Goal: Task Accomplishment & Management: Manage account settings

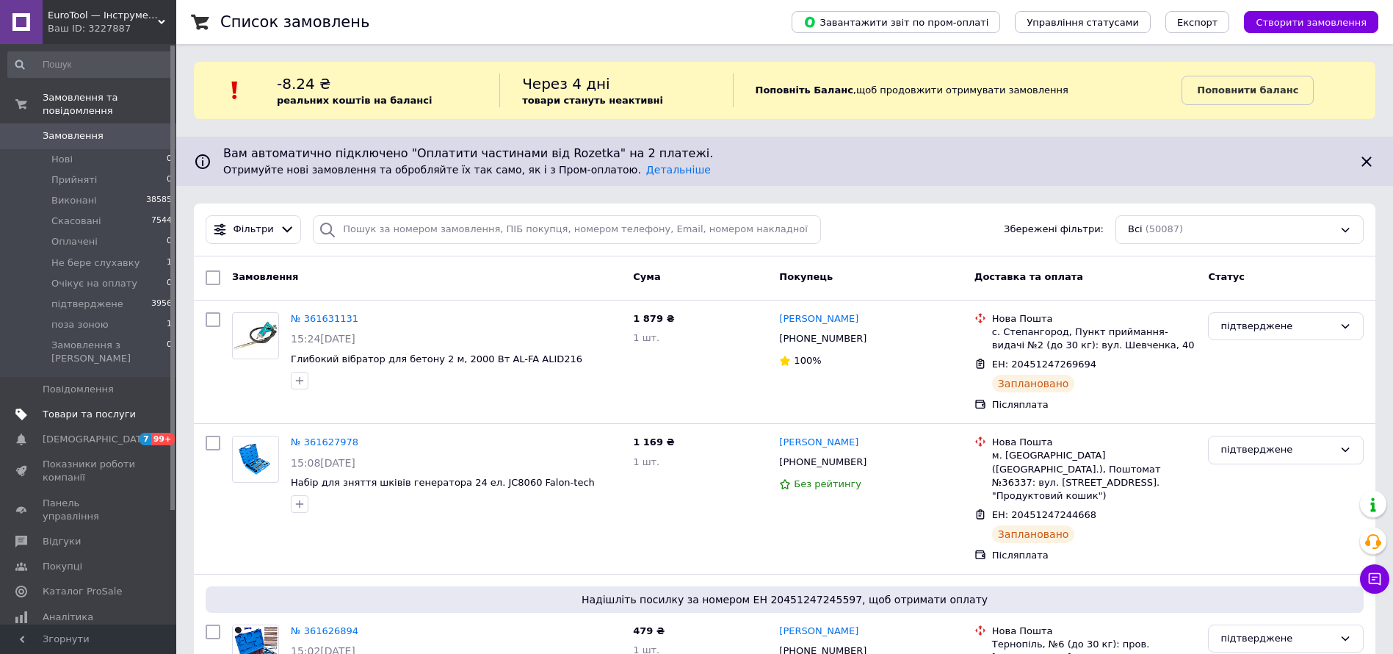
click at [97, 408] on span "Товари та послуги" at bounding box center [89, 414] width 93 height 13
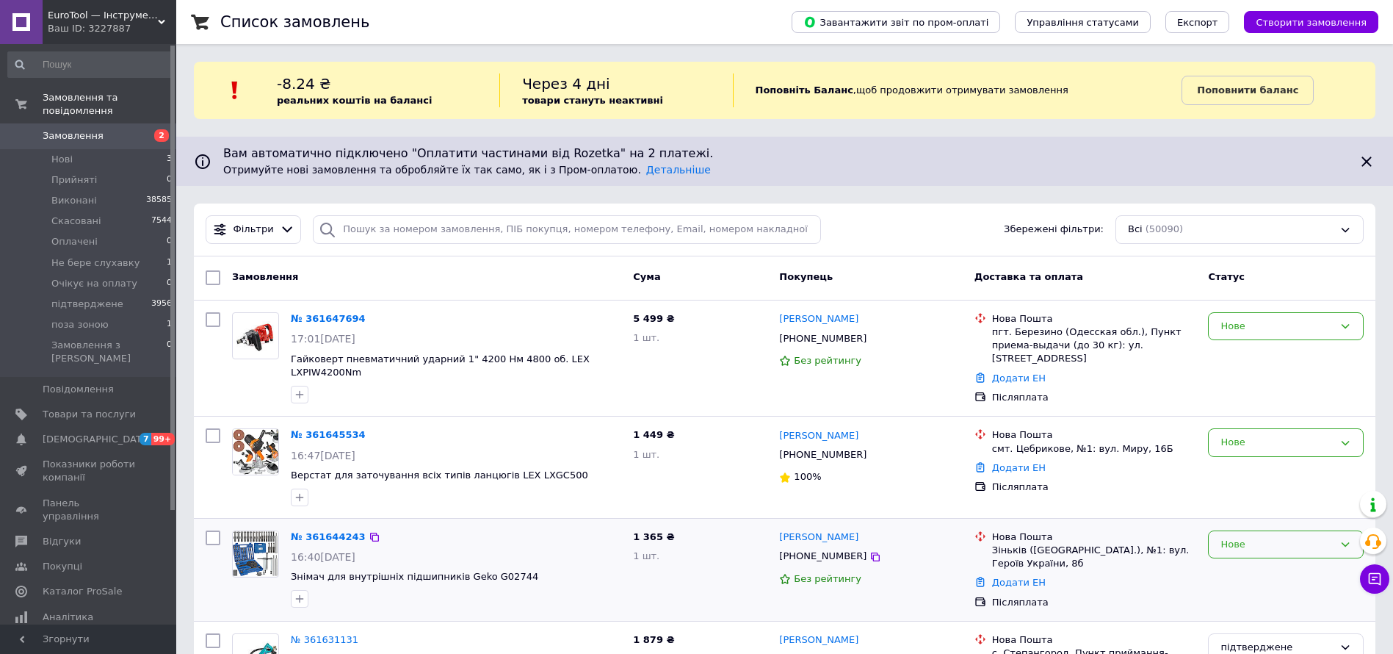
click at [1298, 537] on div "Нове" at bounding box center [1277, 544] width 113 height 15
click at [1246, 561] on li "Прийнято" at bounding box center [1286, 574] width 154 height 27
click at [1307, 435] on div "Нове" at bounding box center [1277, 442] width 113 height 15
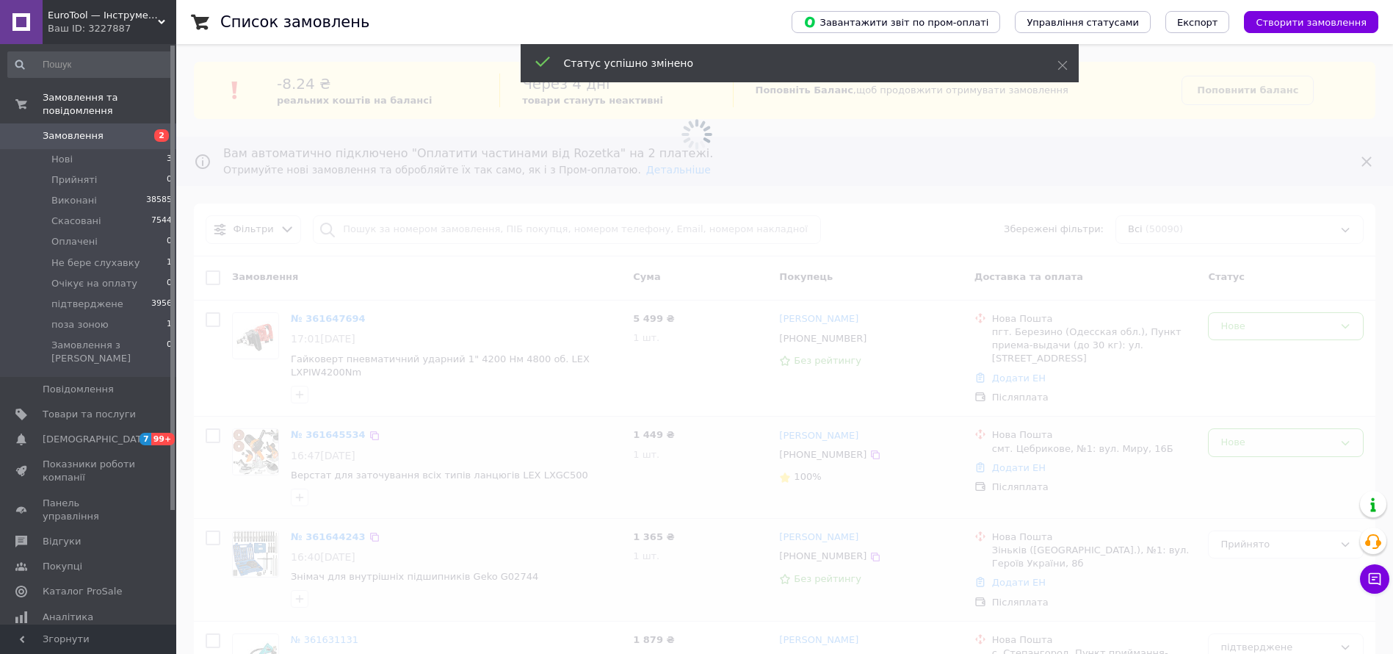
click at [1302, 331] on span at bounding box center [696, 327] width 1393 height 654
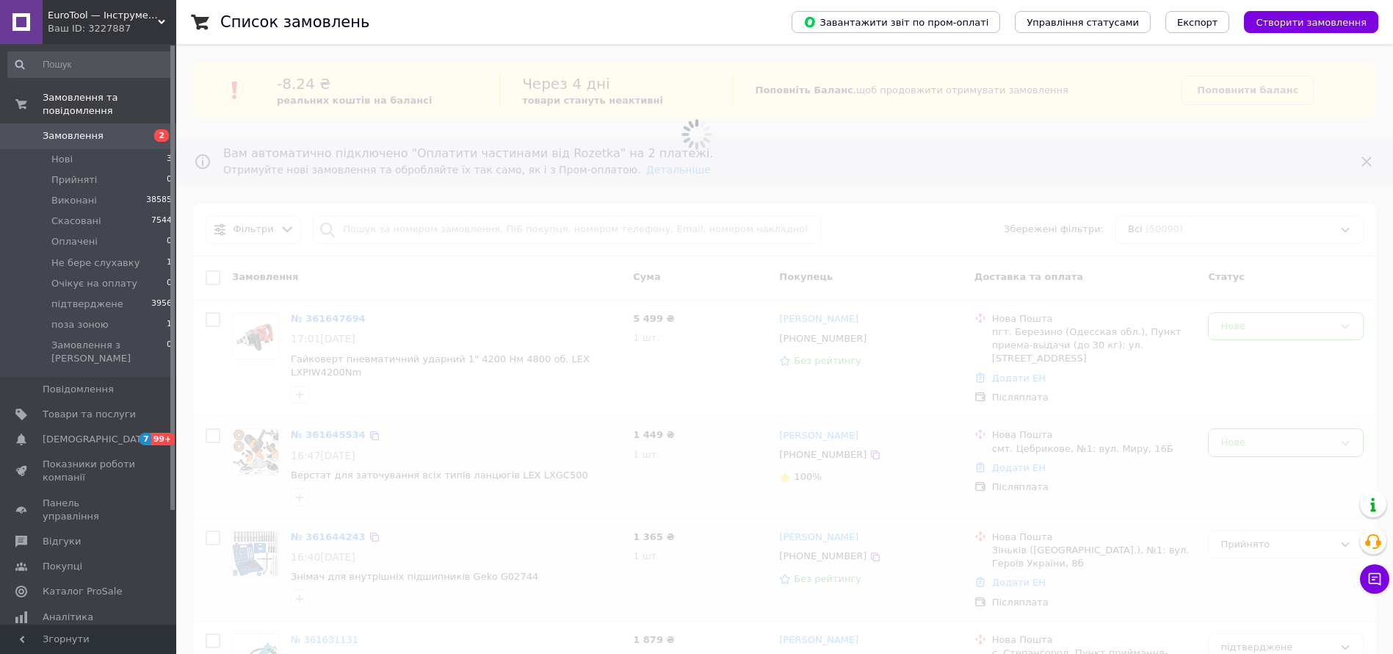
click at [1255, 325] on span at bounding box center [696, 327] width 1393 height 654
click at [1252, 328] on span at bounding box center [696, 327] width 1393 height 654
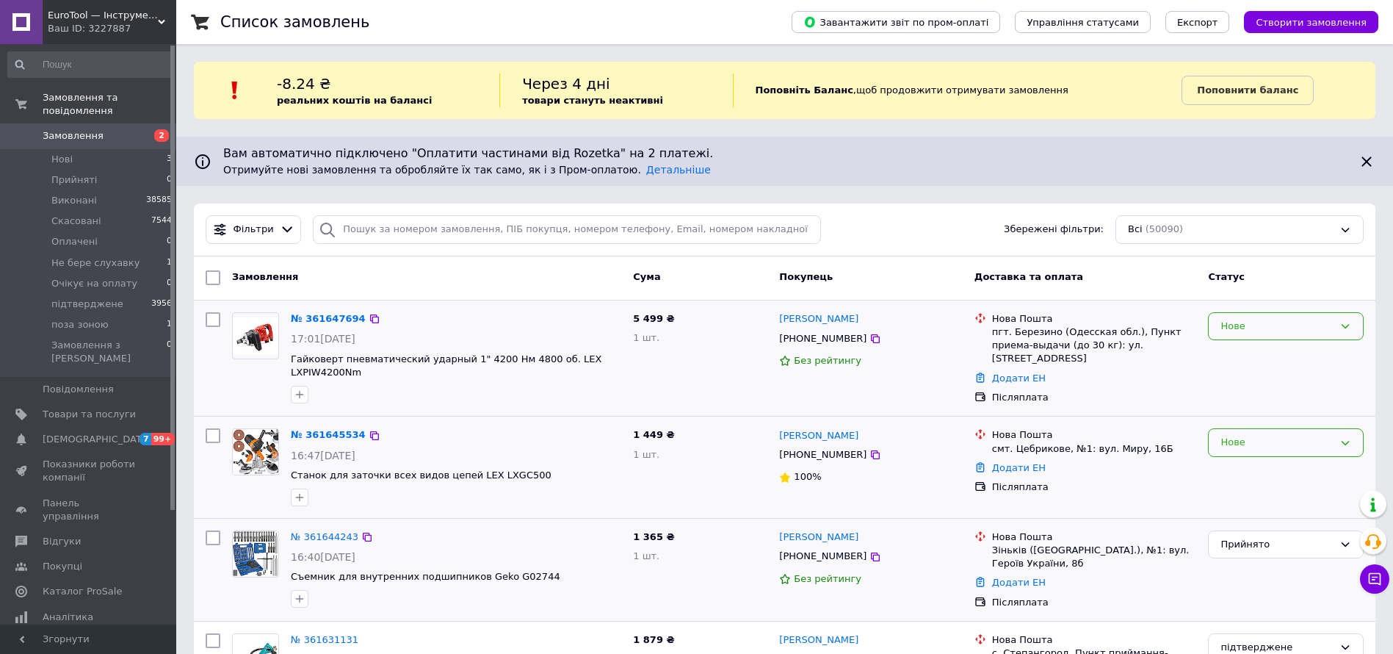
click at [1249, 328] on div "Нове" at bounding box center [1277, 326] width 113 height 15
drag, startPoint x: 1241, startPoint y: 347, endPoint x: 1260, endPoint y: 399, distance: 55.5
click at [1241, 347] on li "Прийнято" at bounding box center [1286, 356] width 154 height 27
click at [1322, 442] on div "Нове" at bounding box center [1277, 442] width 113 height 15
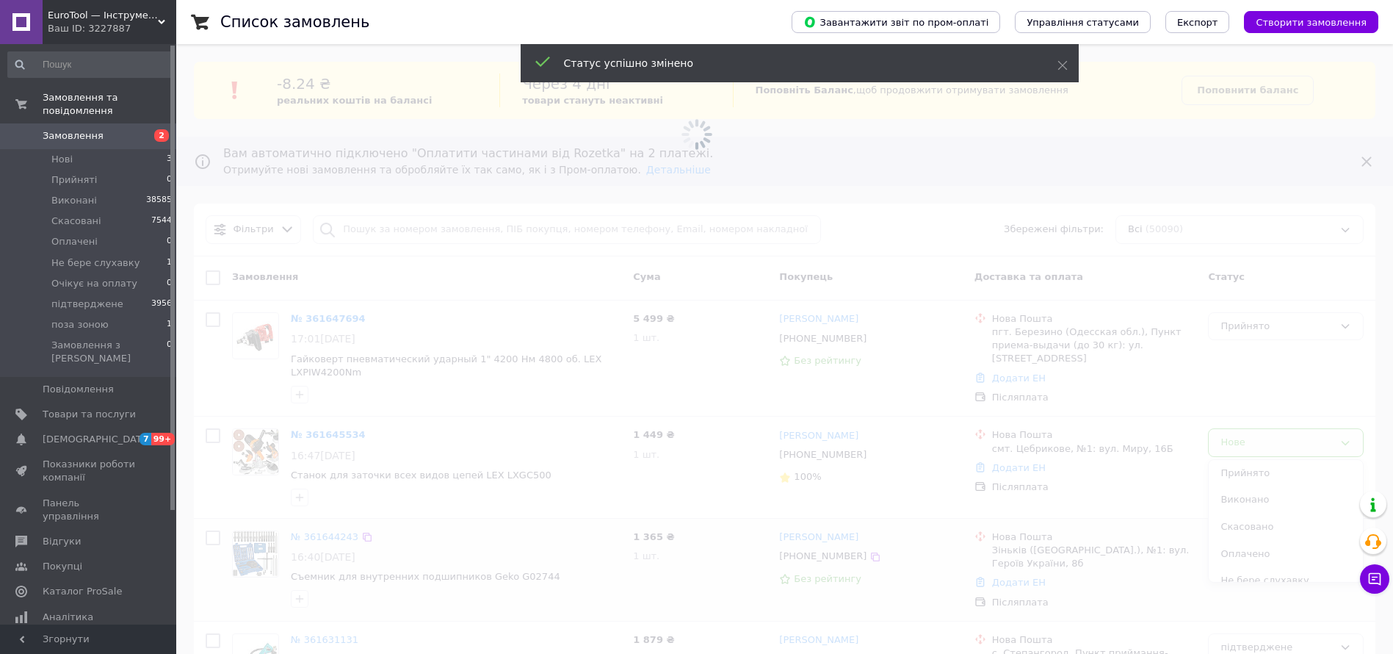
click at [1297, 471] on span at bounding box center [696, 327] width 1393 height 654
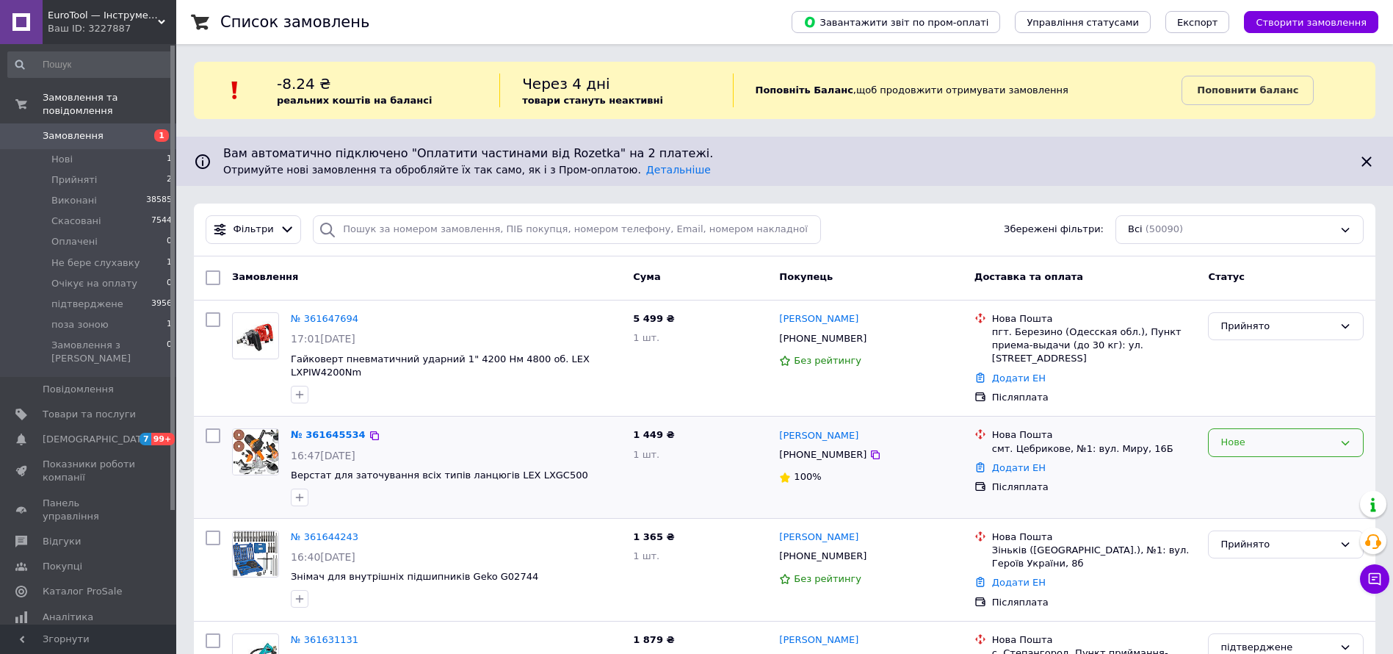
click at [1294, 435] on div "Нове" at bounding box center [1277, 442] width 113 height 15
click at [1281, 460] on li "Прийнято" at bounding box center [1286, 473] width 154 height 27
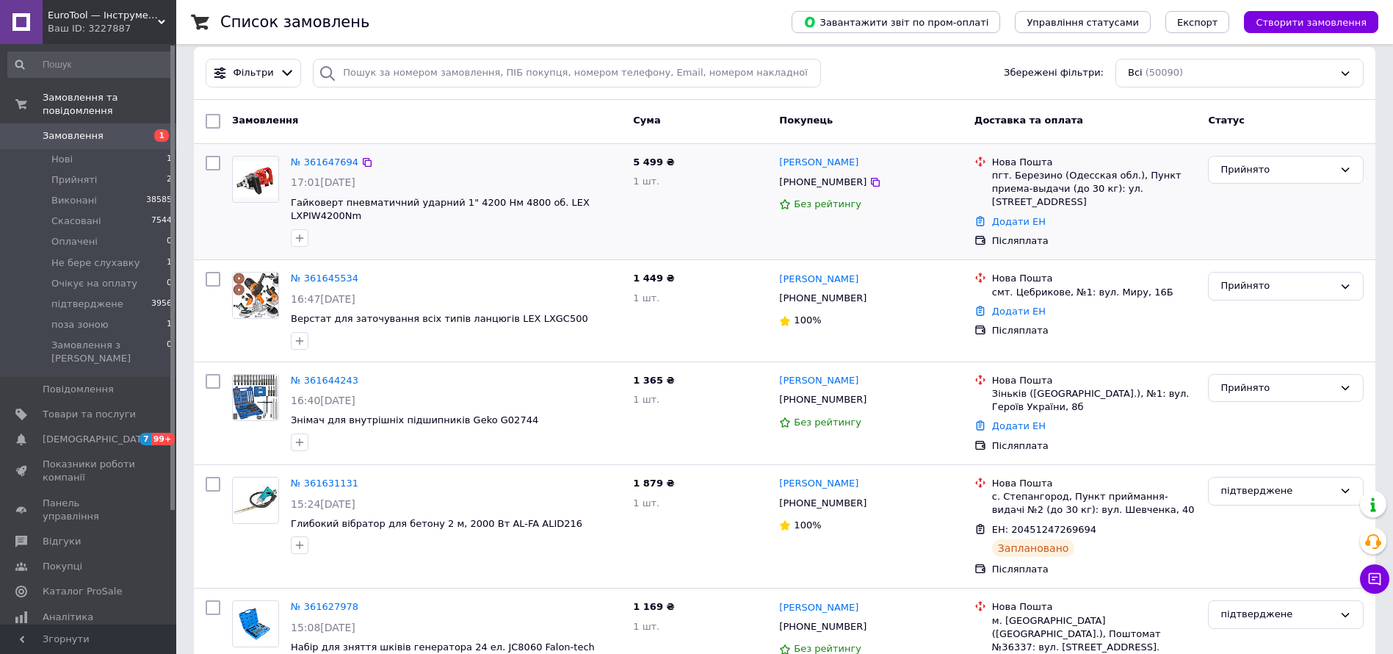
scroll to position [110, 0]
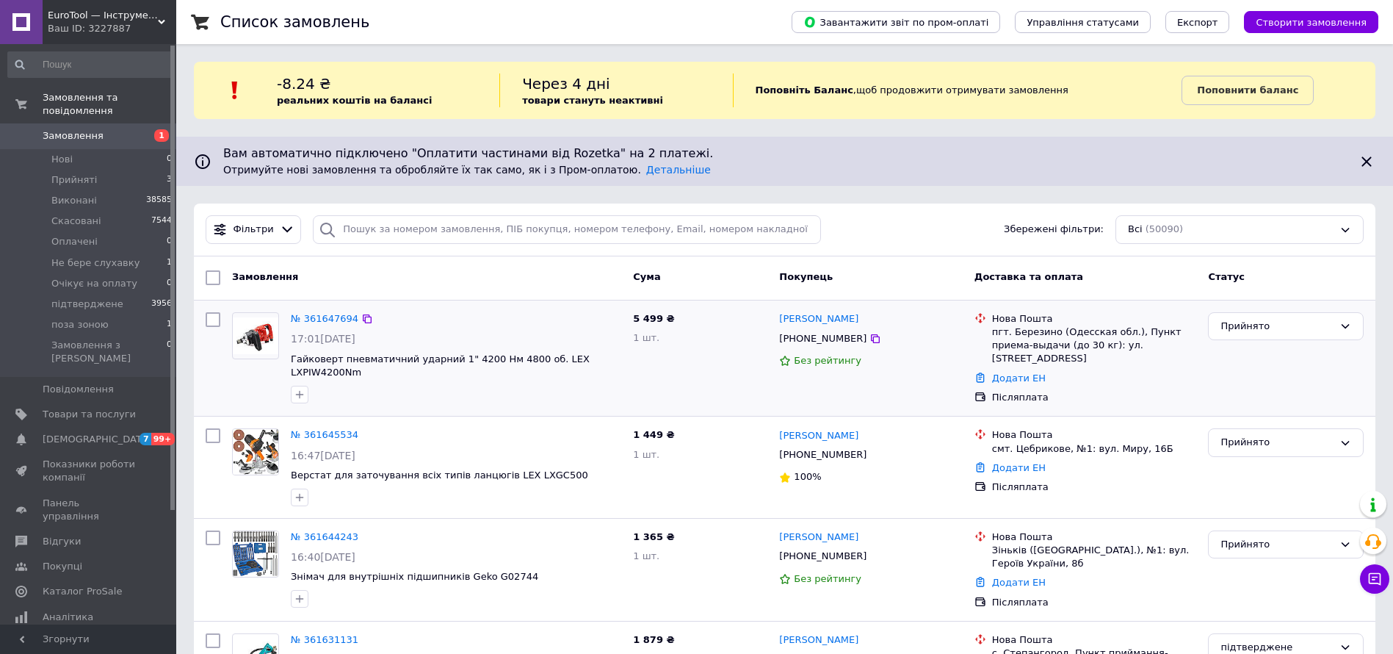
drag, startPoint x: 332, startPoint y: 319, endPoint x: 472, endPoint y: 331, distance: 140.0
click at [472, 331] on div "№ 361647694 17:01, 12.09.2025 Гайковерт пневматичний ударний 1" 4200 Нм 4800 об…" at bounding box center [456, 357] width 342 height 103
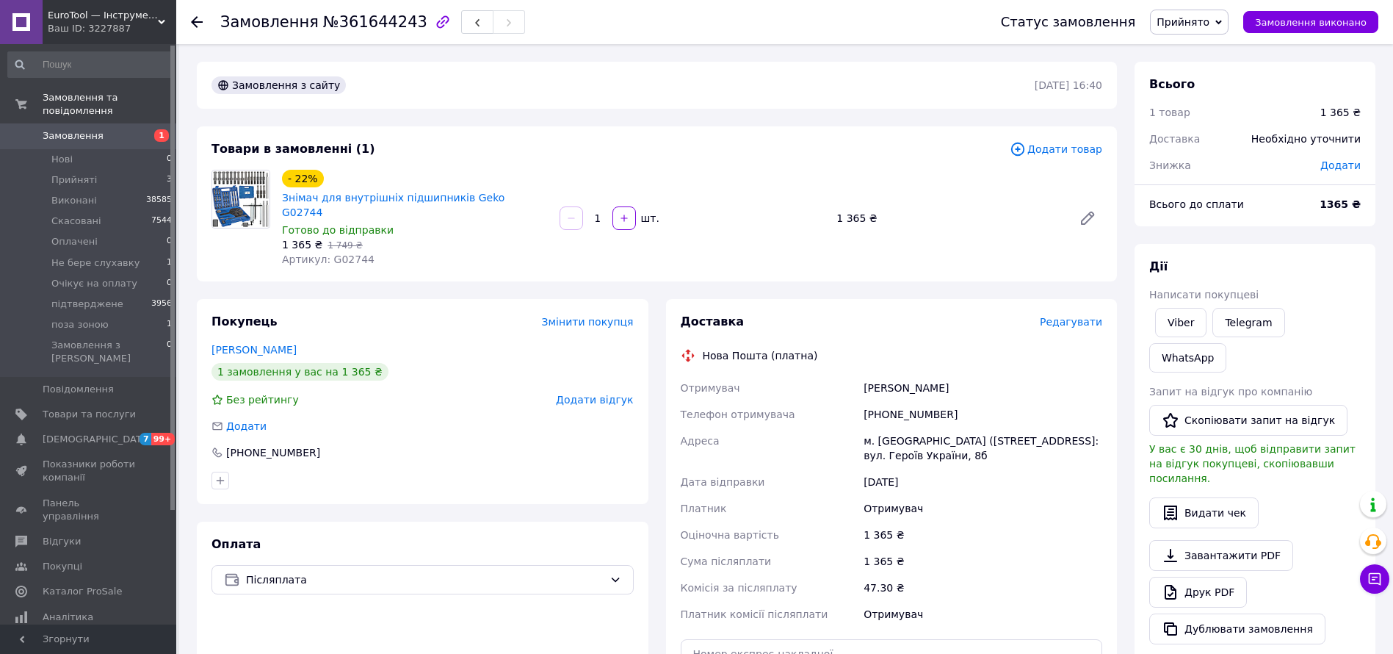
click at [1246, 29] on div "Статус замовлення Прийнято Виконано Скасовано Оплачено Не бере слухавку Очікує …" at bounding box center [1182, 22] width 392 height 25
click at [1224, 19] on span "Прийнято" at bounding box center [1189, 22] width 79 height 25
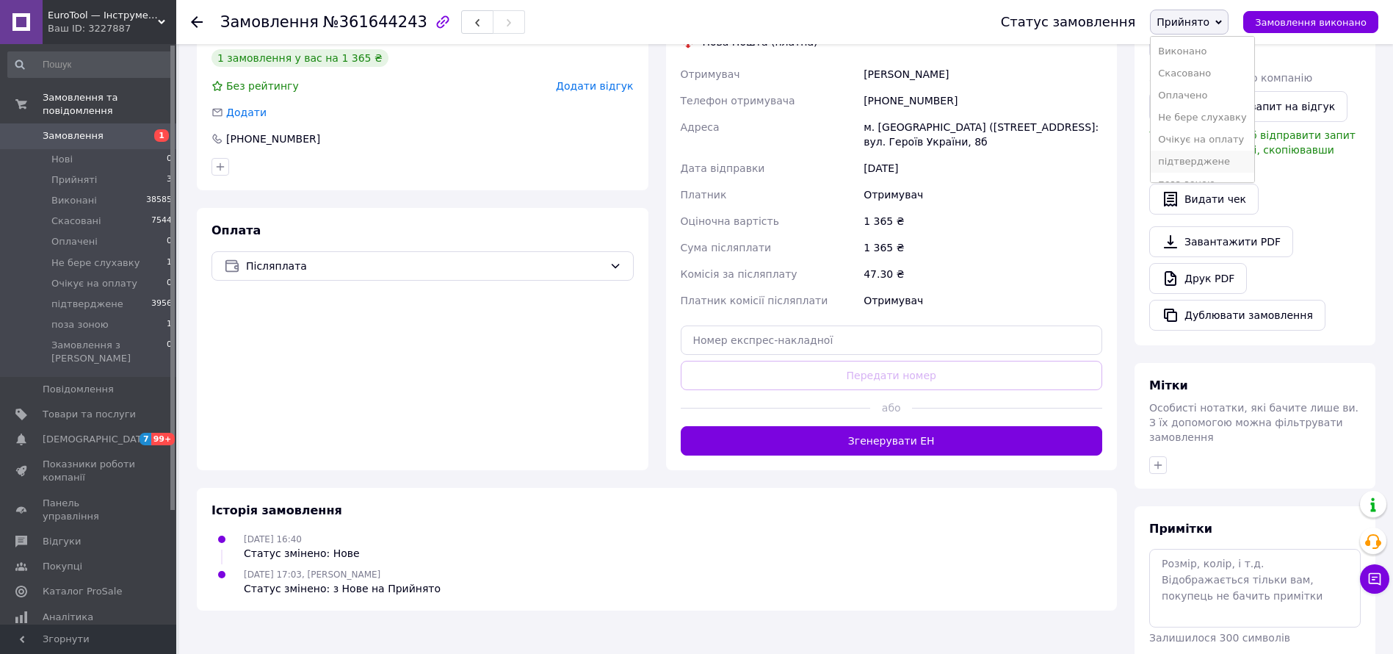
click at [1230, 163] on li "підтверджене" at bounding box center [1202, 162] width 103 height 22
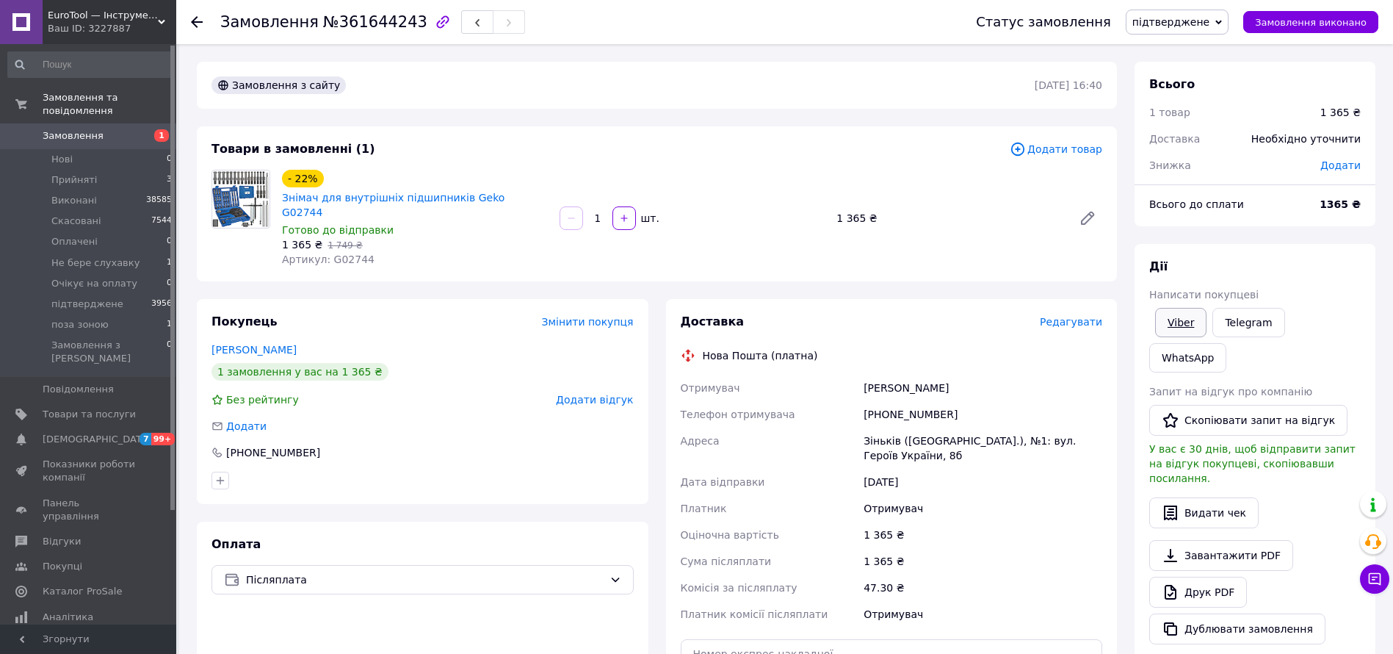
click at [1183, 320] on link "Viber" at bounding box center [1180, 322] width 51 height 29
drag, startPoint x: 278, startPoint y: 197, endPoint x: 523, endPoint y: 197, distance: 244.6
click at [523, 197] on div "- 22% Знімач для внутрішніх підшипників Geko G02744 Готово до відправки 1 365 ₴…" at bounding box center [415, 218] width 278 height 103
copy link "Знімач для внутрішніх підшипників Geko G02744"
click at [1183, 15] on span "підтверджене" at bounding box center [1177, 22] width 103 height 25
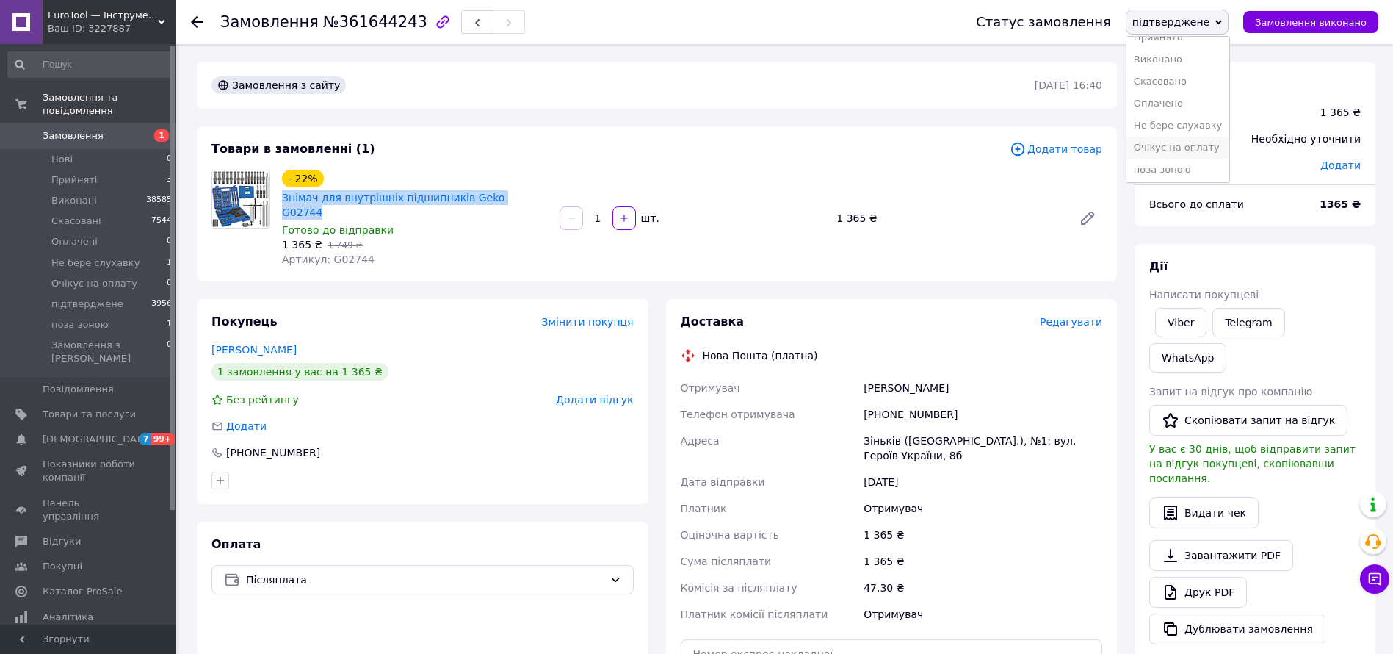
scroll to position [16, 0]
click at [1217, 165] on li "поза зоною" at bounding box center [1178, 167] width 103 height 22
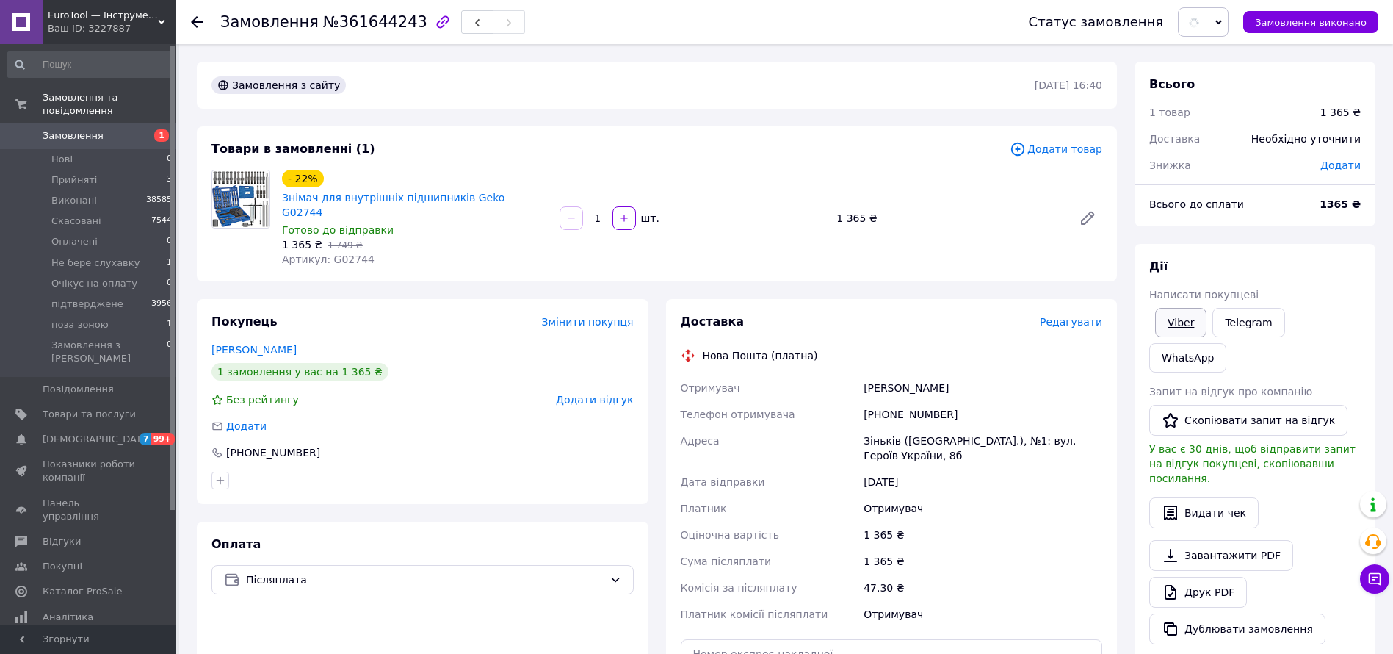
click at [1187, 322] on link "Viber" at bounding box center [1180, 322] width 51 height 29
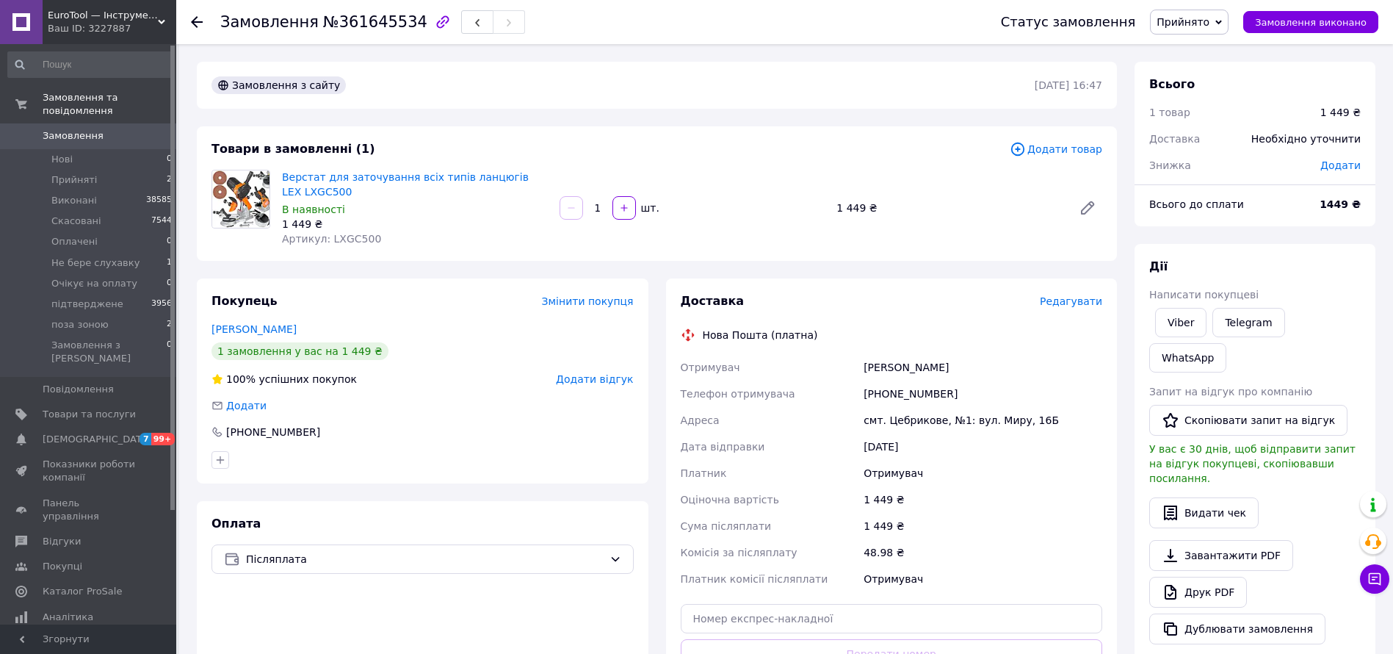
click at [1067, 286] on div "Доставка Редагувати Нова Пошта (платна) Отримувач Міхней Сергій Телефон отримув…" at bounding box center [892, 513] width 452 height 470
click at [1074, 302] on span "Редагувати" at bounding box center [1071, 301] width 62 height 12
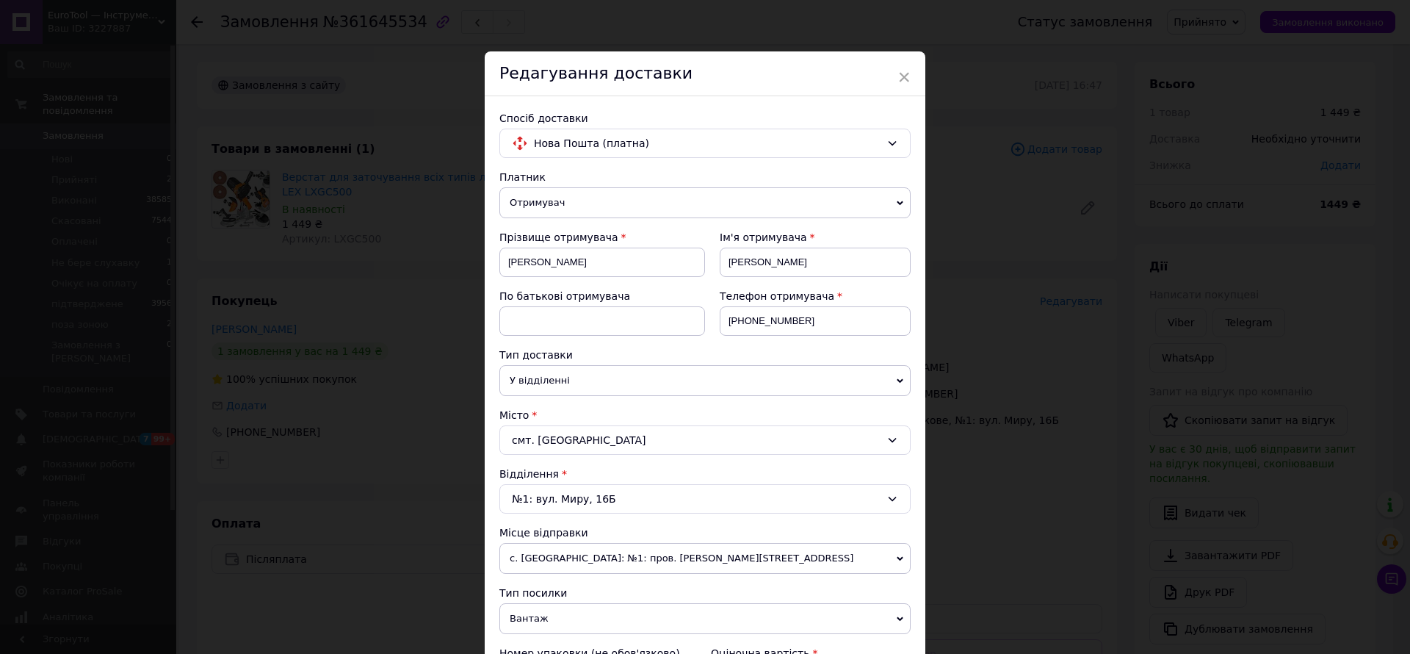
scroll to position [632, 0]
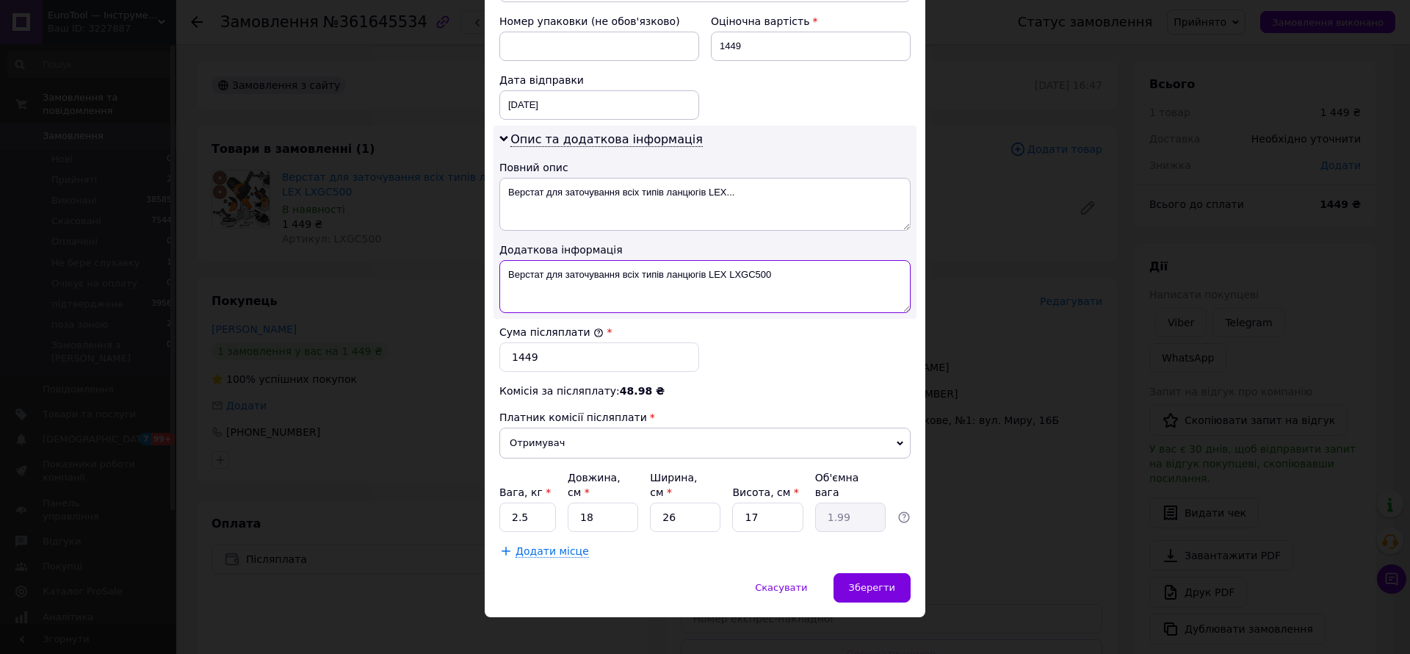
drag, startPoint x: 779, startPoint y: 283, endPoint x: 710, endPoint y: 287, distance: 69.1
click at [710, 287] on textarea "Верстат для заточування всіх типів ланцюгів LEX LXGC500" at bounding box center [704, 286] width 411 height 53
click at [932, 324] on div "× Редагування доставки Спосіб доставки Нова Пошта (платна) Платник Отримувач Ві…" at bounding box center [705, 327] width 1410 height 654
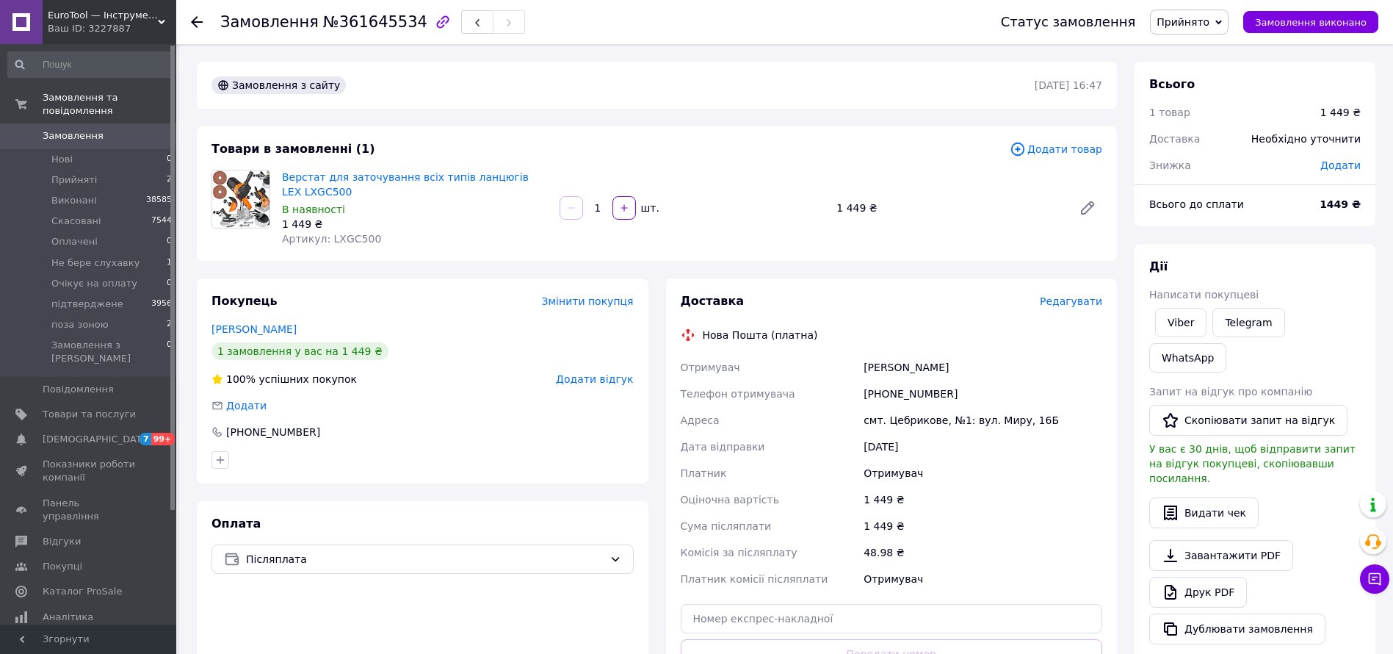
click at [1094, 302] on span "Редагувати" at bounding box center [1071, 301] width 62 height 12
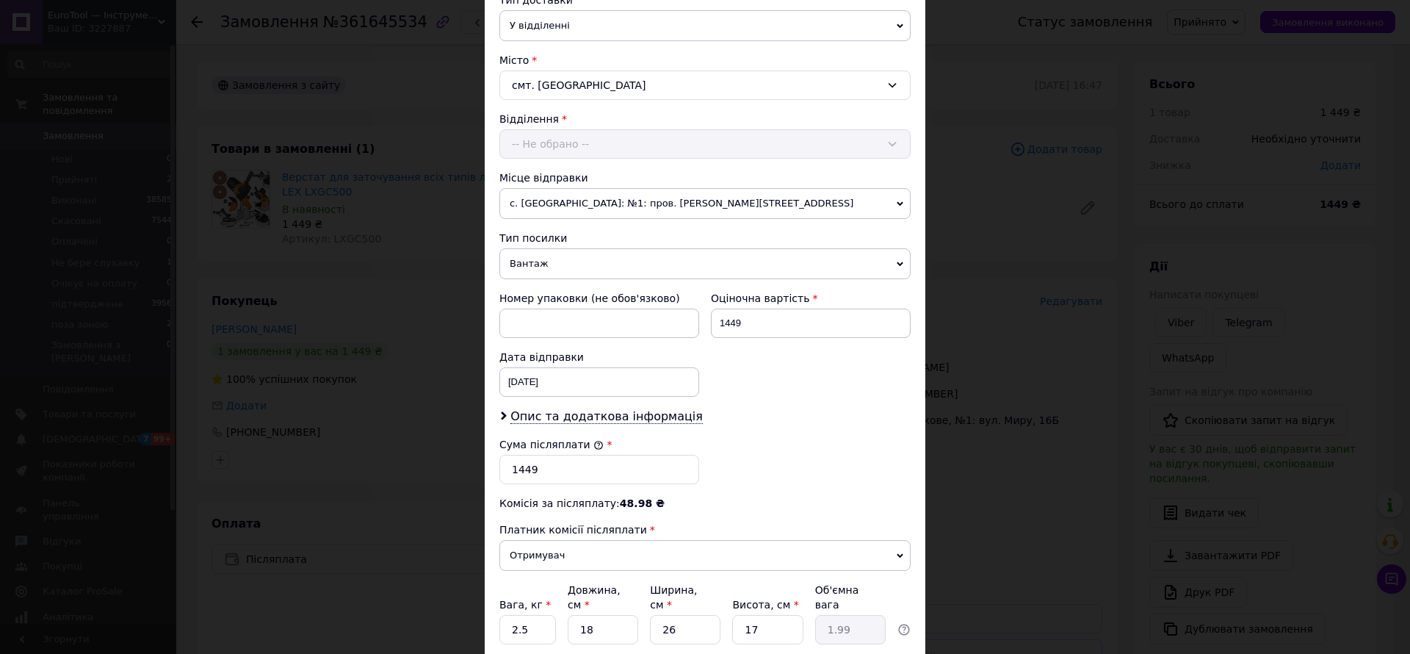
scroll to position [467, 0]
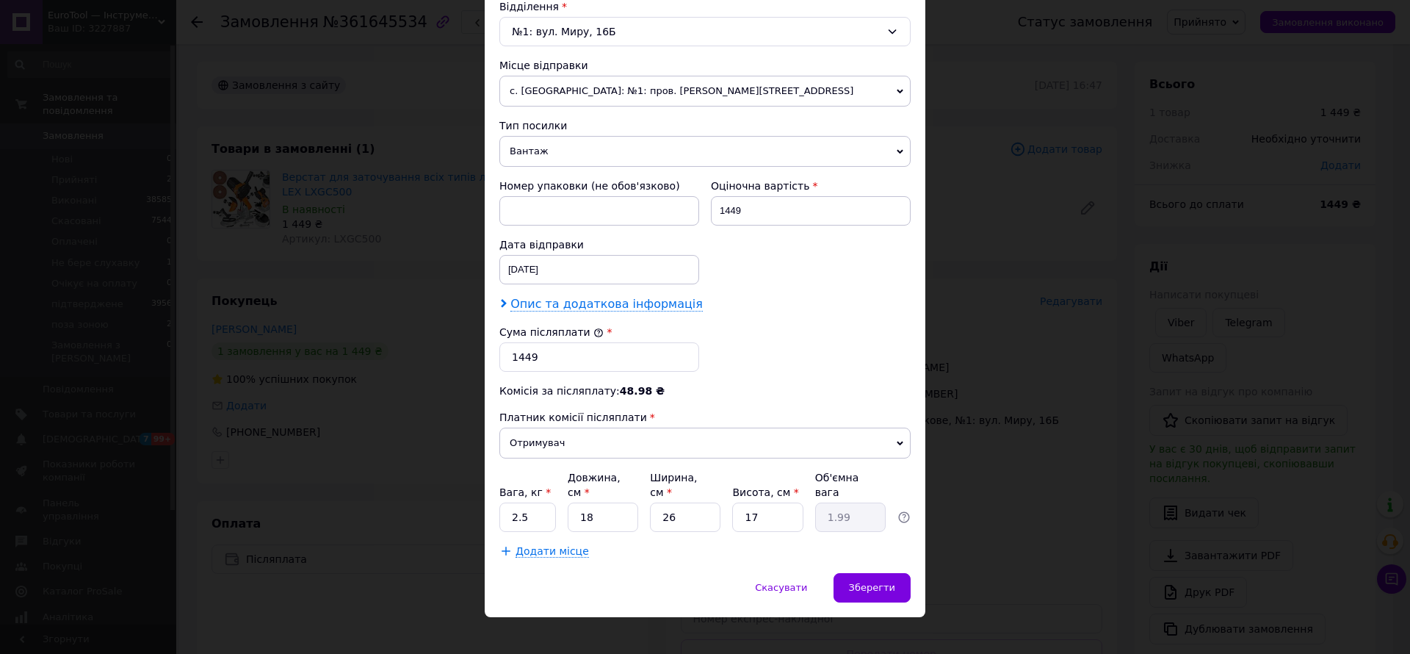
click at [660, 306] on span "Опис та додаткова інформація" at bounding box center [606, 304] width 192 height 15
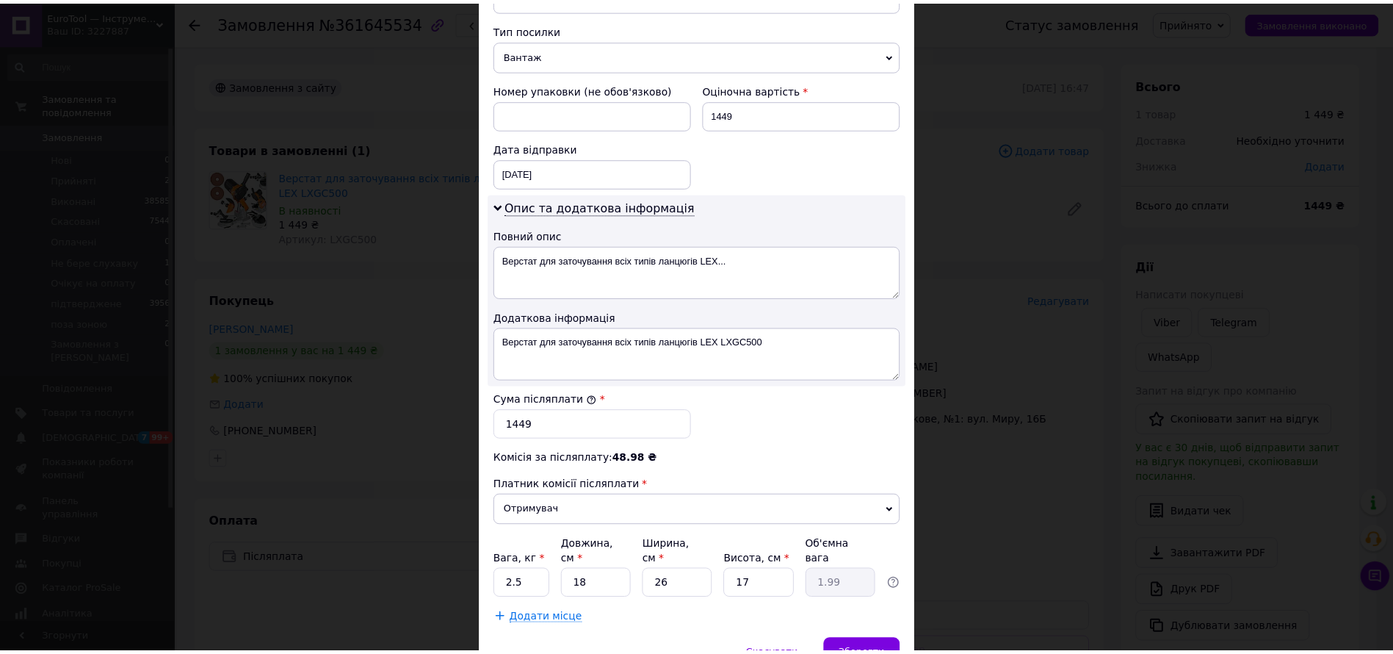
scroll to position [632, 0]
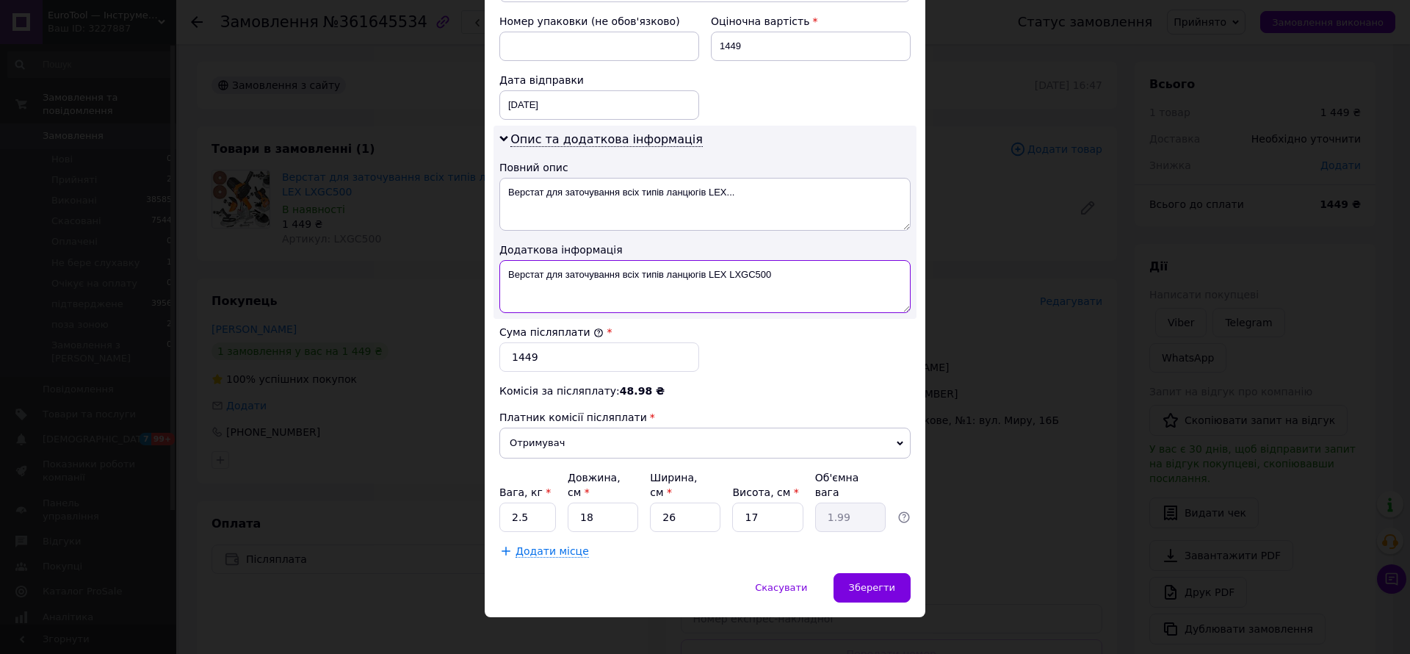
drag, startPoint x: 707, startPoint y: 279, endPoint x: 793, endPoint y: 276, distance: 86.0
click at [793, 276] on textarea "Верстат для заточування всіх типів ланцюгів LEX LXGC500" at bounding box center [704, 286] width 411 height 53
click at [639, 192] on textarea "Верстат для заточування всіх типів ланцюгів LEX..." at bounding box center [704, 204] width 411 height 53
click at [622, 192] on textarea "Верстат для заточування всіх типів ланцюгів LEX..." at bounding box center [704, 204] width 411 height 53
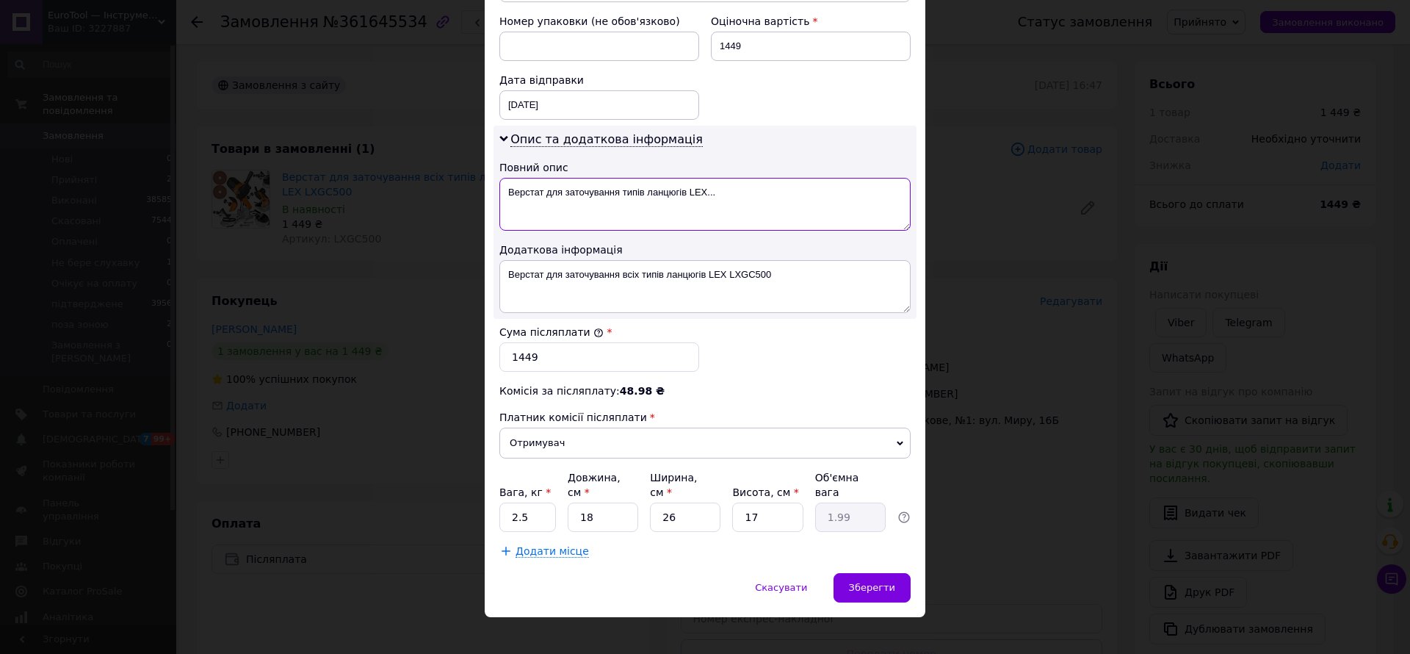
click at [622, 192] on textarea "Верстат для заточування типів ланцюгів LEX..." at bounding box center [704, 204] width 411 height 53
click at [673, 190] on textarea "Верстат для заточування ланцюгів LEX..." at bounding box center [704, 204] width 411 height 53
paste textarea "LEX LXGC500"
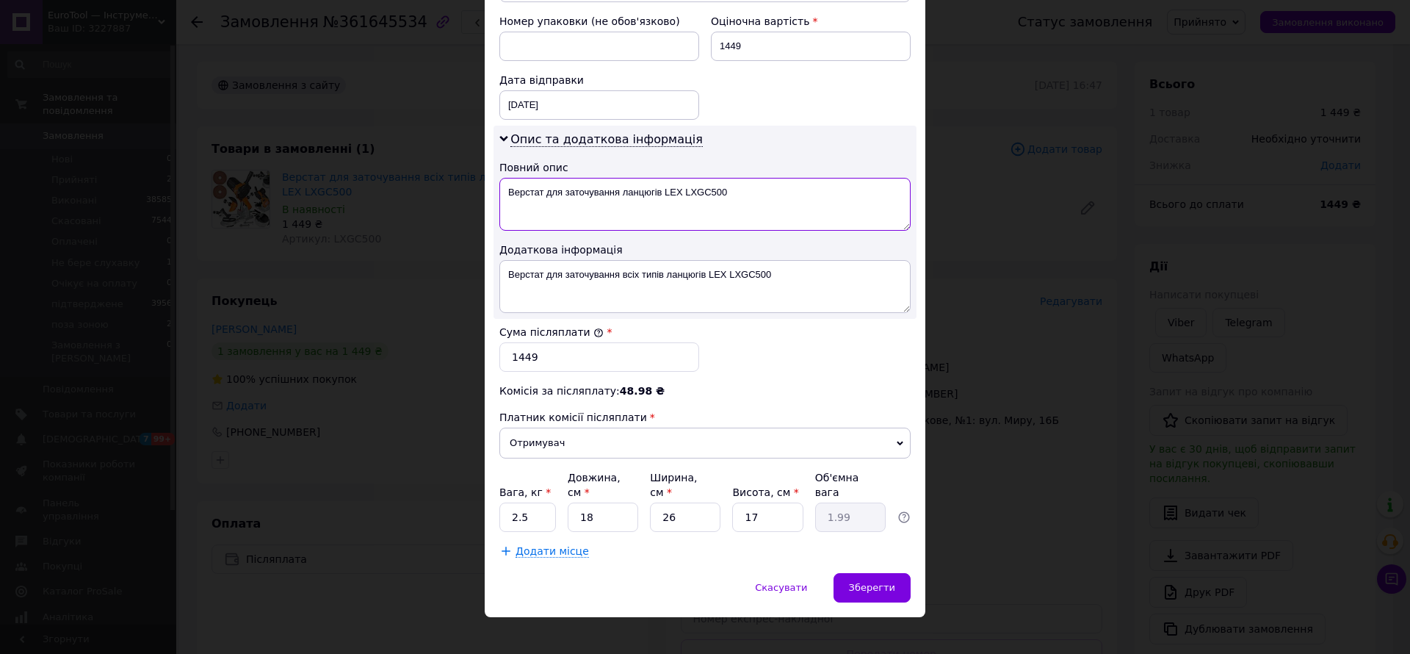
click at [617, 212] on textarea "Верстат для заточування ланцюгів LEX LXGC500" at bounding box center [704, 204] width 411 height 53
type textarea "Верстат для заточування ланцюгів LEX LXGC500"
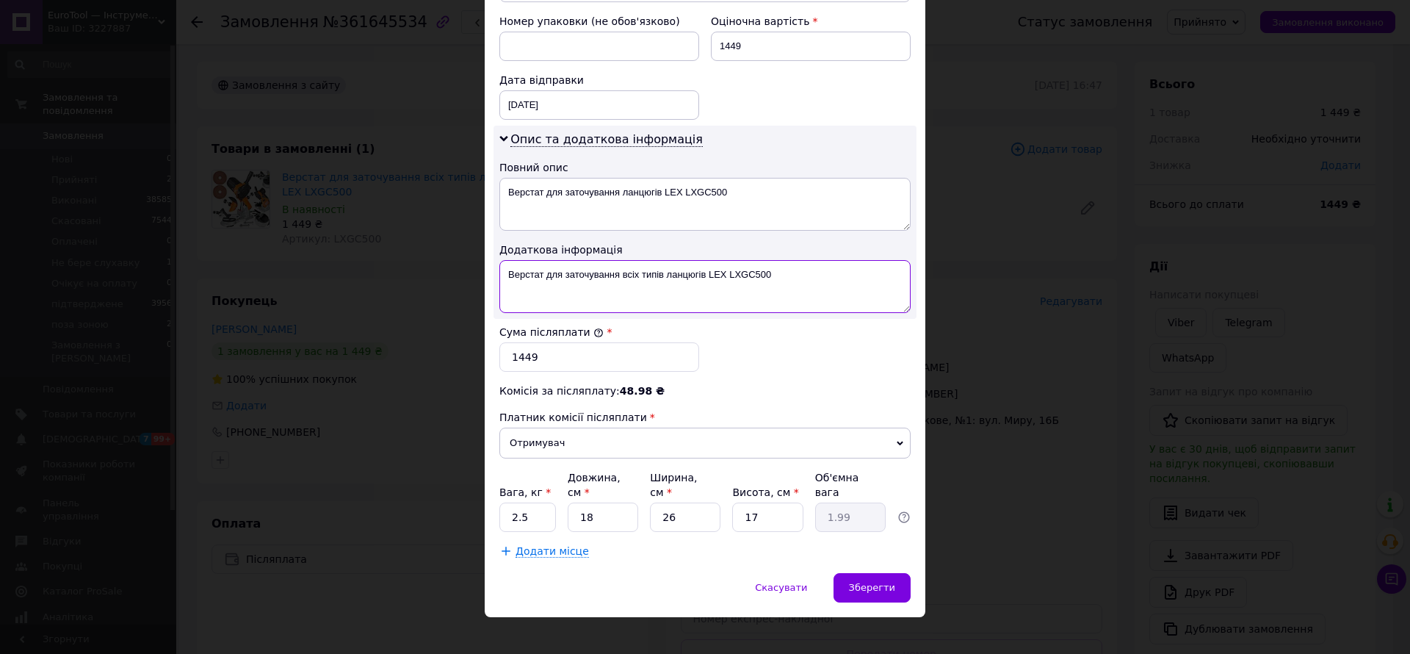
click at [645, 296] on textarea "Верстат для заточування всіх типів ланцюгів LEX LXGC500" at bounding box center [704, 286] width 411 height 53
paste textarea
type textarea "Верстат для заточування ланцюгів LEX LXGC500"
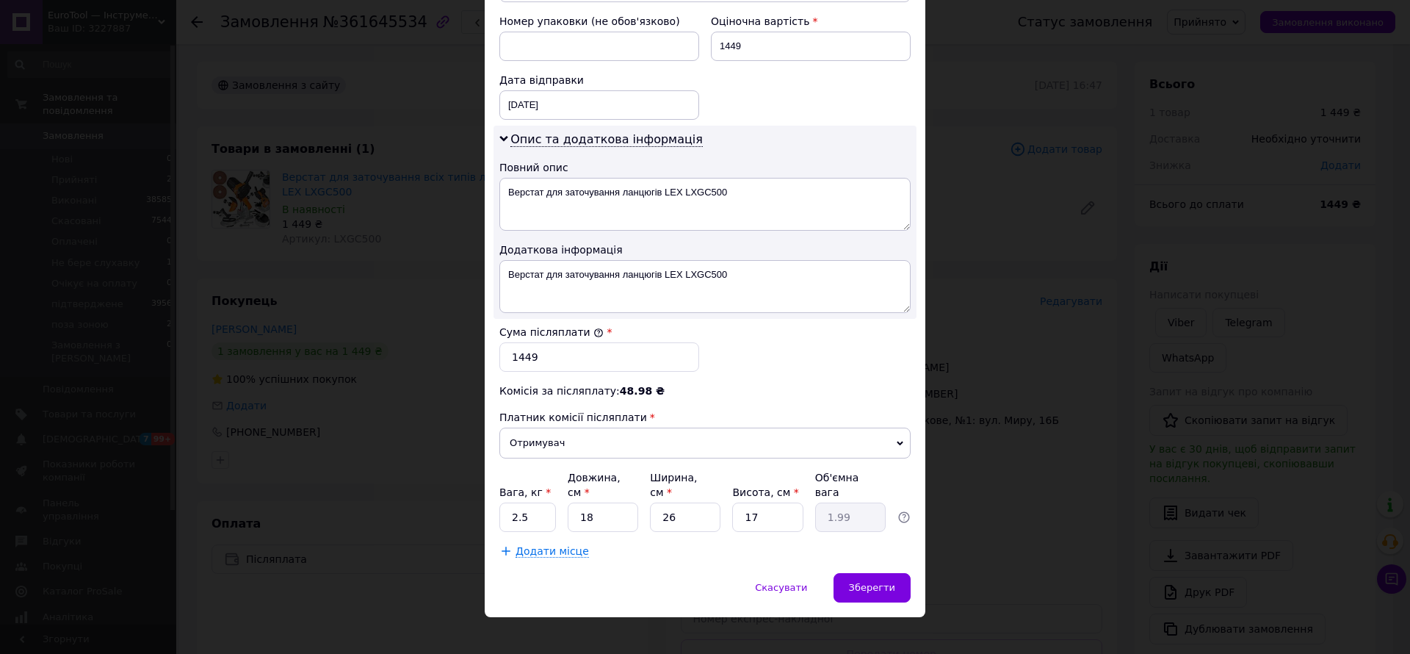
drag, startPoint x: 878, startPoint y: 574, endPoint x: 901, endPoint y: 496, distance: 82.0
click at [878, 582] on span "Зберегти" at bounding box center [872, 587] width 46 height 11
click at [1215, 10] on div "× Редагування доставки Спосіб доставки Нова Пошта (платна) Платник Отримувач Ві…" at bounding box center [705, 327] width 1410 height 654
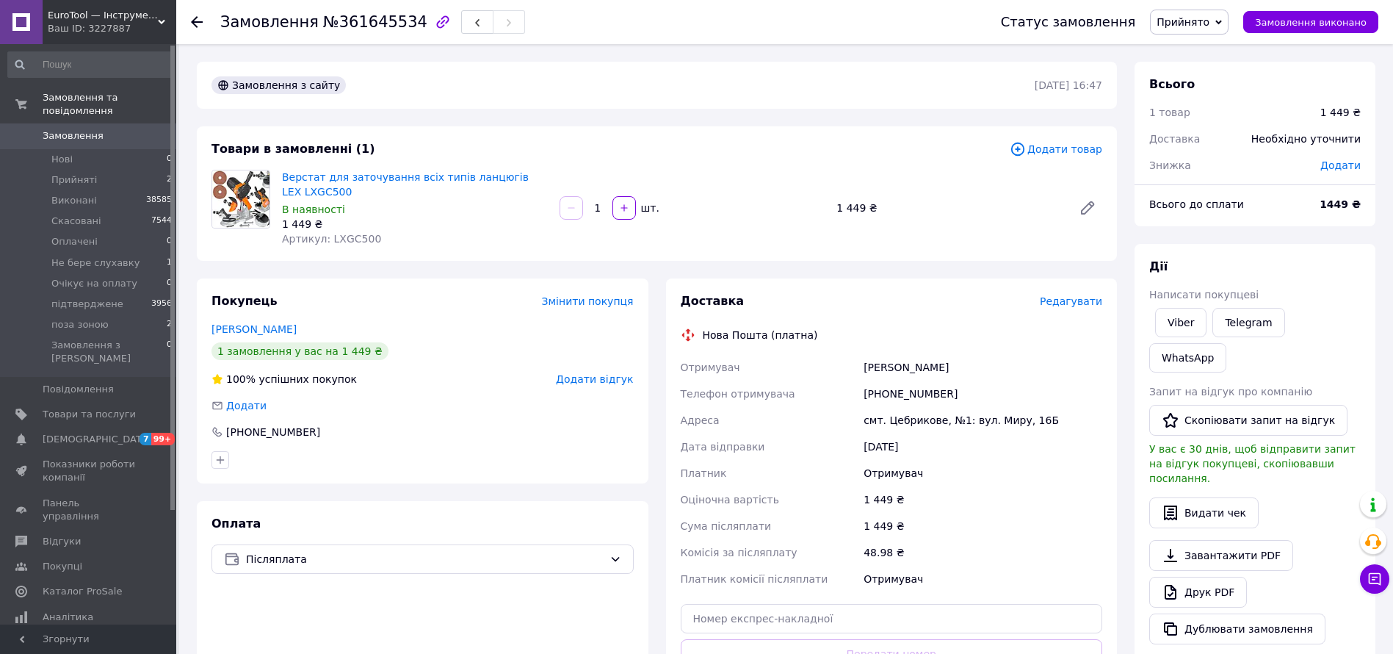
click at [1210, 16] on span "Прийнято" at bounding box center [1183, 22] width 53 height 12
click at [1229, 116] on li "Не бере слухавку" at bounding box center [1202, 117] width 103 height 22
click at [1187, 318] on link "Viber" at bounding box center [1180, 322] width 51 height 29
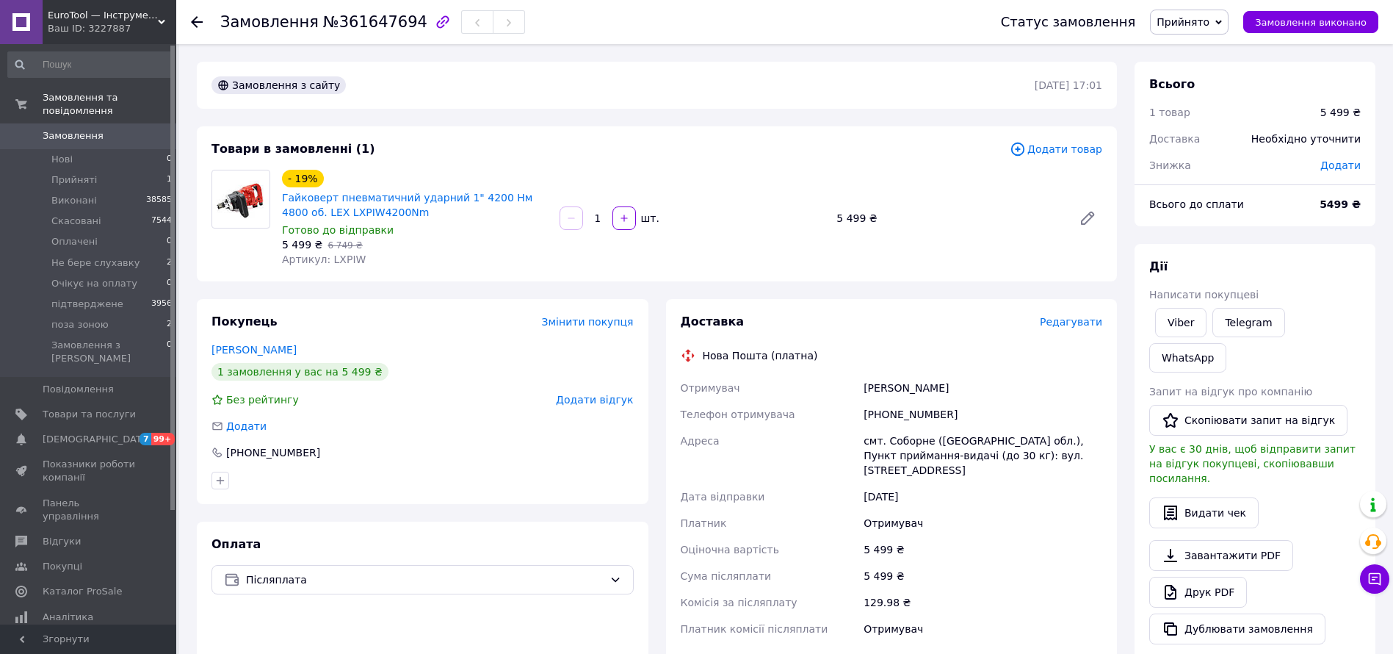
click at [1077, 319] on span "Редагувати" at bounding box center [1071, 322] width 62 height 12
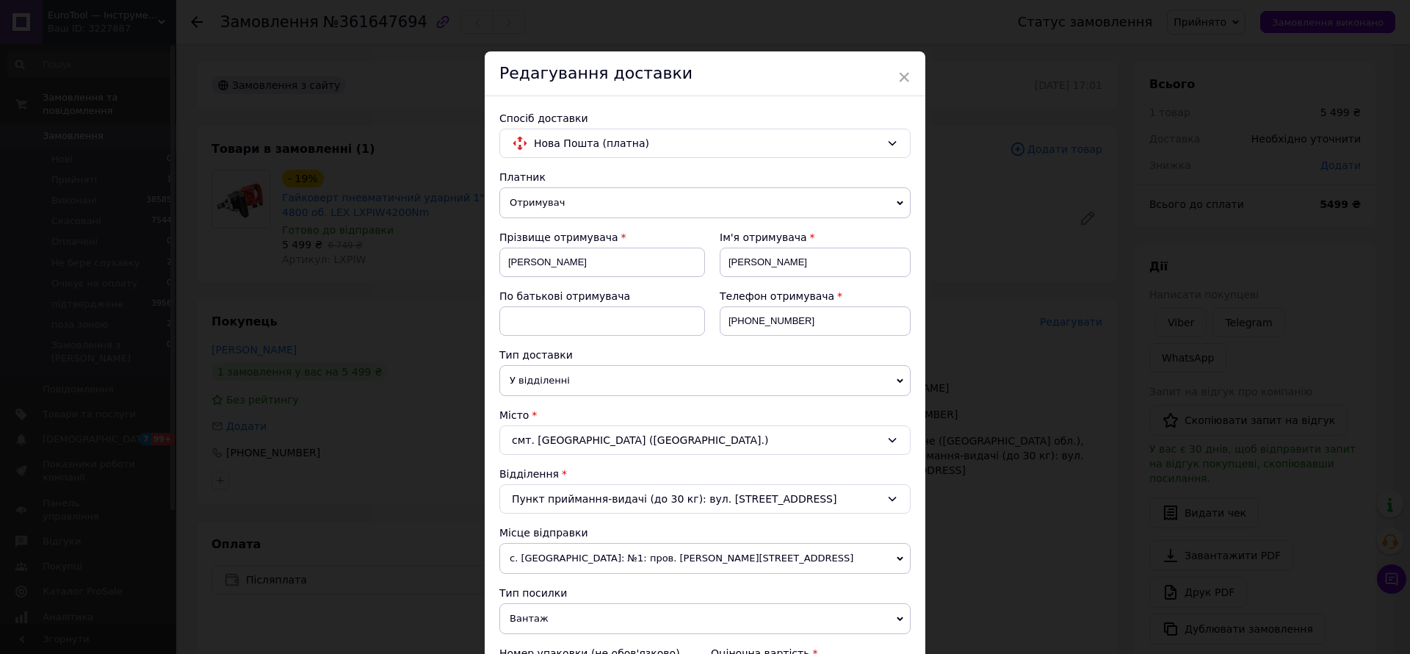
scroll to position [632, 0]
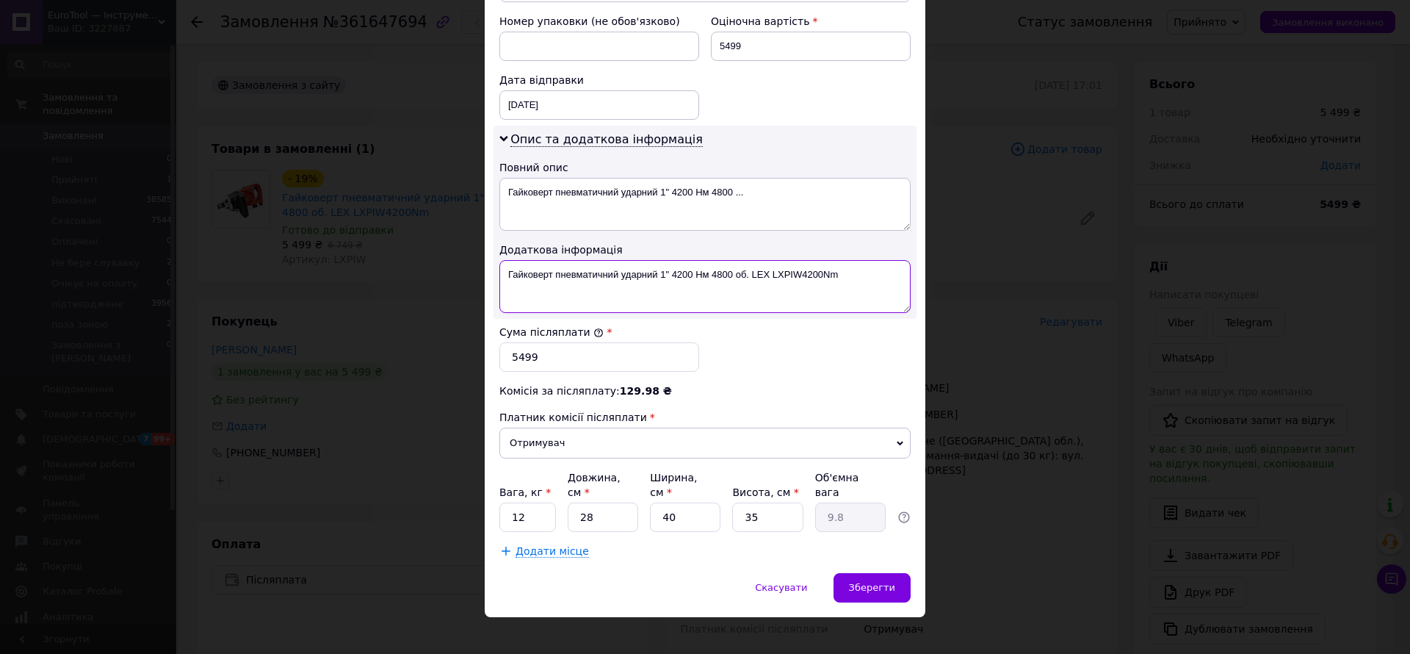
drag, startPoint x: 716, startPoint y: 275, endPoint x: 909, endPoint y: 308, distance: 195.8
click at [909, 308] on div "Опис та додаткова інформація Повний опис Гайковерт пневматичний ударний 1" 4200…" at bounding box center [705, 222] width 423 height 193
click at [793, 271] on textarea "[PERSON_NAME] пневматичний ударний Та827" at bounding box center [704, 286] width 411 height 53
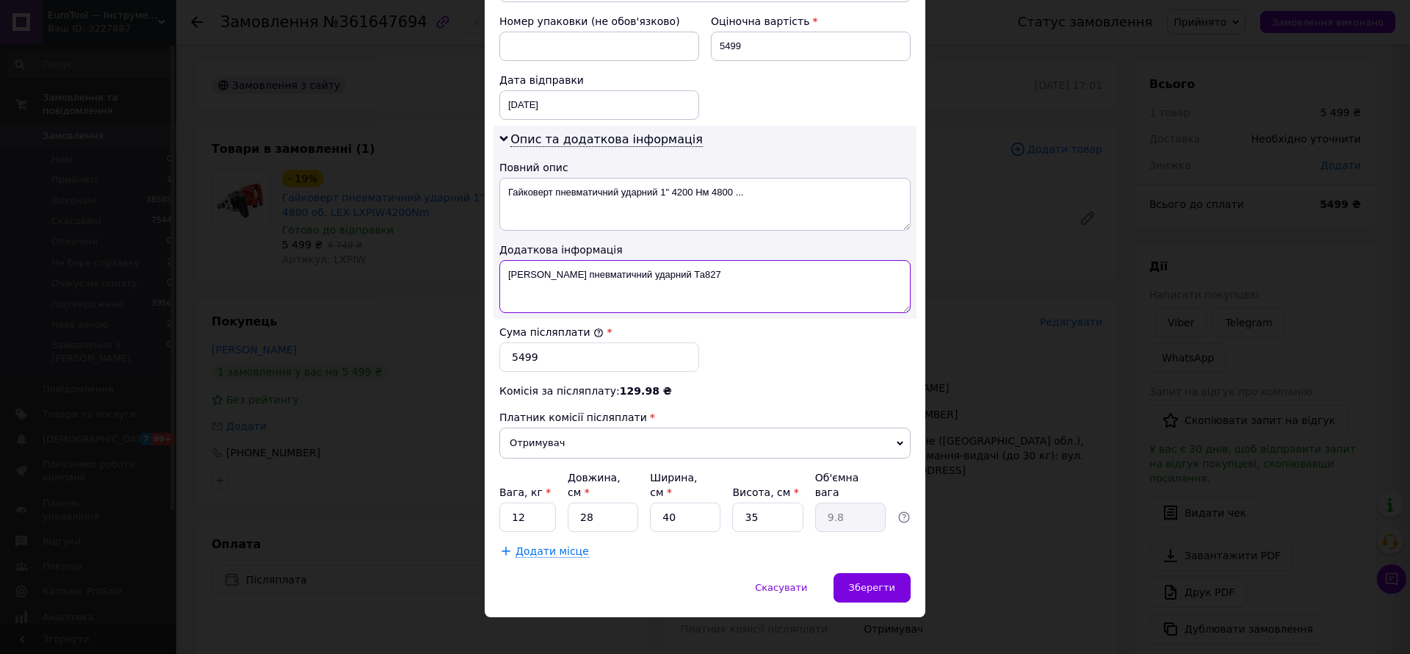
type textarea "[PERSON_NAME] пневматичний ударний Та827"
click at [777, 203] on textarea "Гайковерт пневматичний ударний 1" 4200 Нм 4800 ..." at bounding box center [704, 204] width 411 height 53
paste textarea "Та827"
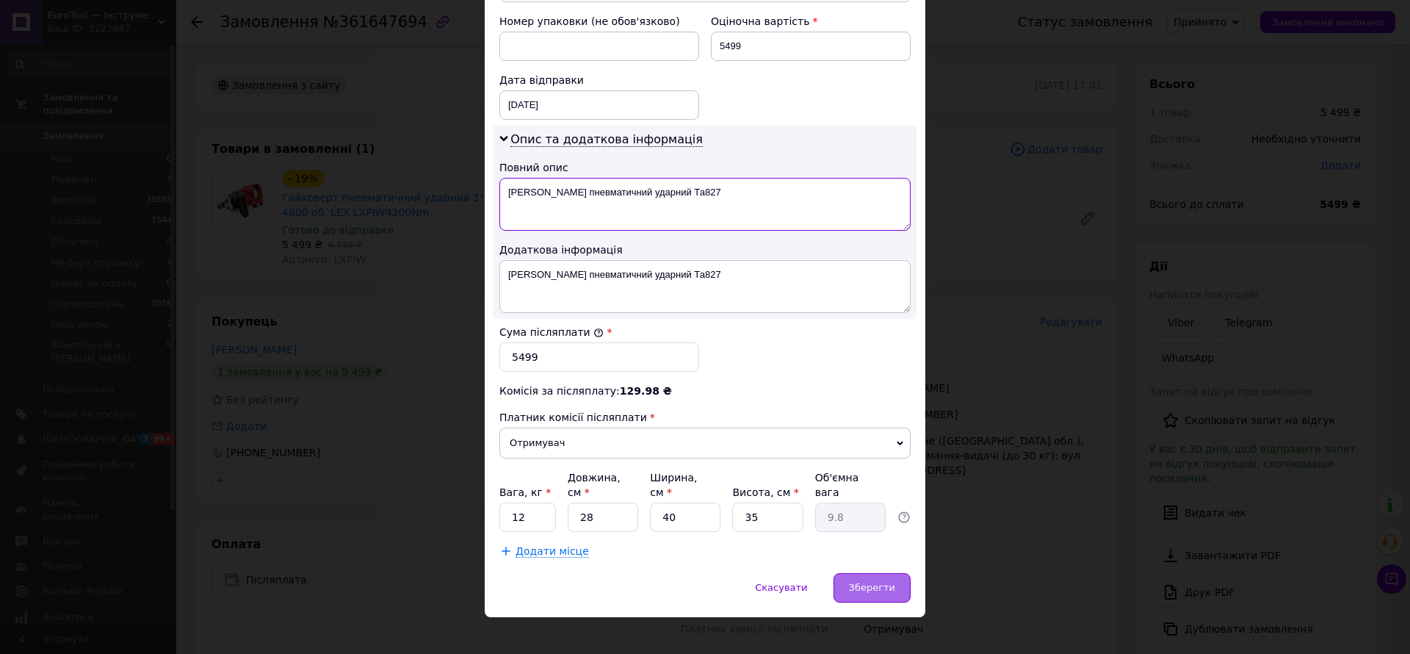
type textarea "[PERSON_NAME] пневматичний ударний Та827"
click at [884, 582] on span "Зберегти" at bounding box center [872, 587] width 46 height 11
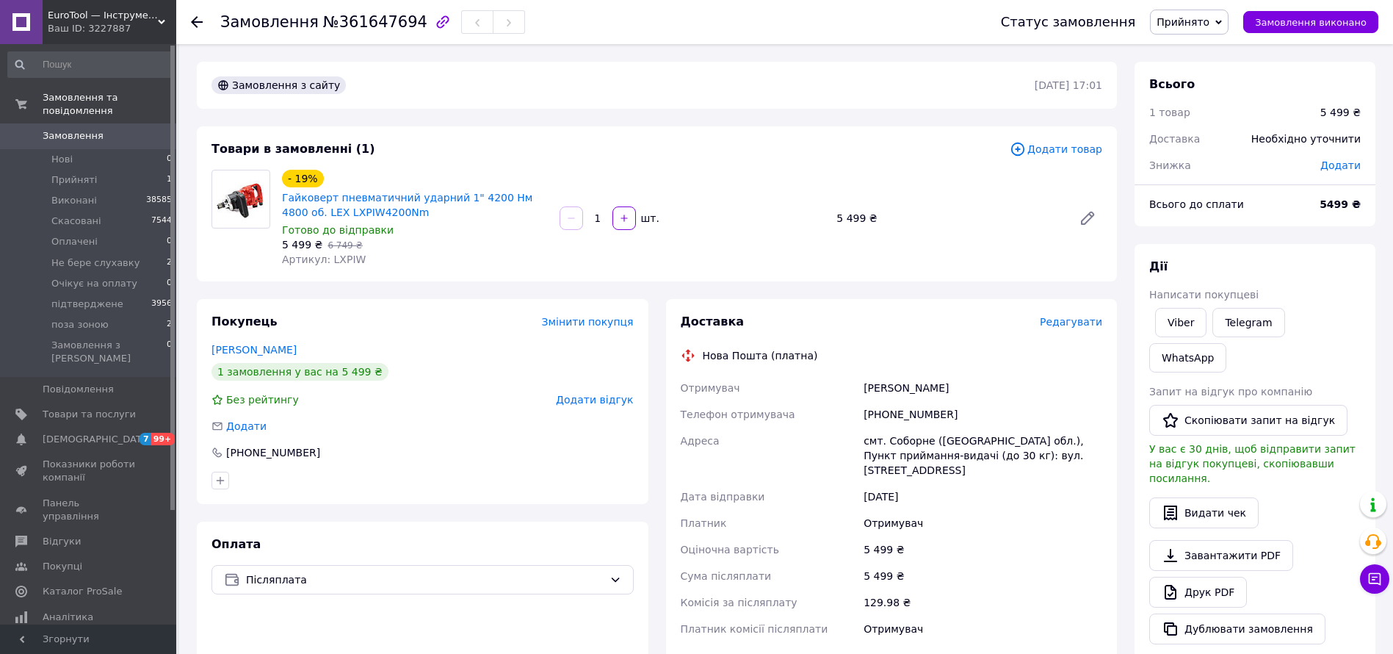
click at [1210, 21] on span "Прийнято" at bounding box center [1183, 22] width 53 height 12
click at [1199, 167] on li "підтверджене" at bounding box center [1202, 162] width 103 height 22
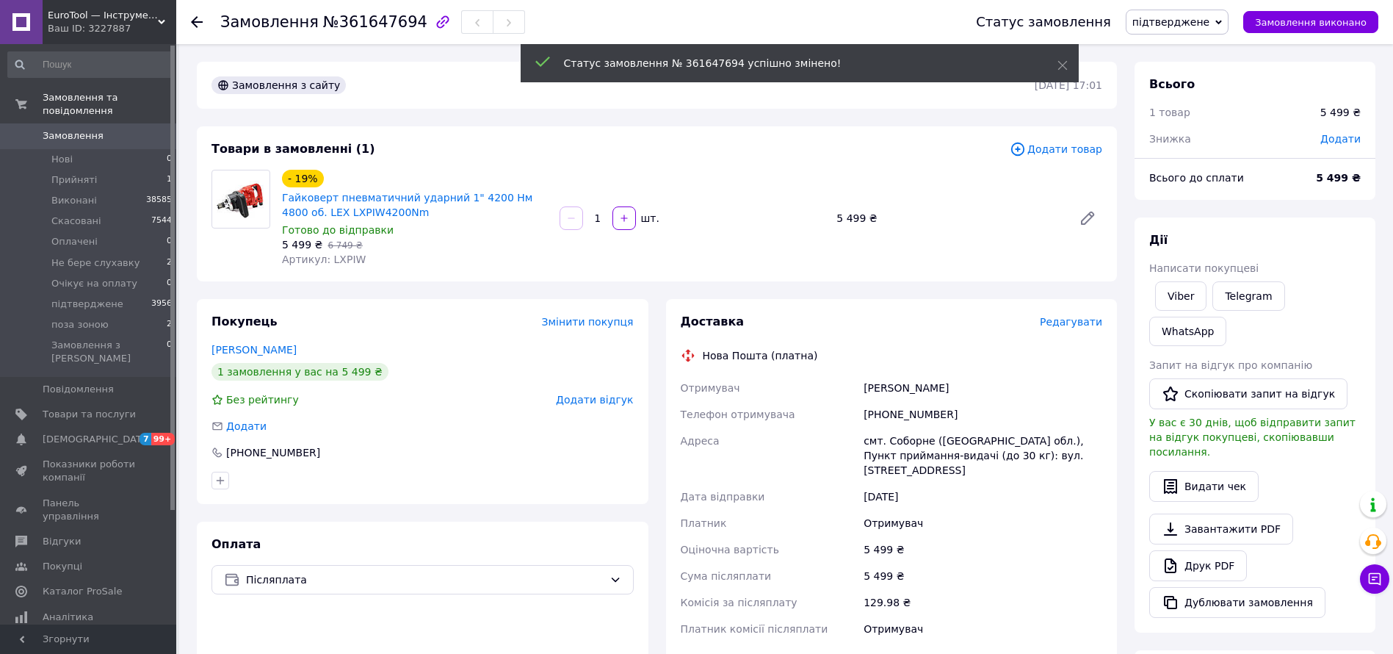
click at [1090, 327] on span "Редагувати" at bounding box center [1071, 322] width 62 height 12
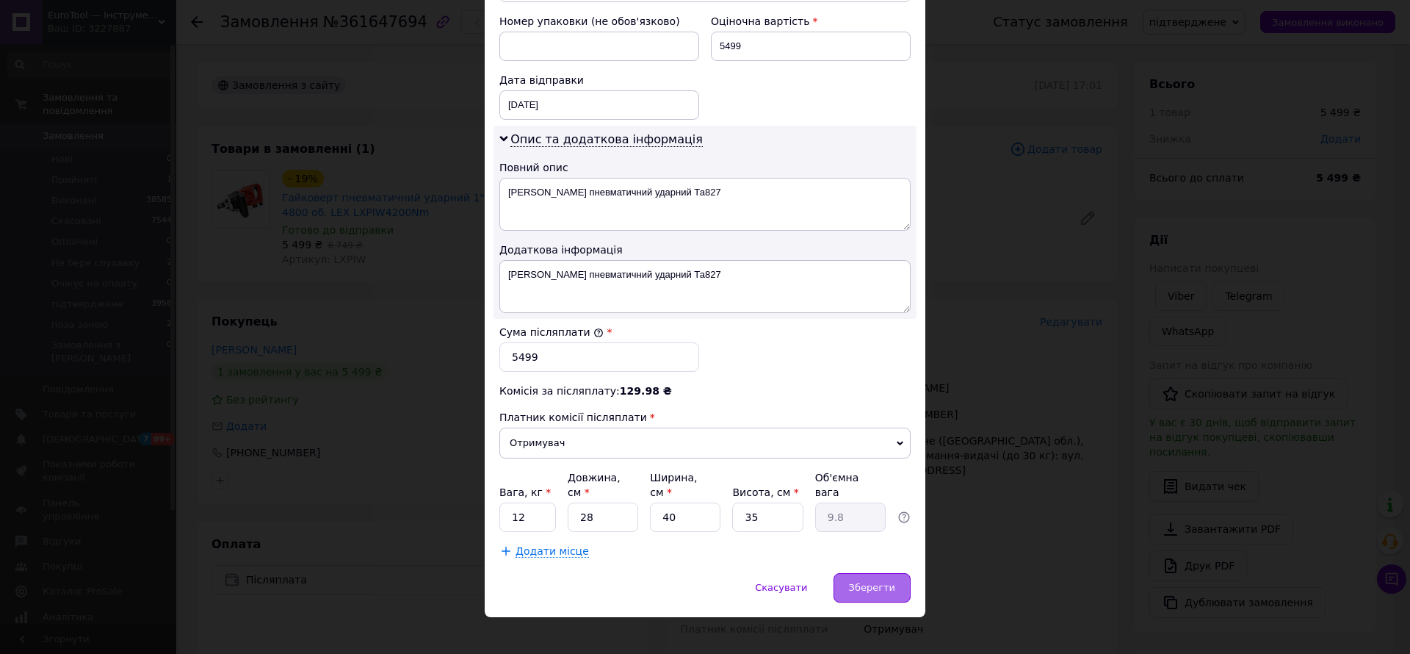
click at [857, 582] on span "Зберегти" at bounding box center [872, 587] width 46 height 11
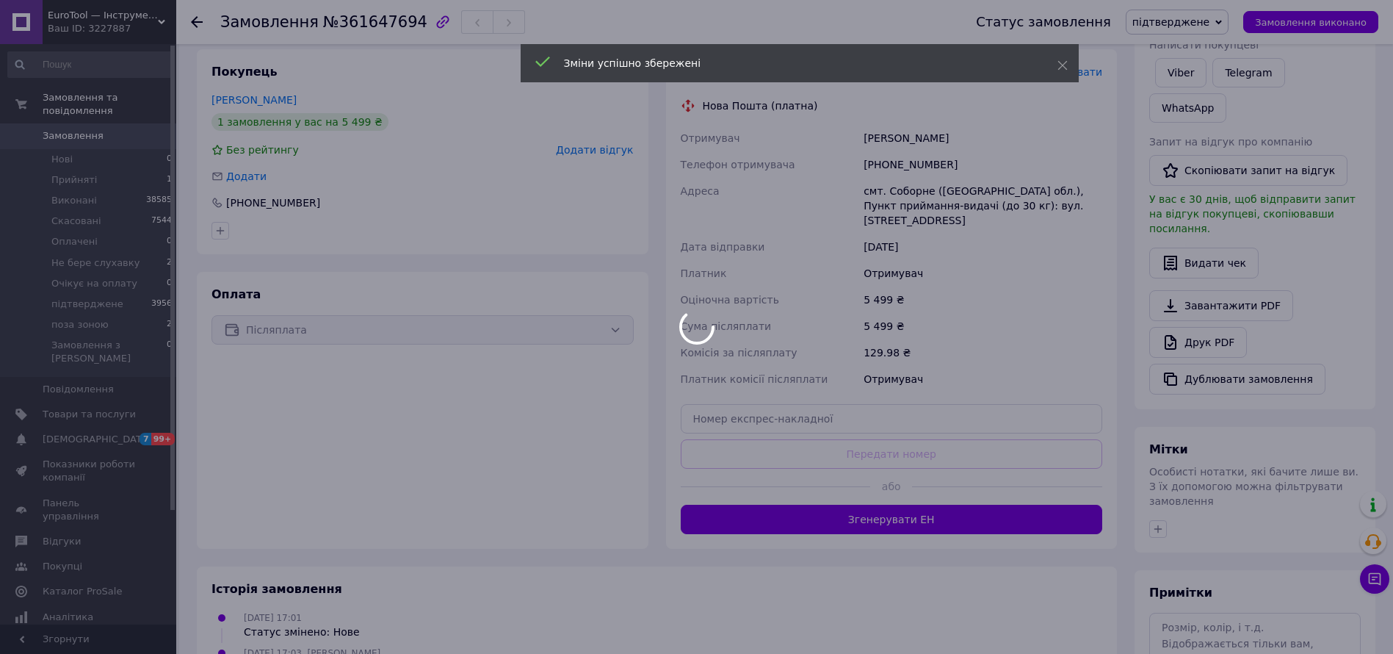
scroll to position [417, 0]
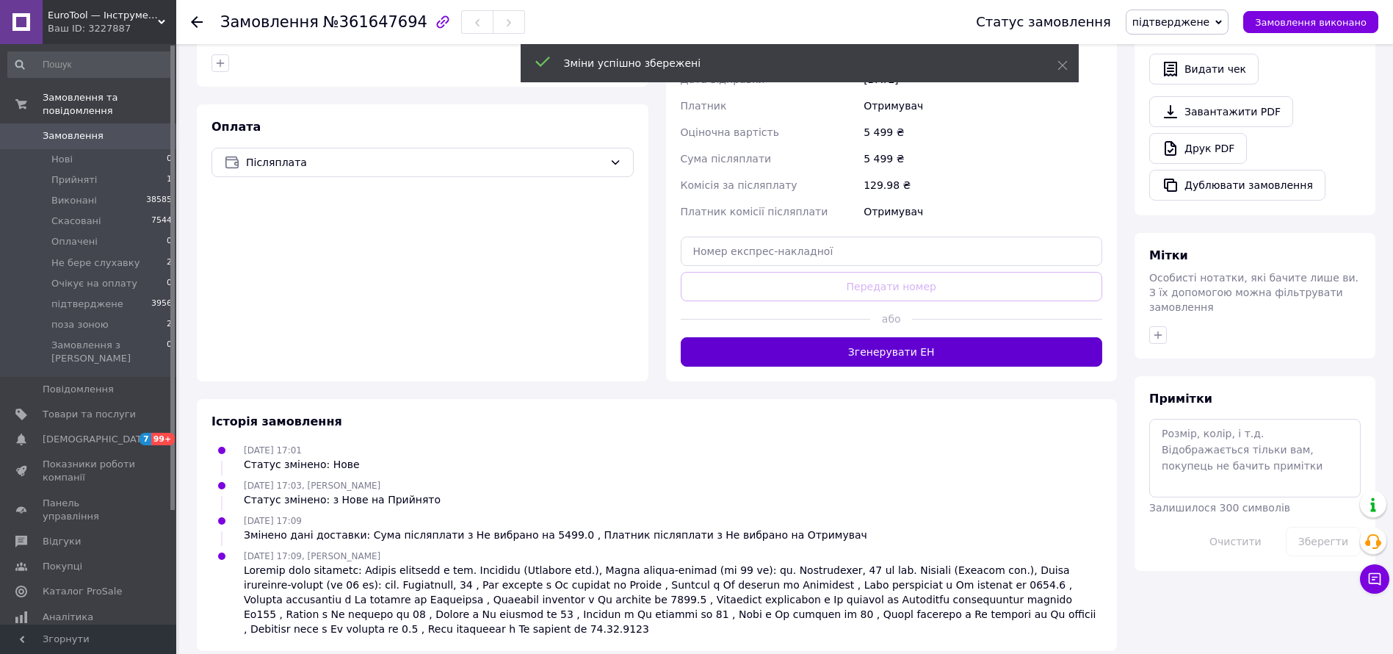
click at [970, 348] on button "Згенерувати ЕН" at bounding box center [892, 351] width 422 height 29
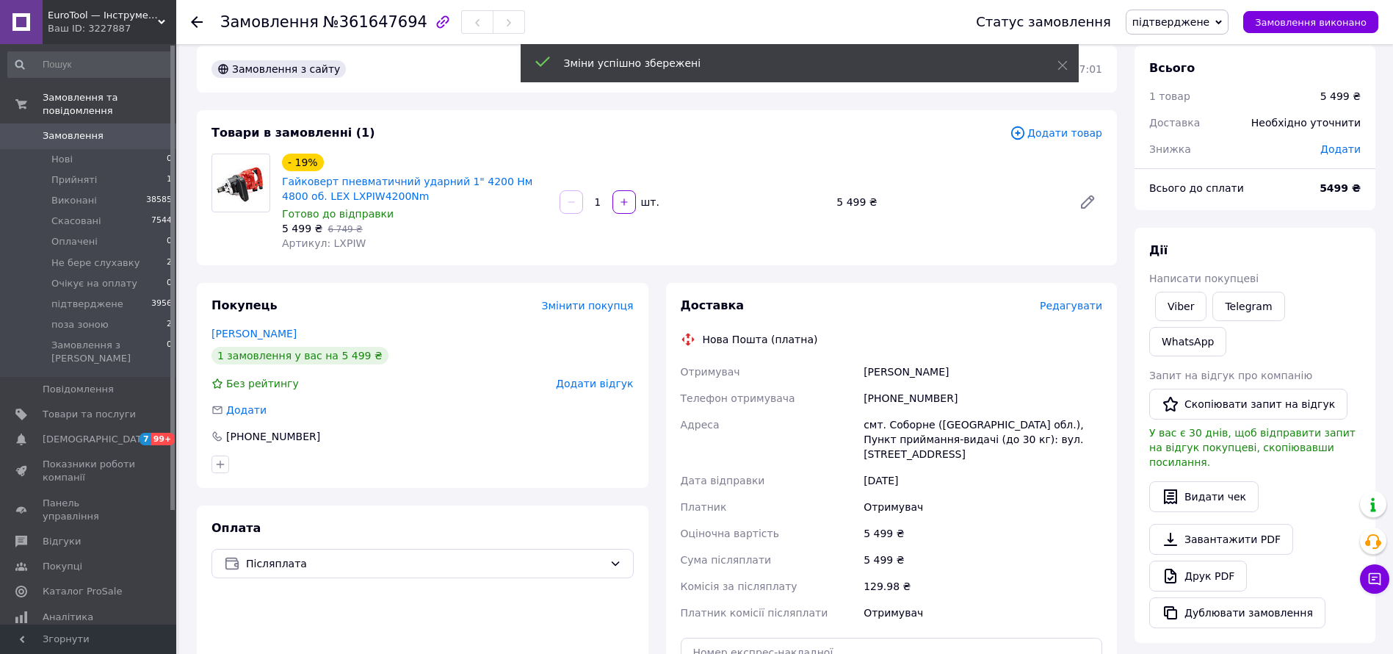
scroll to position [0, 0]
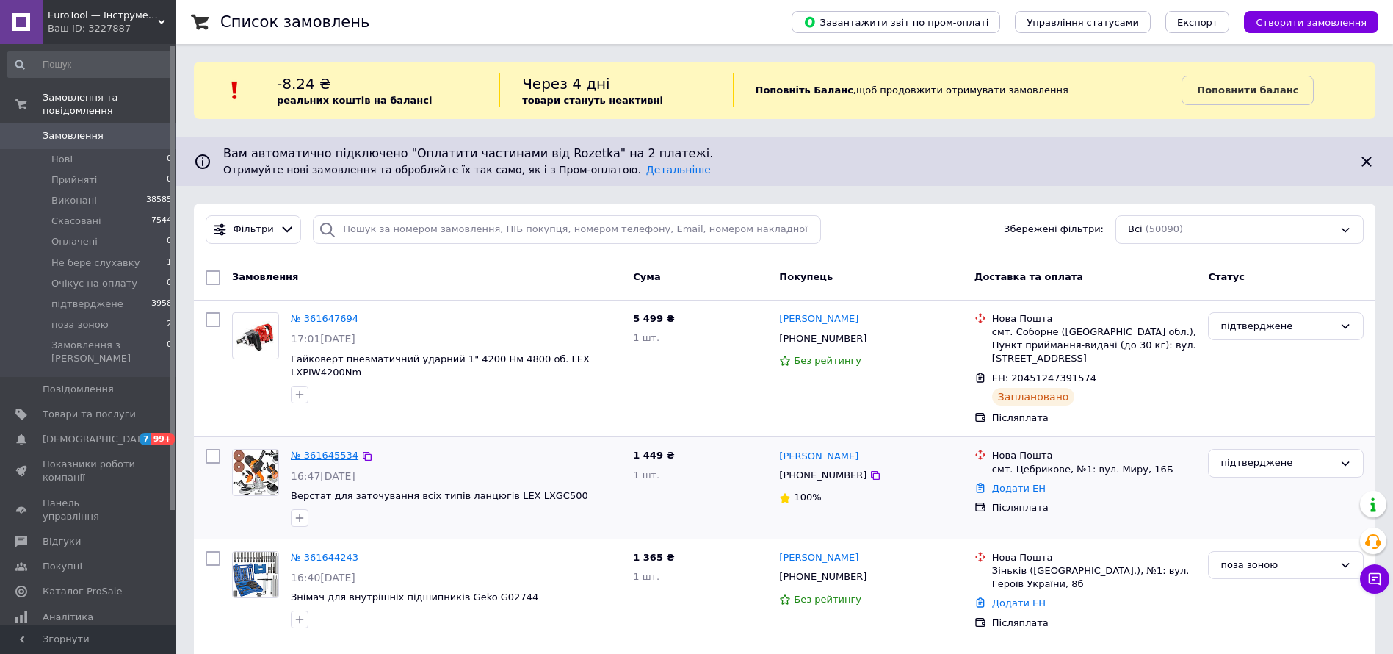
click at [327, 451] on link "№ 361645534" at bounding box center [325, 454] width 68 height 11
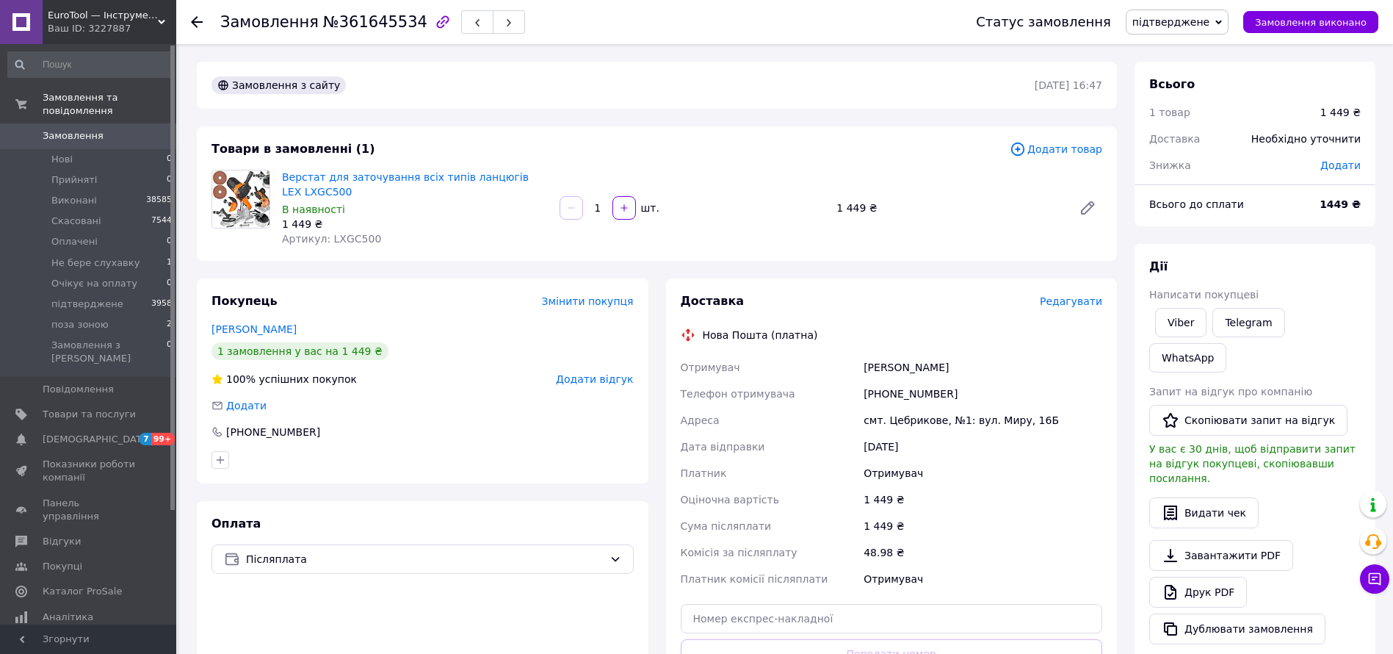
click at [1082, 303] on span "Редагувати" at bounding box center [1071, 301] width 62 height 12
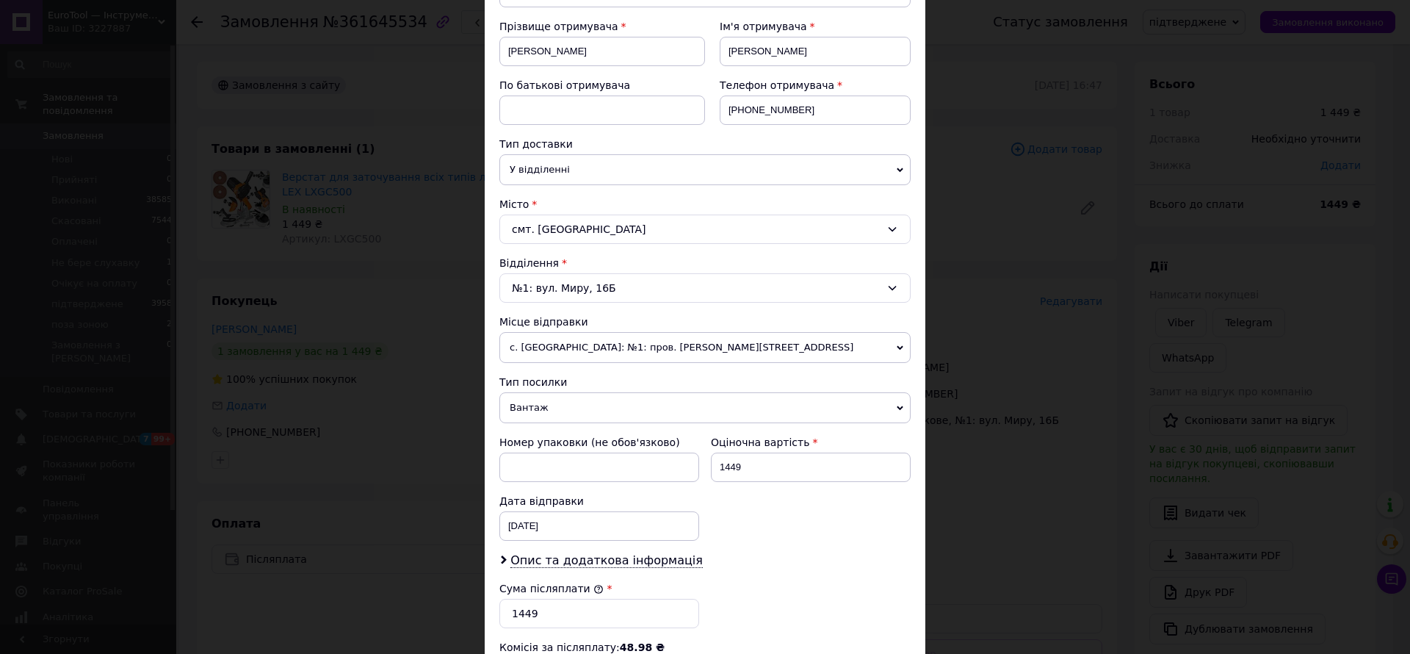
scroll to position [467, 0]
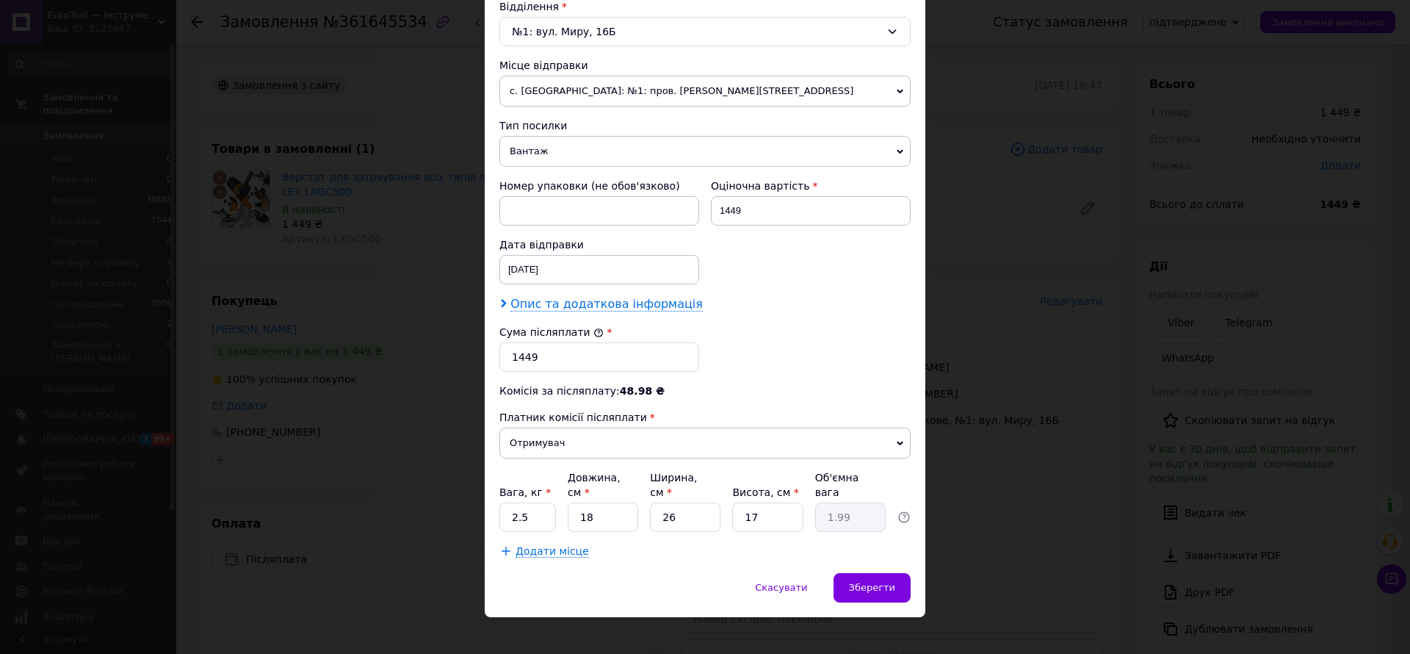
click at [626, 297] on span "Опис та додаткова інформація" at bounding box center [606, 304] width 192 height 15
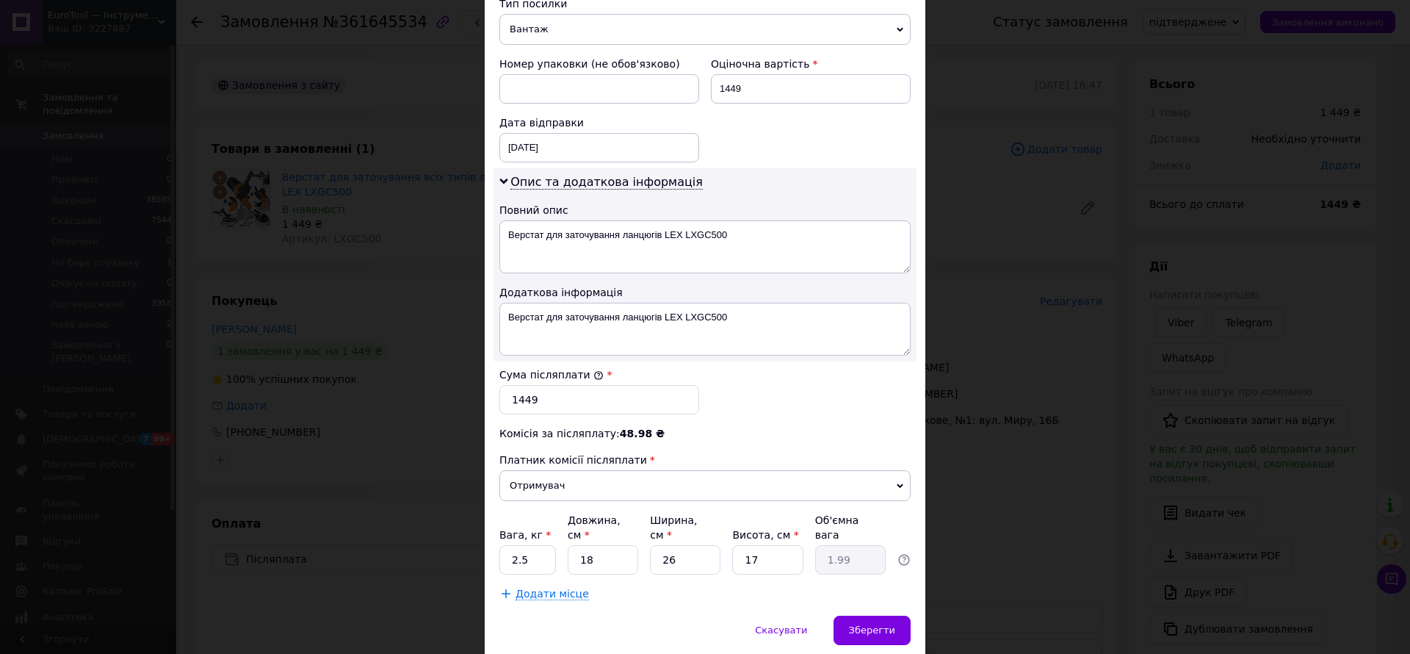
scroll to position [632, 0]
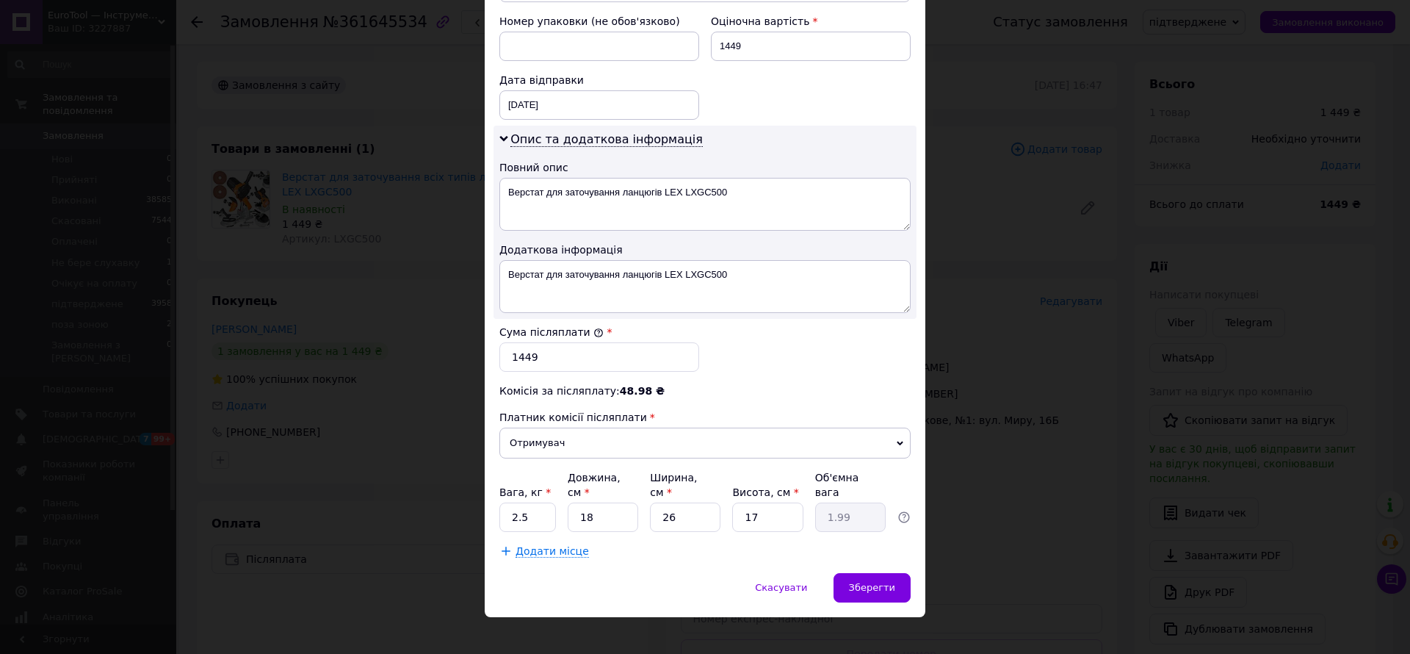
click at [911, 577] on div "Скасувати   Зберегти" at bounding box center [705, 595] width 441 height 44
click at [861, 586] on div "Зберегти" at bounding box center [872, 587] width 77 height 29
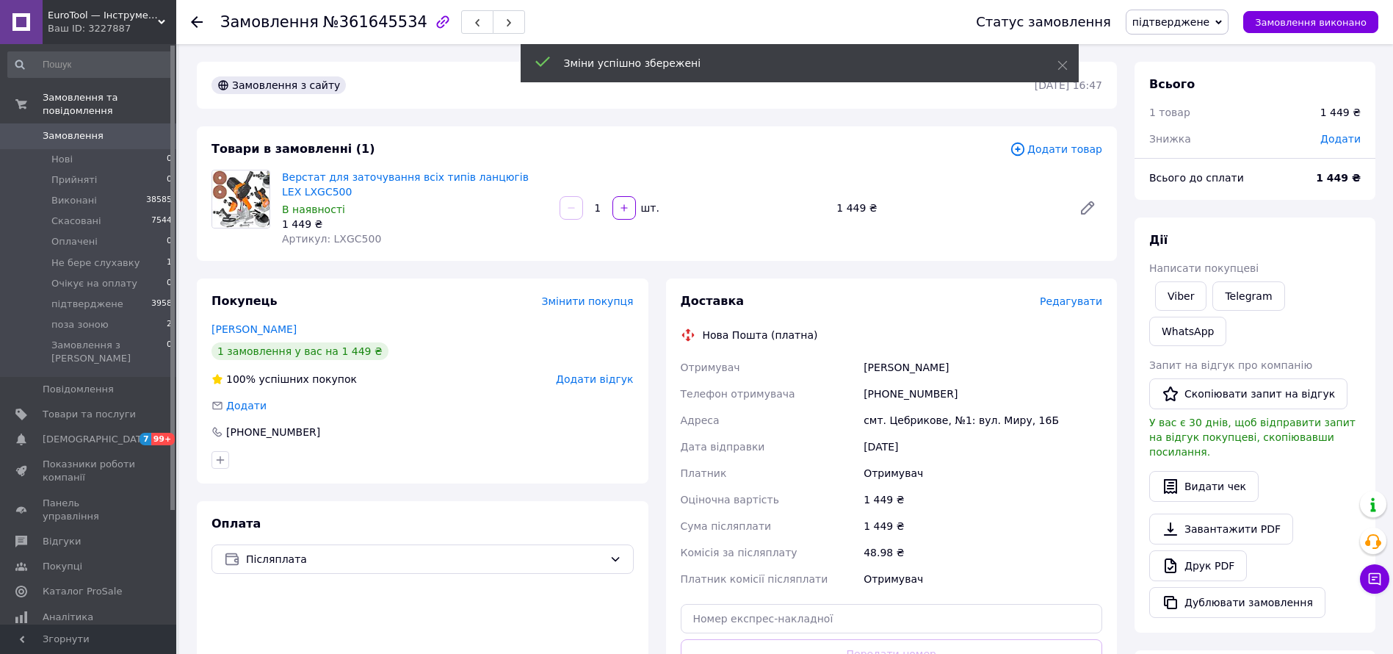
scroll to position [438, 0]
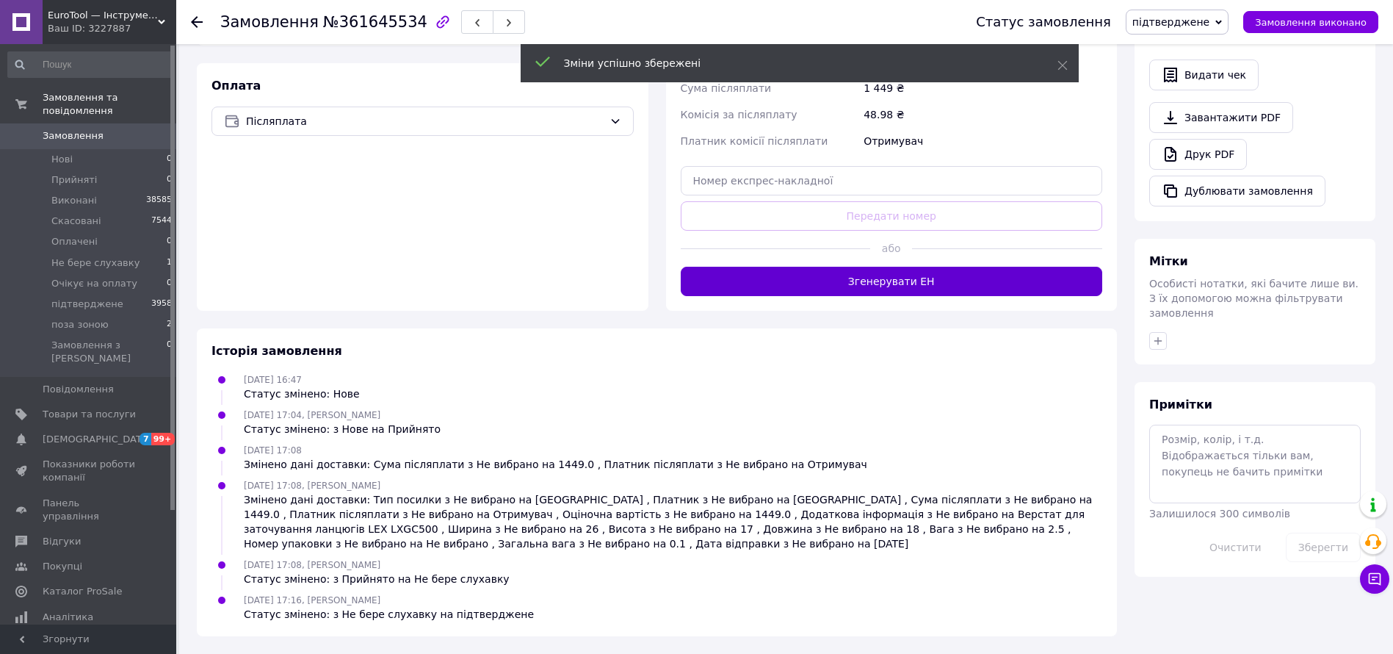
click at [977, 274] on button "Згенерувати ЕН" at bounding box center [892, 281] width 422 height 29
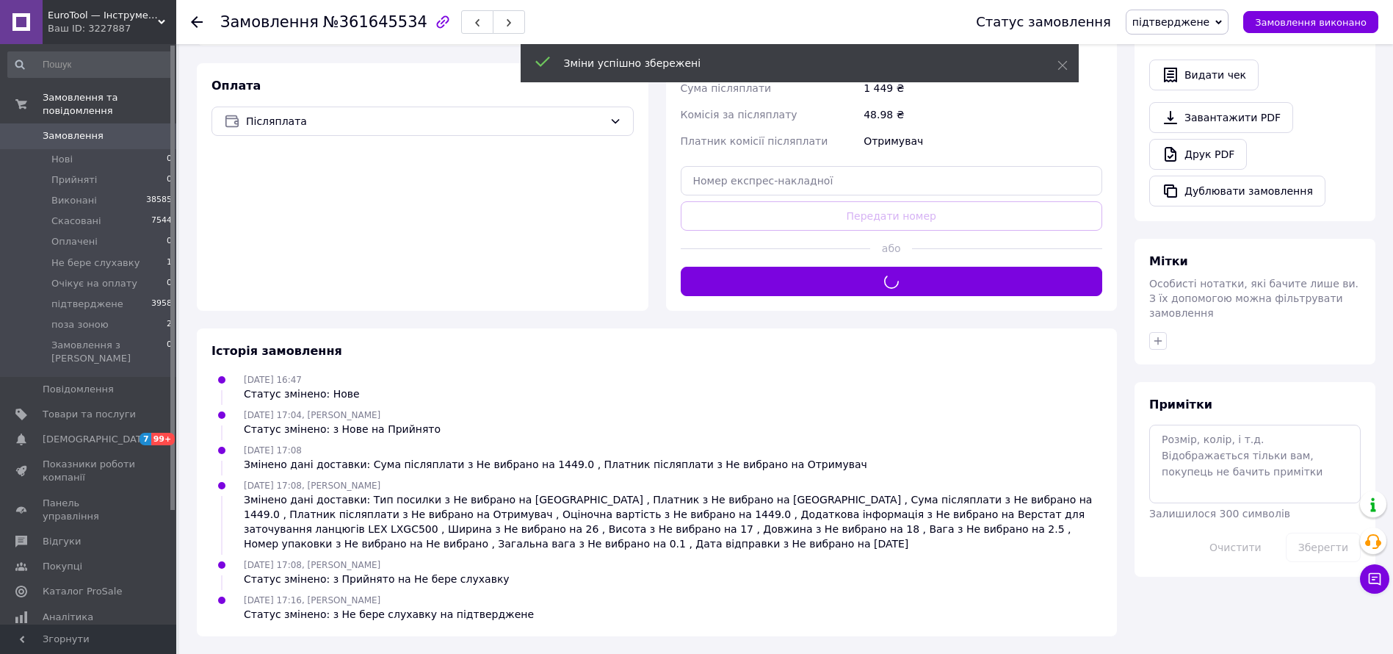
scroll to position [0, 0]
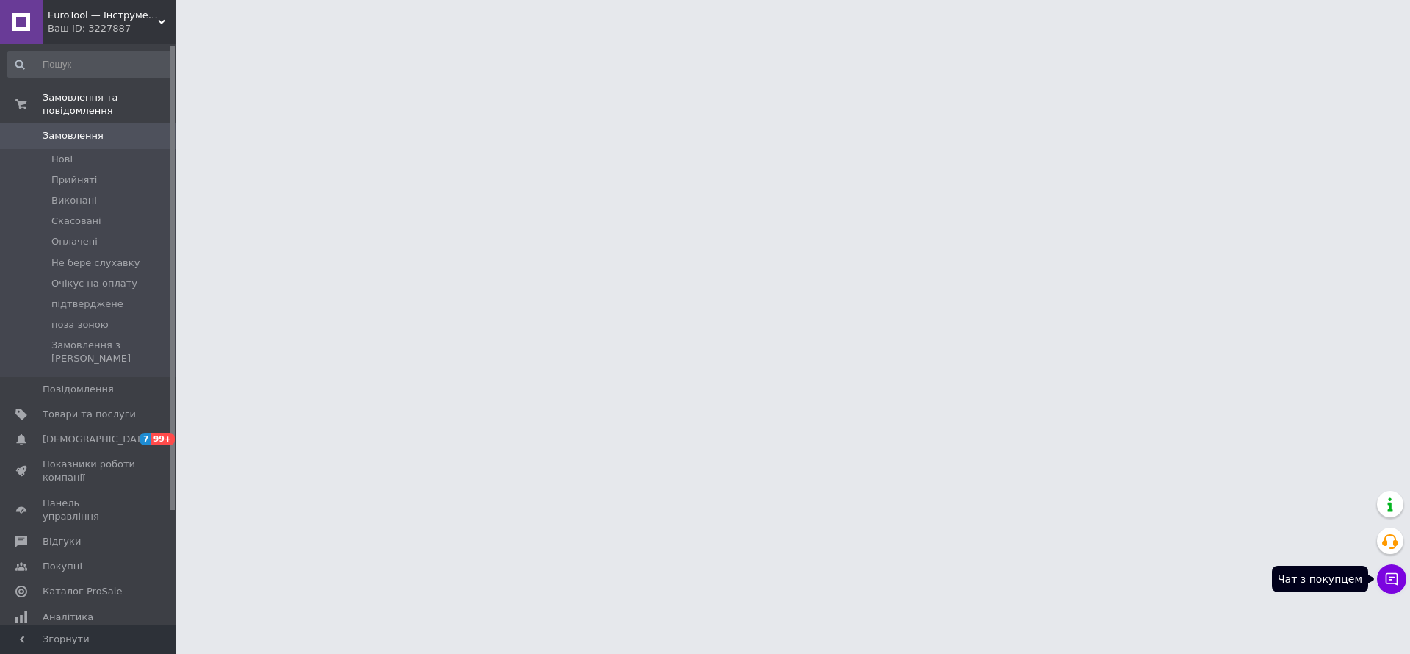
click at [1390, 575] on icon at bounding box center [1391, 578] width 15 height 15
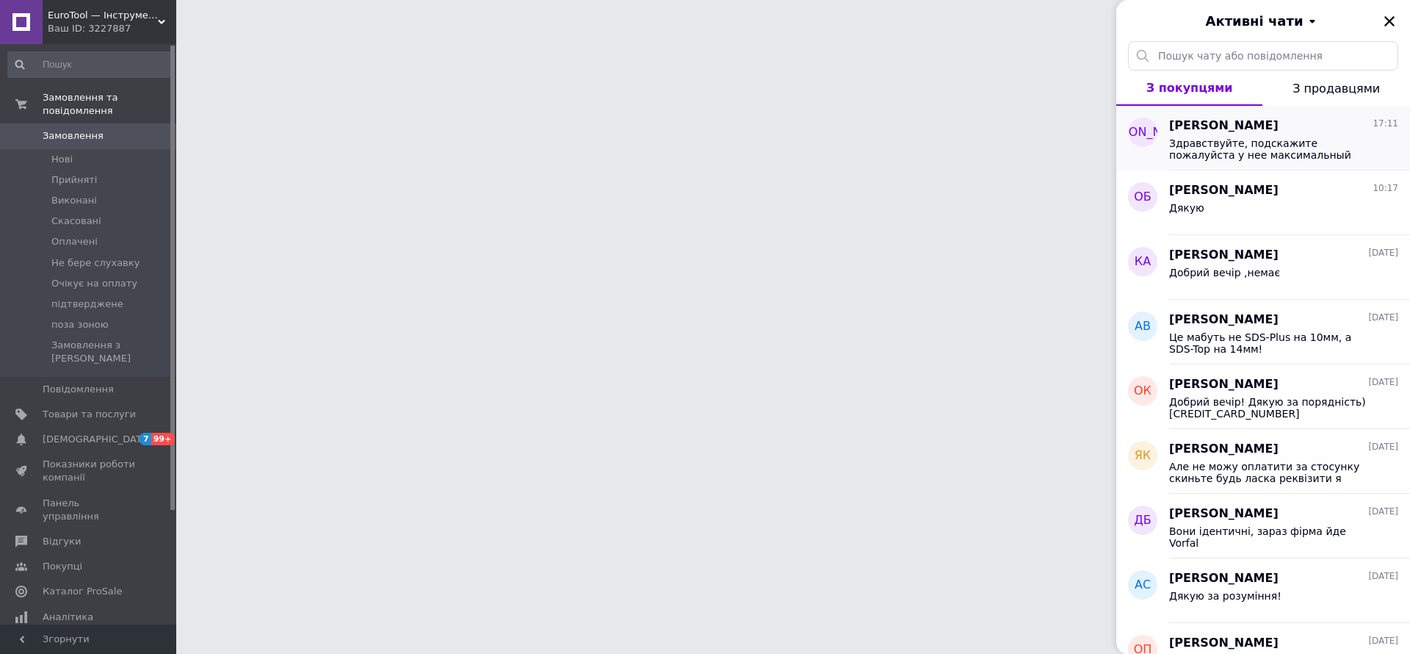
click at [1276, 137] on span "Здравствуйте, подскажите пожалуйста у нее максимальный диаметр диска 190 или 20…" at bounding box center [1273, 149] width 209 height 24
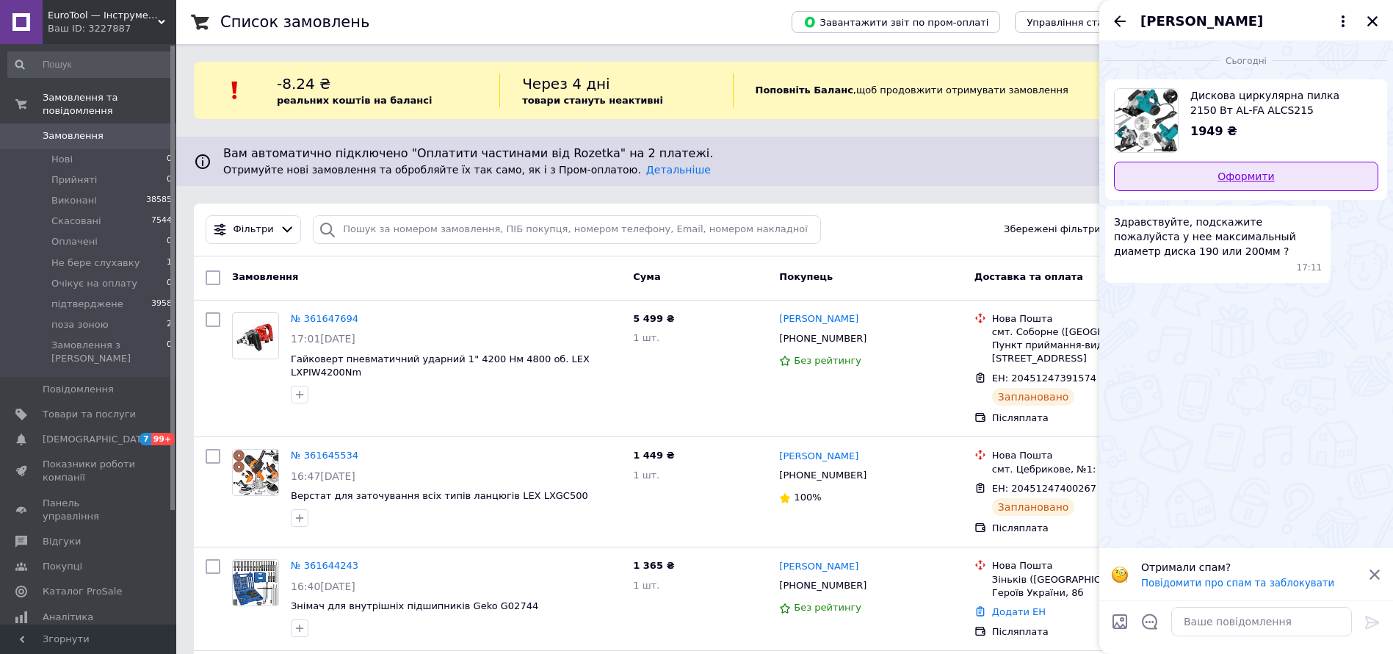
click at [1216, 175] on link "Оформити" at bounding box center [1246, 176] width 264 height 29
click at [97, 402] on link "Товари та послуги" at bounding box center [90, 414] width 181 height 25
click at [1199, 616] on textarea at bounding box center [1261, 621] width 181 height 29
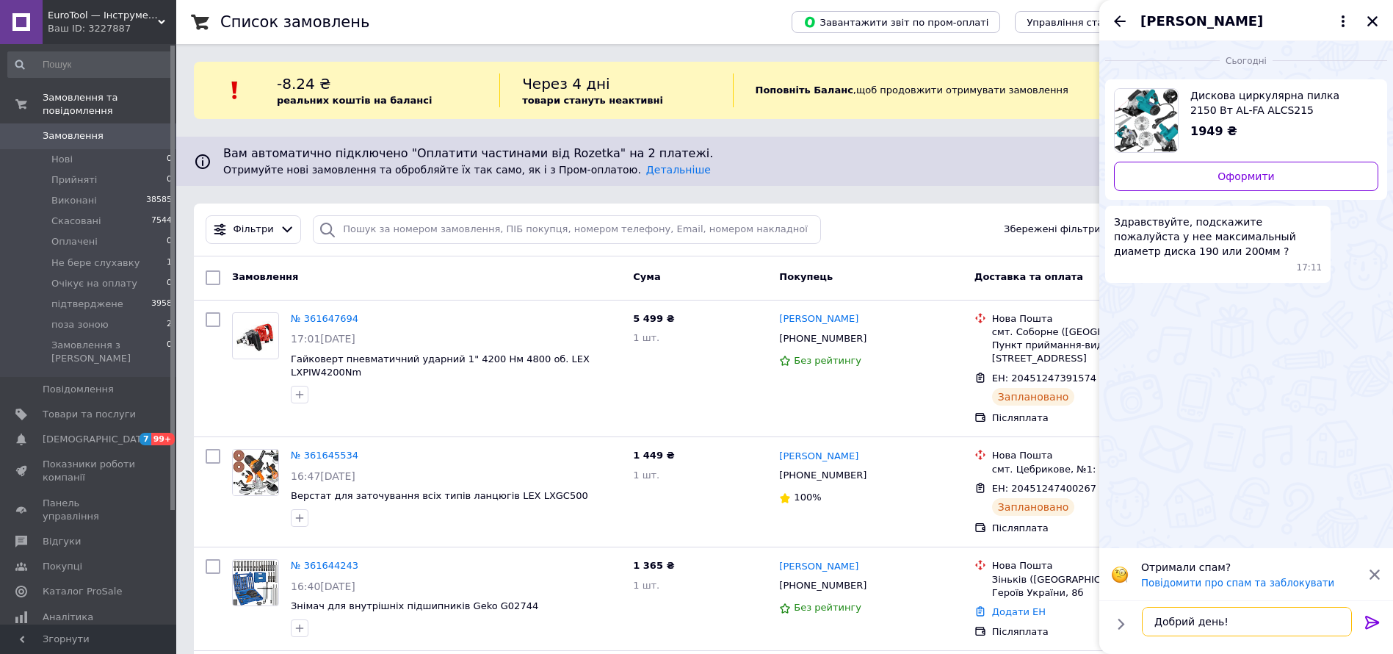
scroll to position [9, 0]
type textarea "Добрий день! 190 мм"
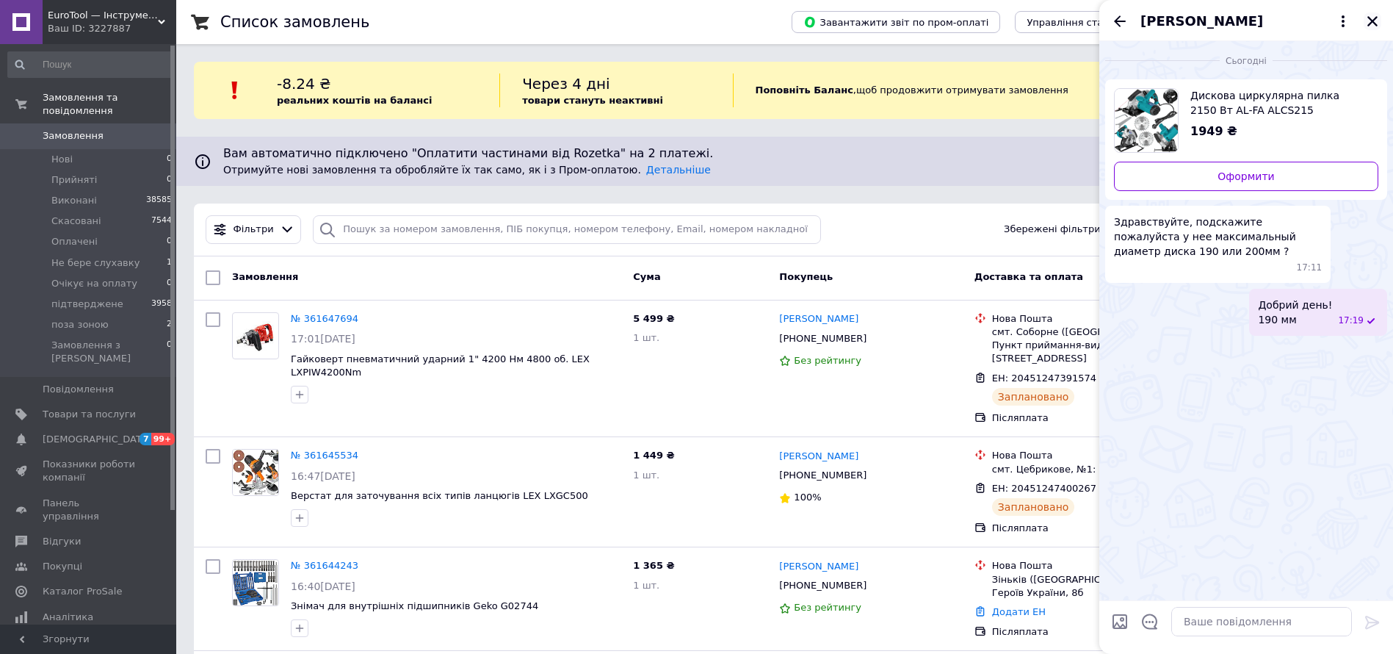
click at [1375, 15] on icon "Закрити" at bounding box center [1372, 21] width 13 height 13
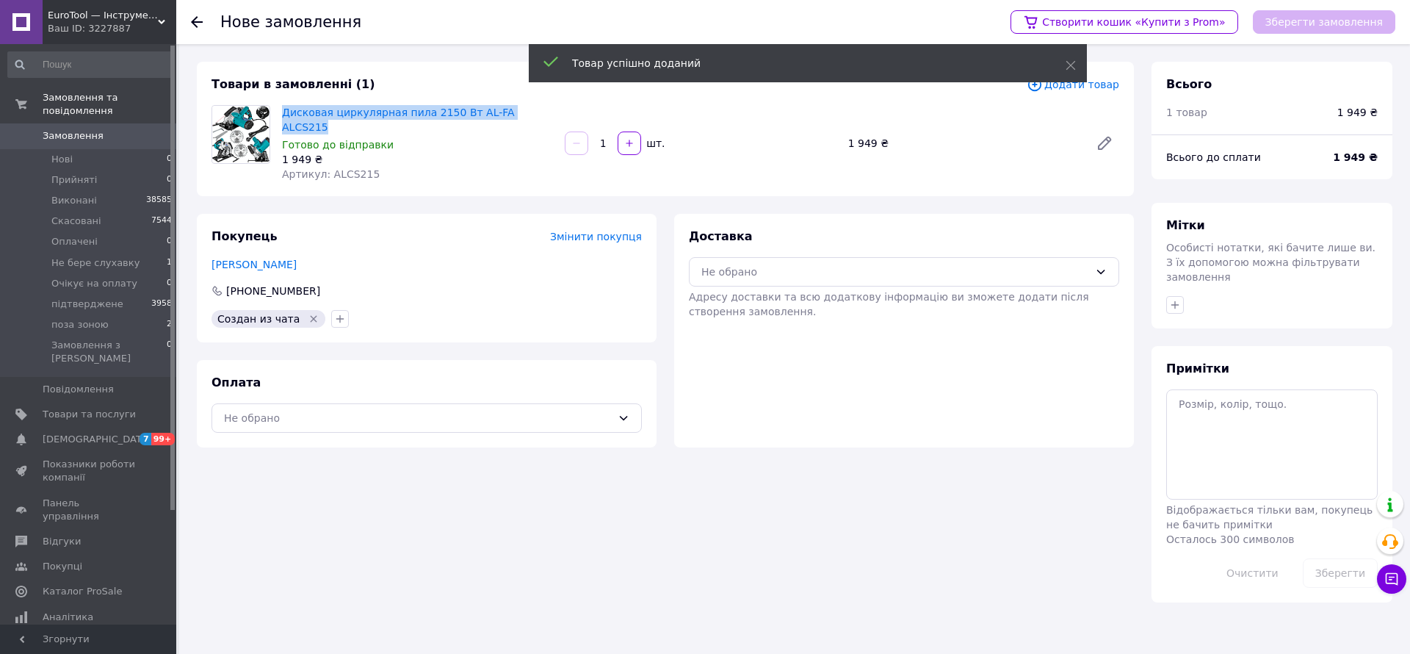
drag, startPoint x: 281, startPoint y: 110, endPoint x: 536, endPoint y: 105, distance: 255.6
click at [536, 105] on div "Дисковая циркулярная пила 2150 Вт AL-FA ALCS215 Готово до відправки 1 949 ₴ Арт…" at bounding box center [417, 143] width 283 height 82
copy link "Дисковая циркулярная пила 2150 Вт AL-FA ALCS215"
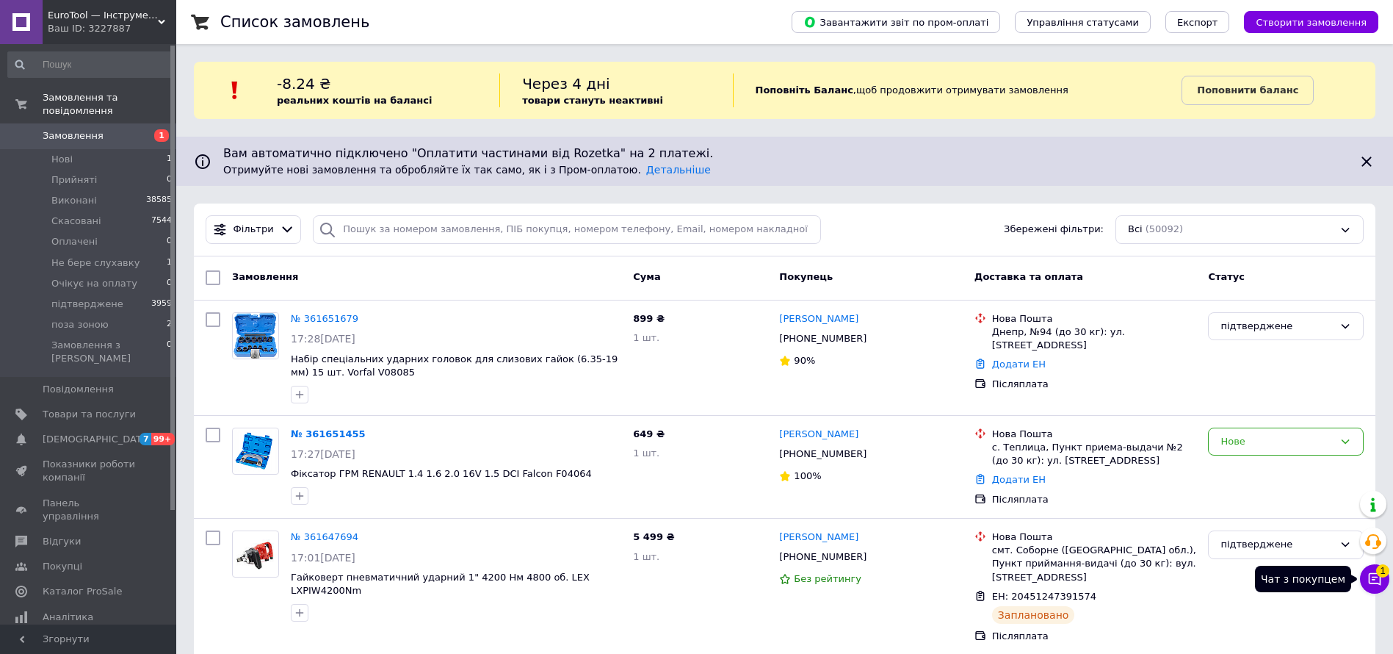
click at [1375, 581] on icon at bounding box center [1375, 578] width 15 height 15
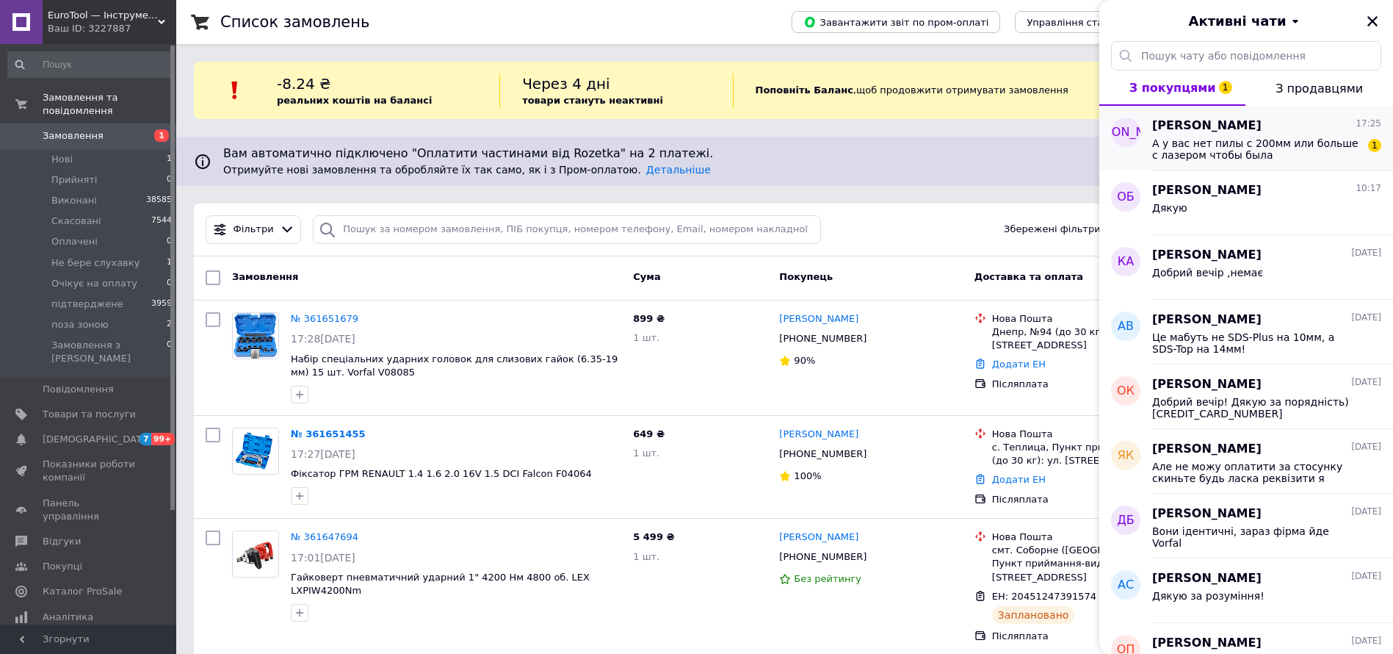
click at [1235, 135] on div "А у вас нет пилы с 200мм или больше с лазером чтобы была 1" at bounding box center [1266, 147] width 229 height 26
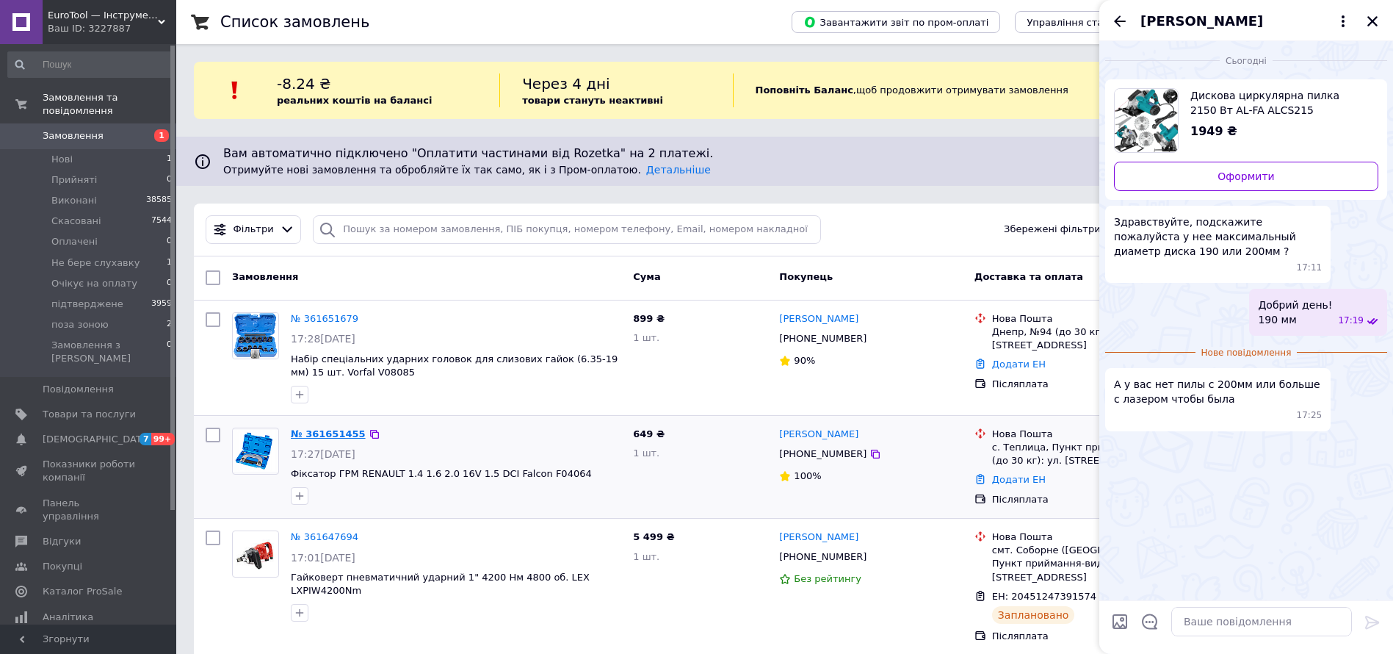
click at [319, 435] on link "№ 361651455" at bounding box center [328, 433] width 75 height 11
click at [1218, 624] on textarea at bounding box center [1261, 621] width 181 height 29
paste textarea "https://eurotool.in.ua/ua/p2523743159-ruchnaya-diskovaya-pila.html"
type textarea "https://eurotool.in.ua/ua/p2523743159-ruchnaya-diskovaya-pila.html"
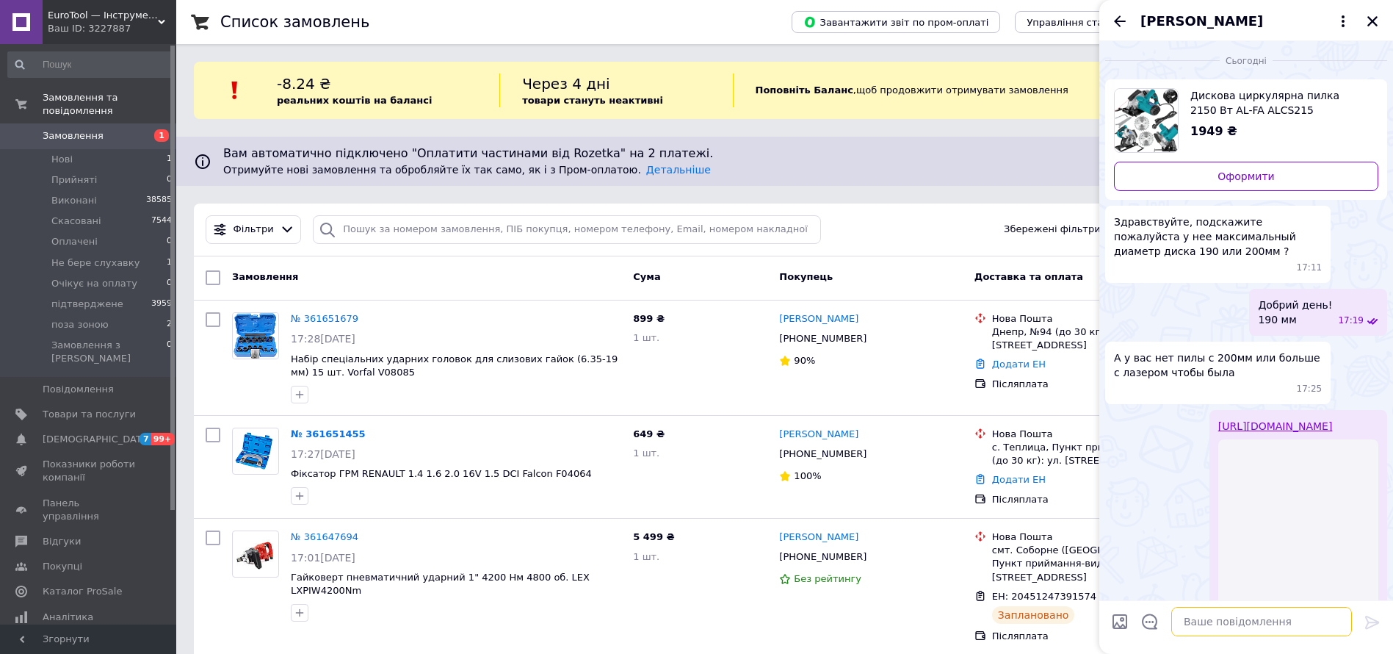
scroll to position [60, 0]
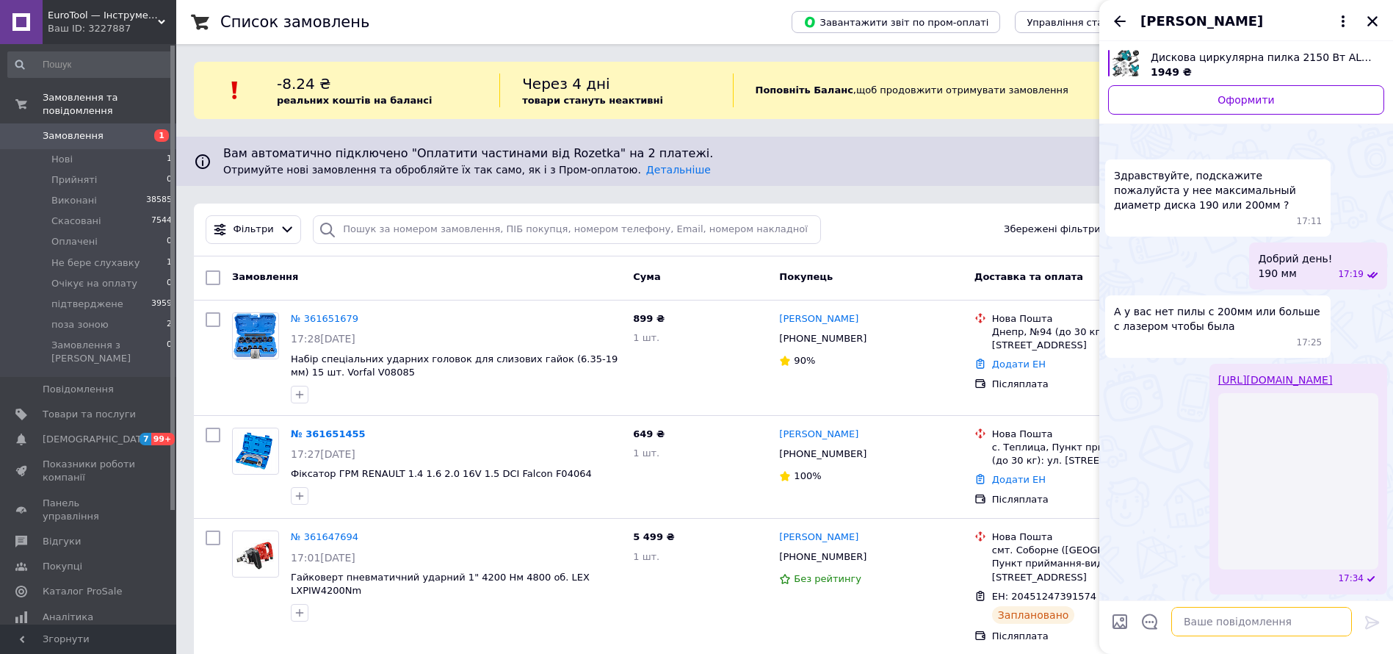
click at [1224, 624] on textarea at bounding box center [1261, 621] width 181 height 29
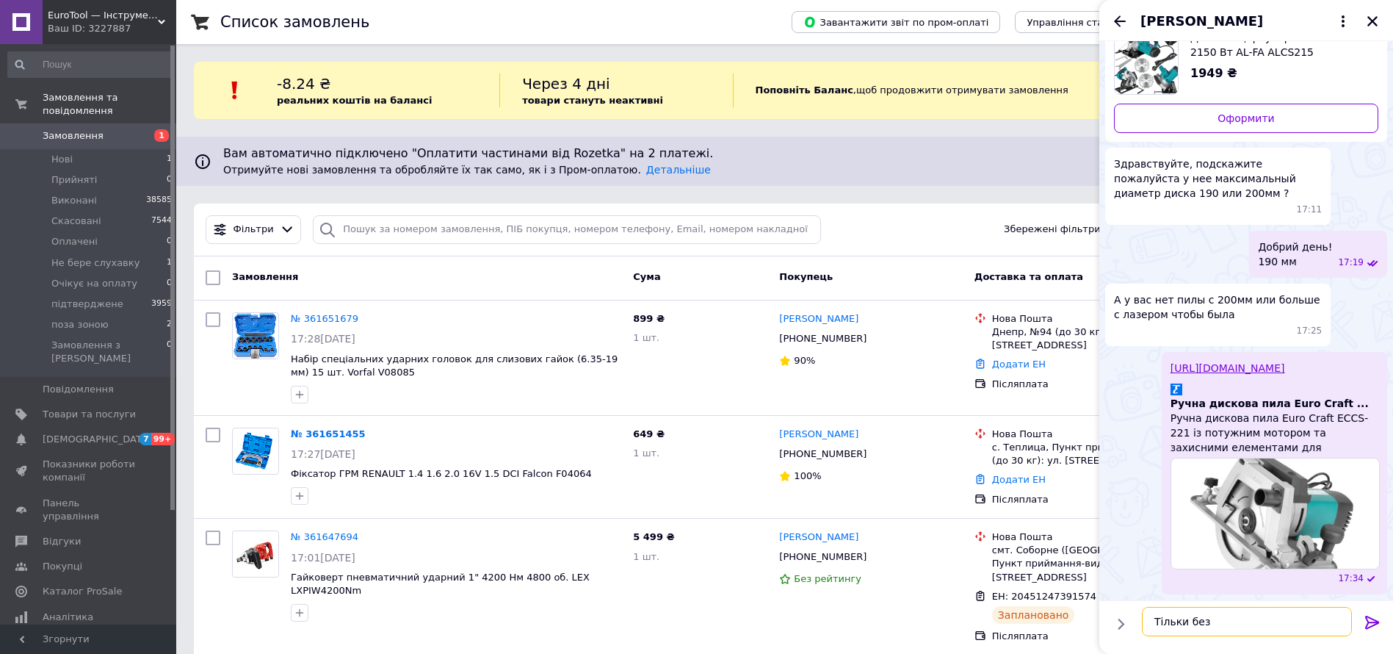
scroll to position [20, 0]
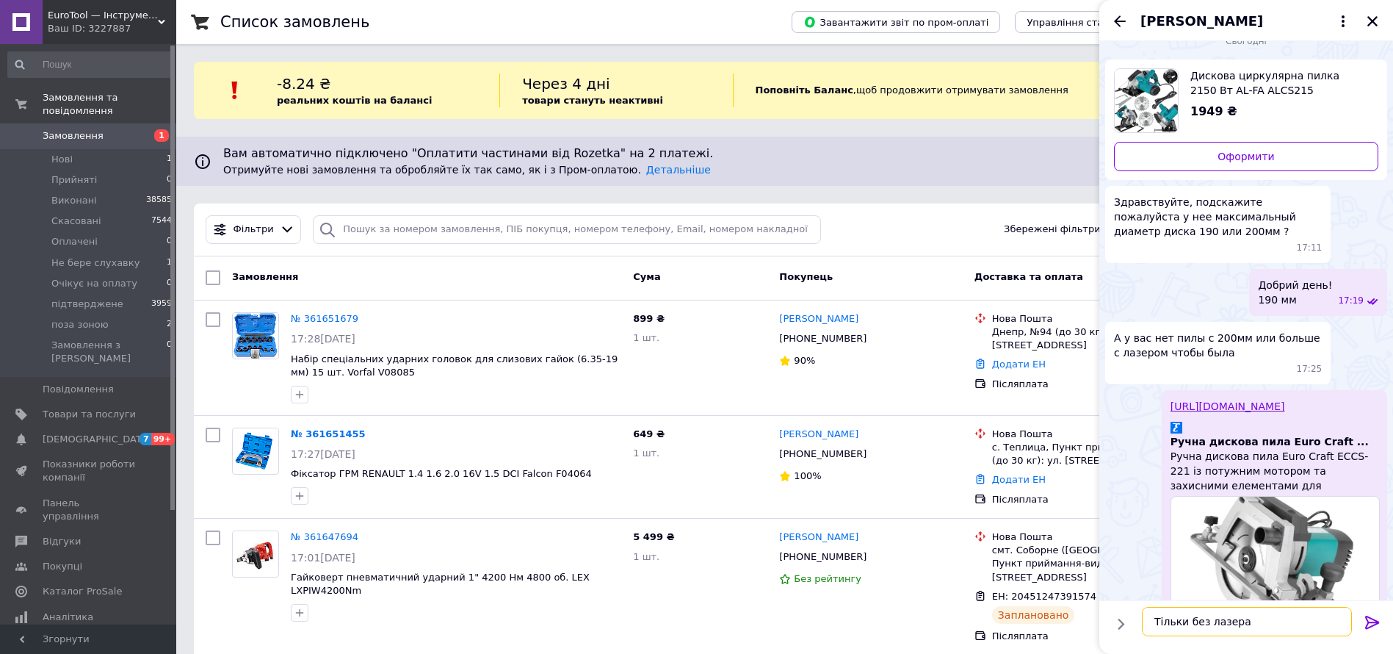
type textarea "Тільки без лазера"
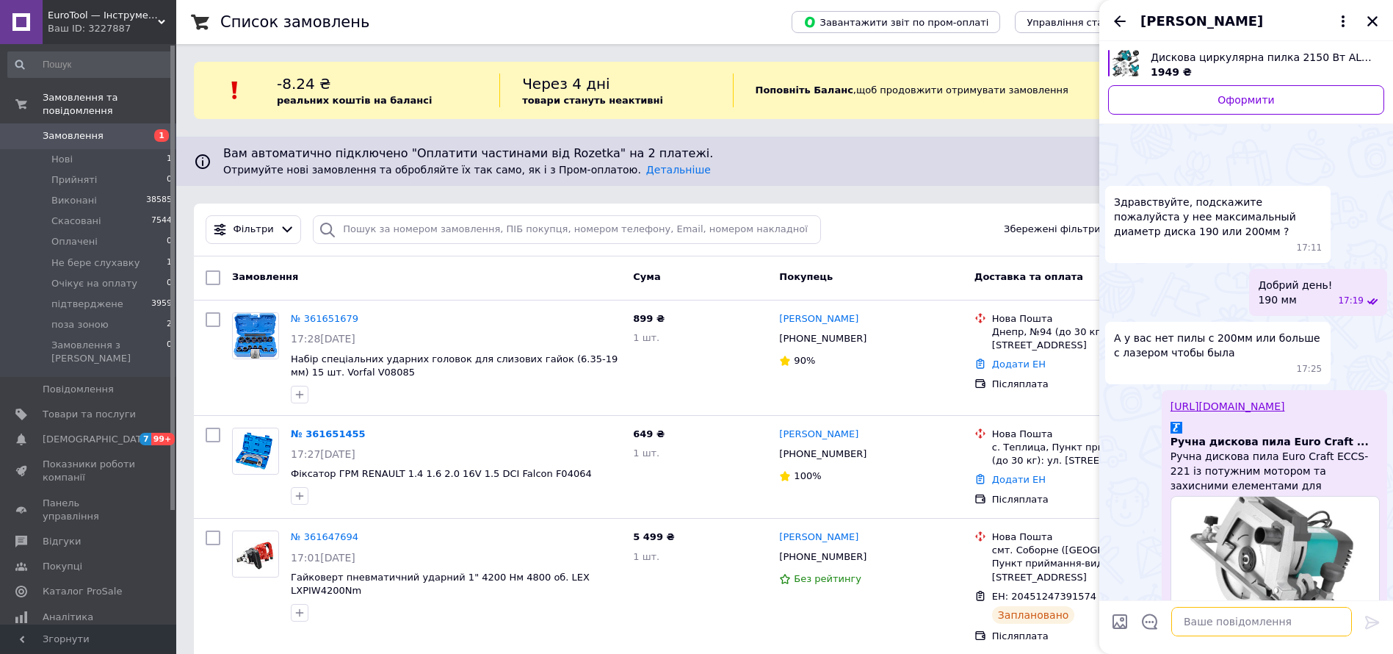
scroll to position [97, 0]
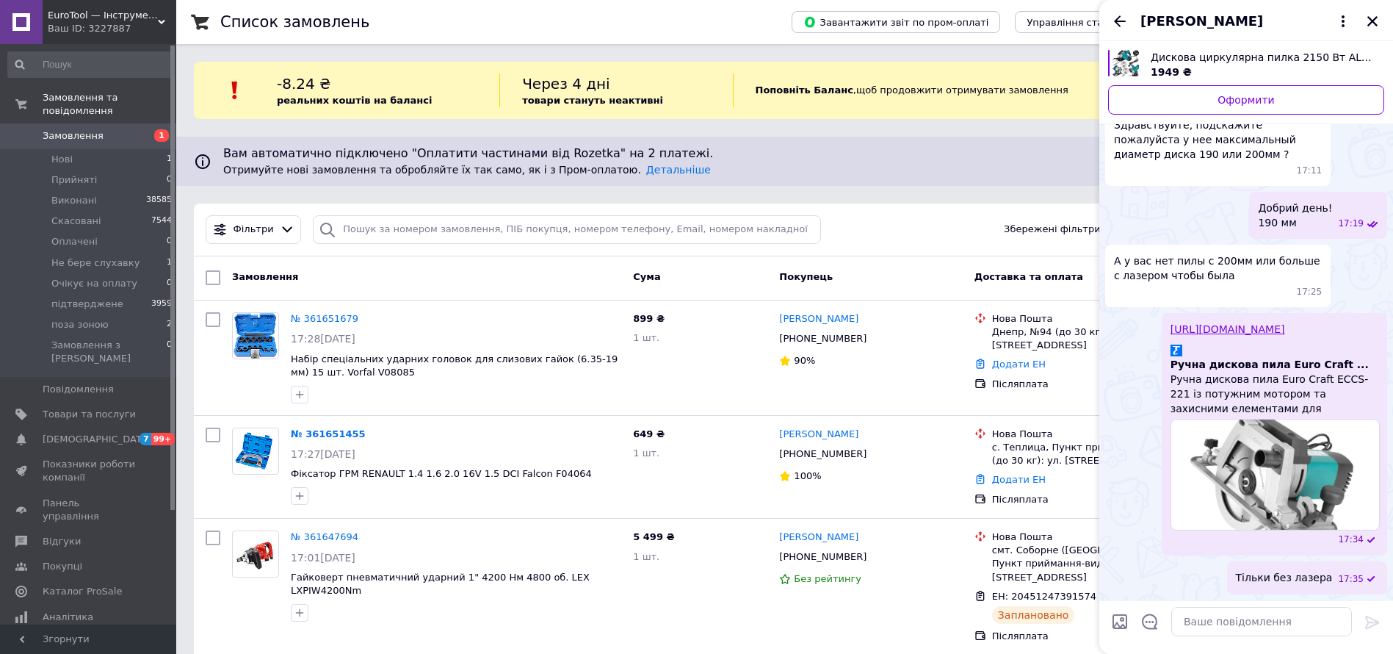
click at [1265, 330] on link "https://eurotool.in.ua/ua/p2523743159-ruchnaya-diskovaya-pila.html" at bounding box center [1228, 329] width 115 height 12
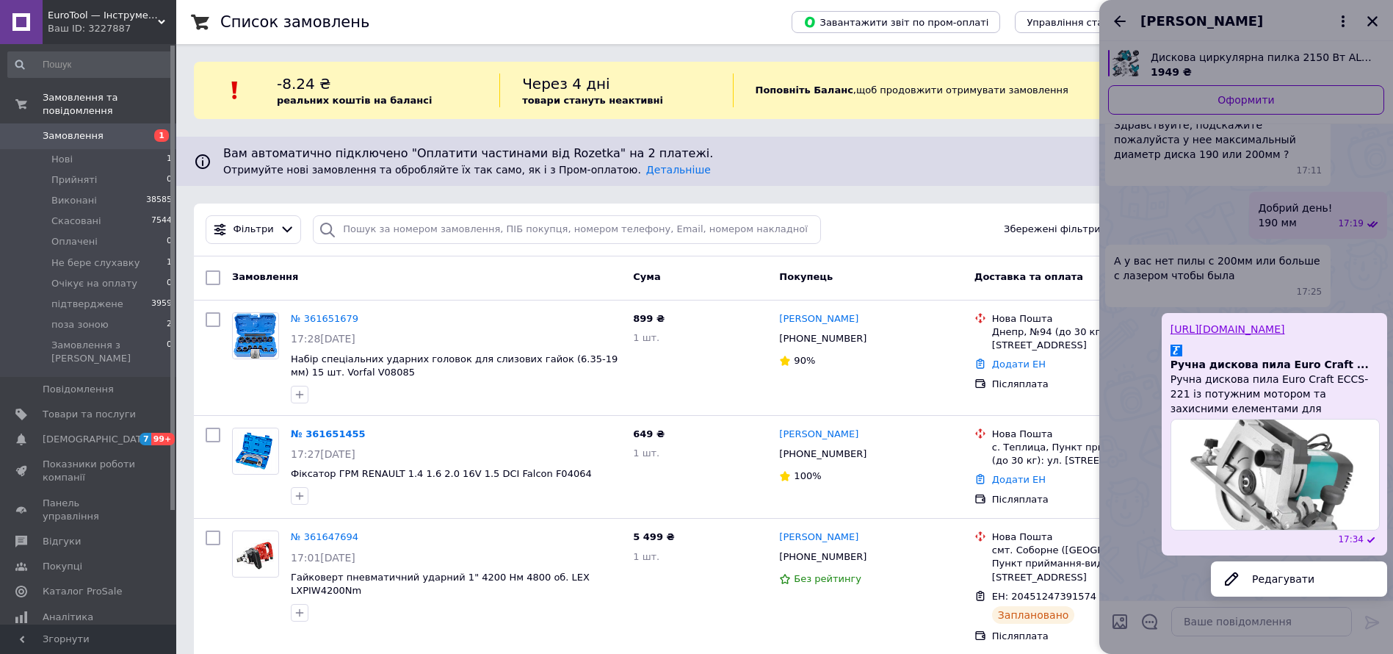
click at [1192, 201] on div at bounding box center [1246, 327] width 294 height 654
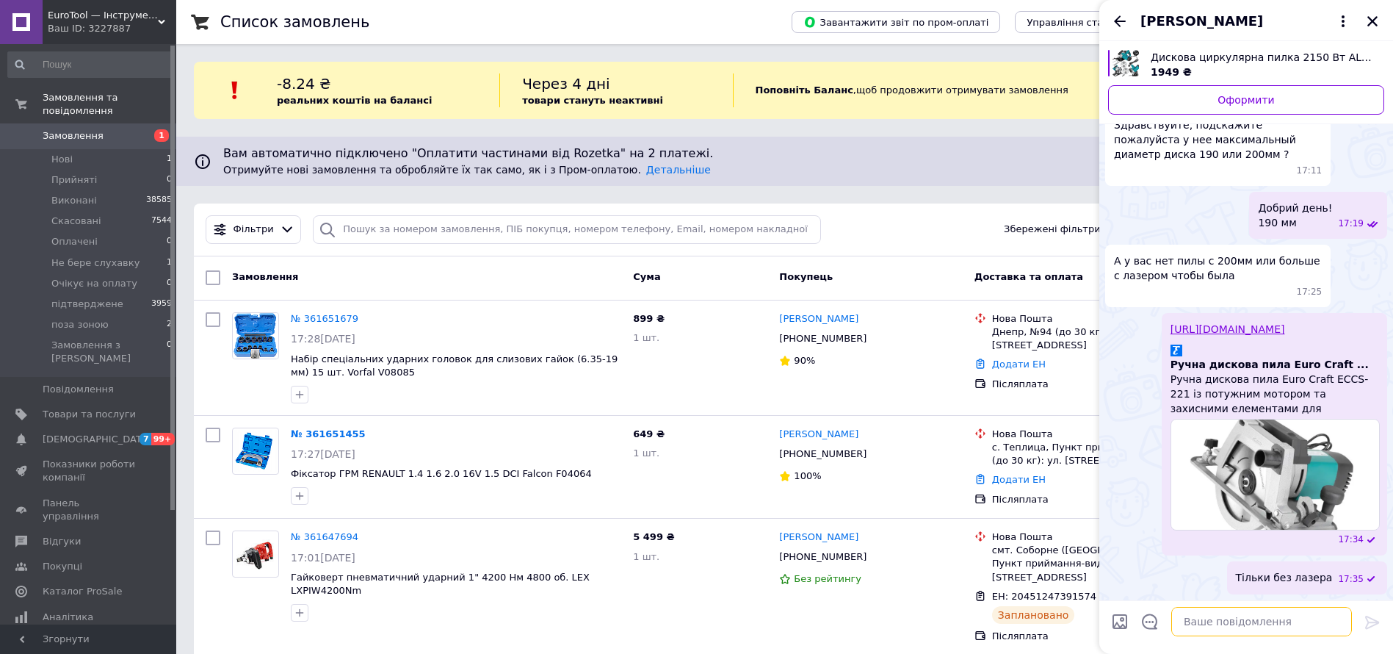
click at [1234, 632] on textarea at bounding box center [1261, 621] width 181 height 29
type textarea "Діаметр диска 200мм"
click at [1373, 620] on icon at bounding box center [1373, 622] width 18 height 18
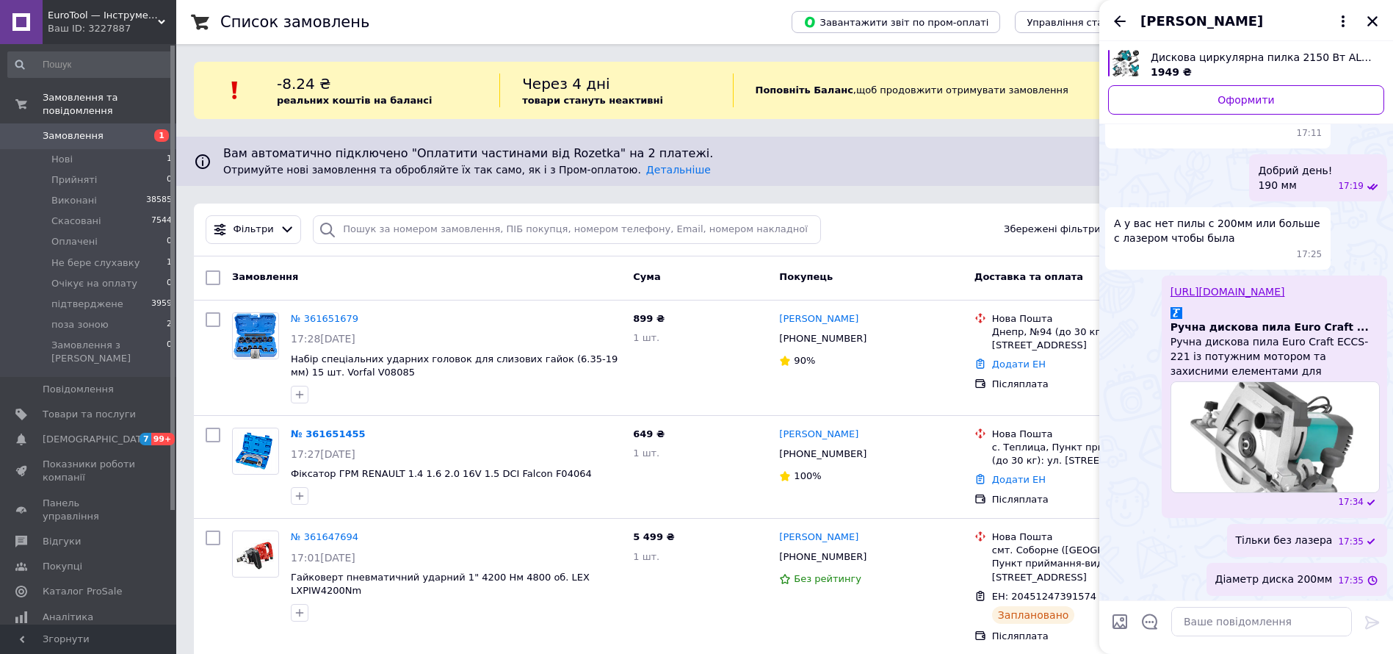
scroll to position [98, 0]
click at [1375, 13] on button "Закрити" at bounding box center [1373, 21] width 18 height 18
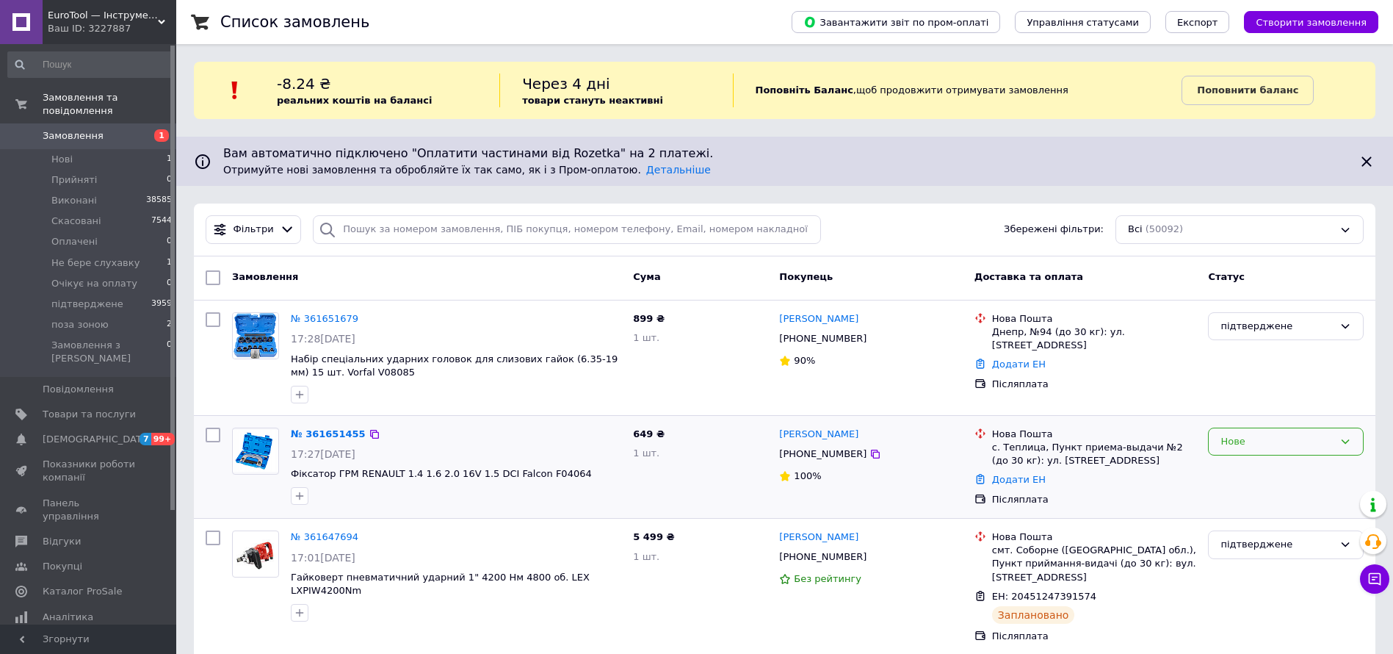
click at [1262, 452] on div "Нове" at bounding box center [1286, 441] width 156 height 29
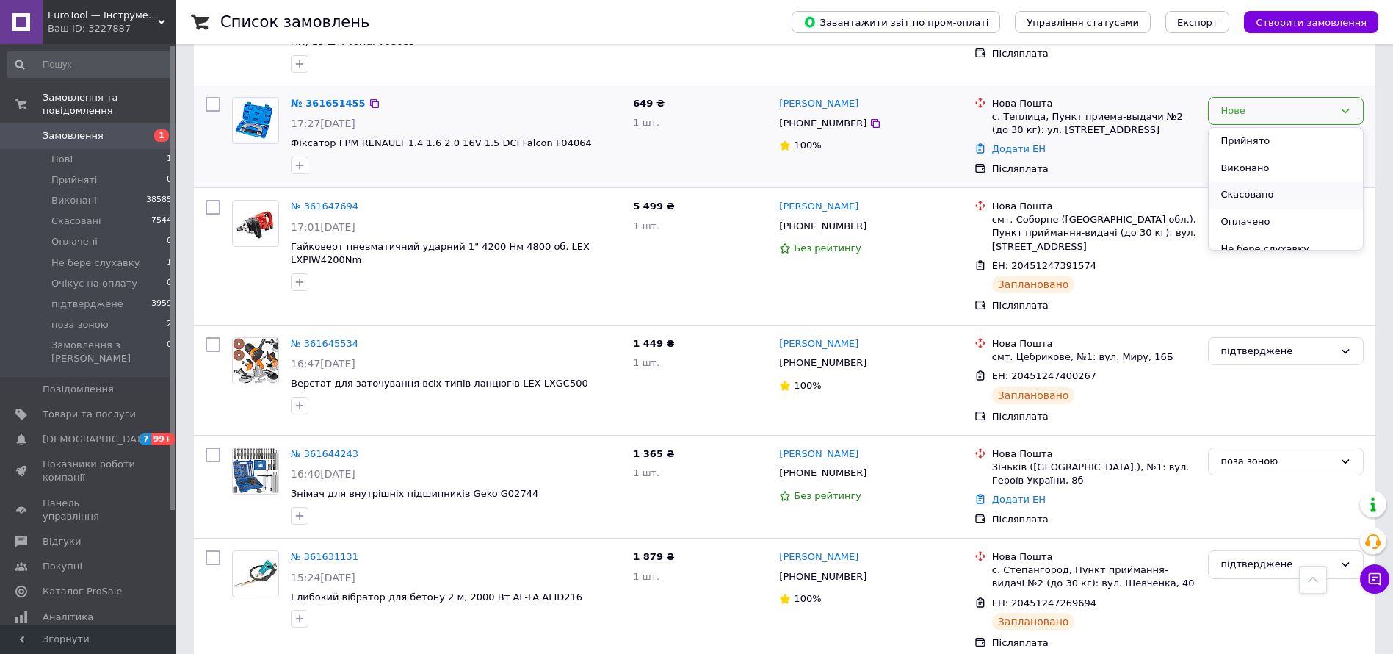
scroll to position [93, 0]
click at [1296, 158] on li "Не бере слухавку" at bounding box center [1286, 155] width 154 height 27
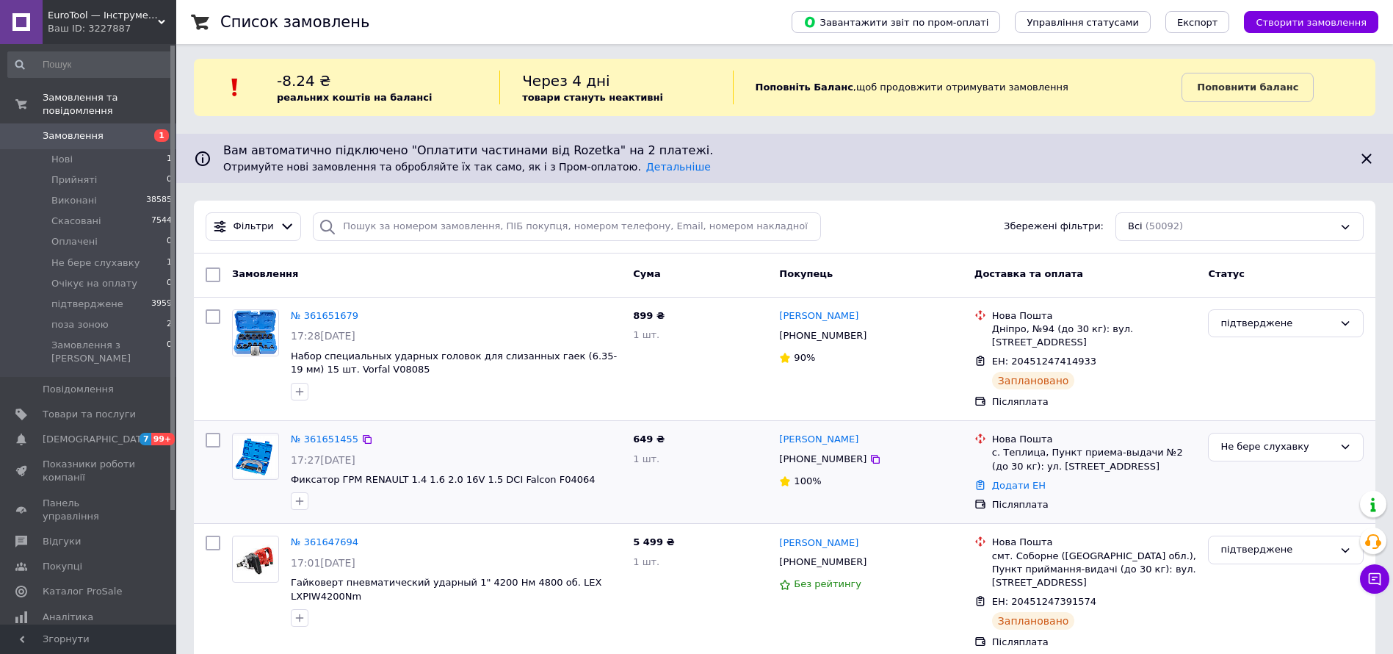
scroll to position [0, 0]
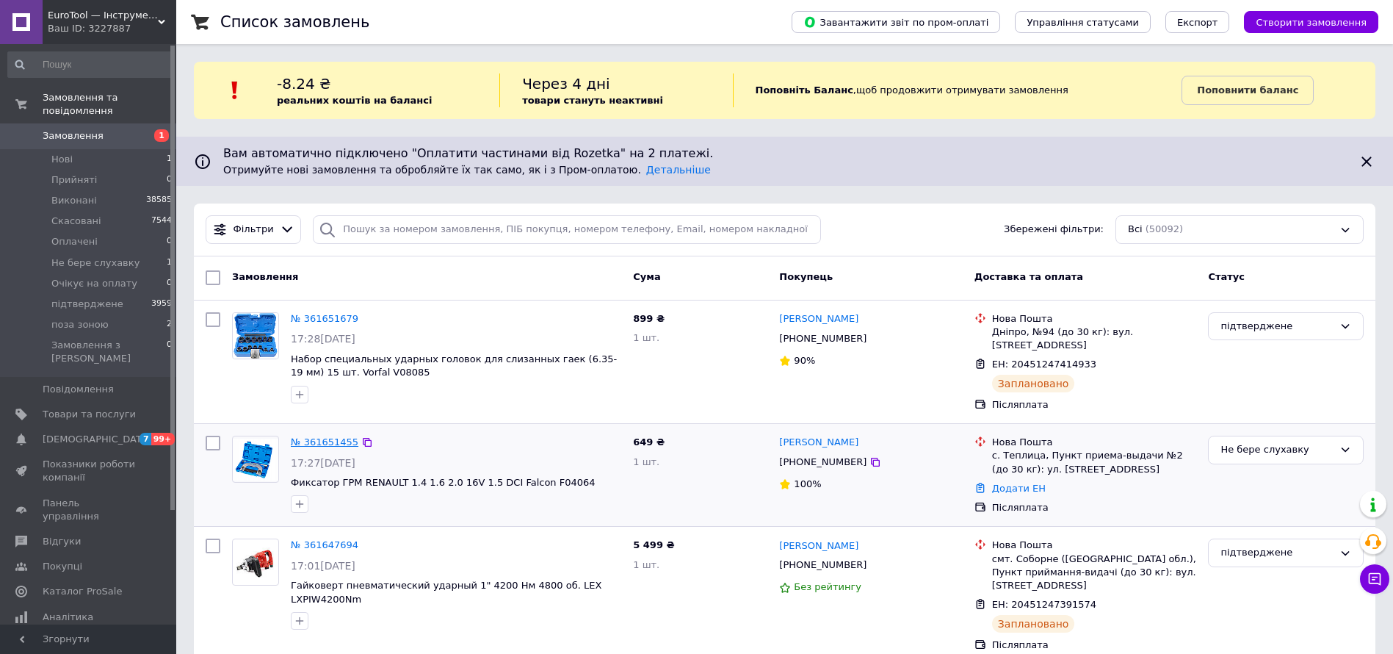
drag, startPoint x: 326, startPoint y: 433, endPoint x: 335, endPoint y: 427, distance: 10.2
click at [326, 436] on link "№ 361651455" at bounding box center [325, 441] width 68 height 11
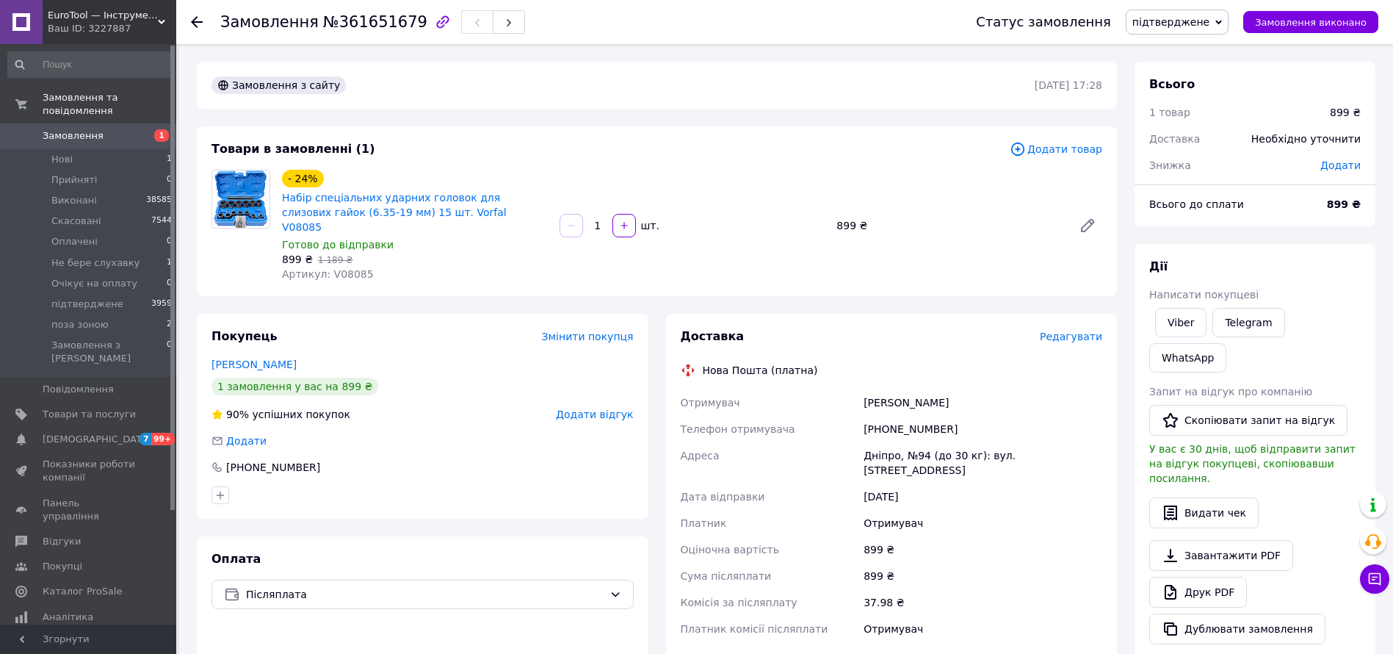
click at [1086, 329] on div "Редагувати" at bounding box center [1071, 336] width 62 height 15
click at [1063, 314] on div "Доставка Редагувати Нова Пошта (платна) Отримувач Пеня Сергей Телефон отримувач…" at bounding box center [892, 556] width 452 height 485
click at [1064, 330] on span "Редагувати" at bounding box center [1071, 336] width 62 height 12
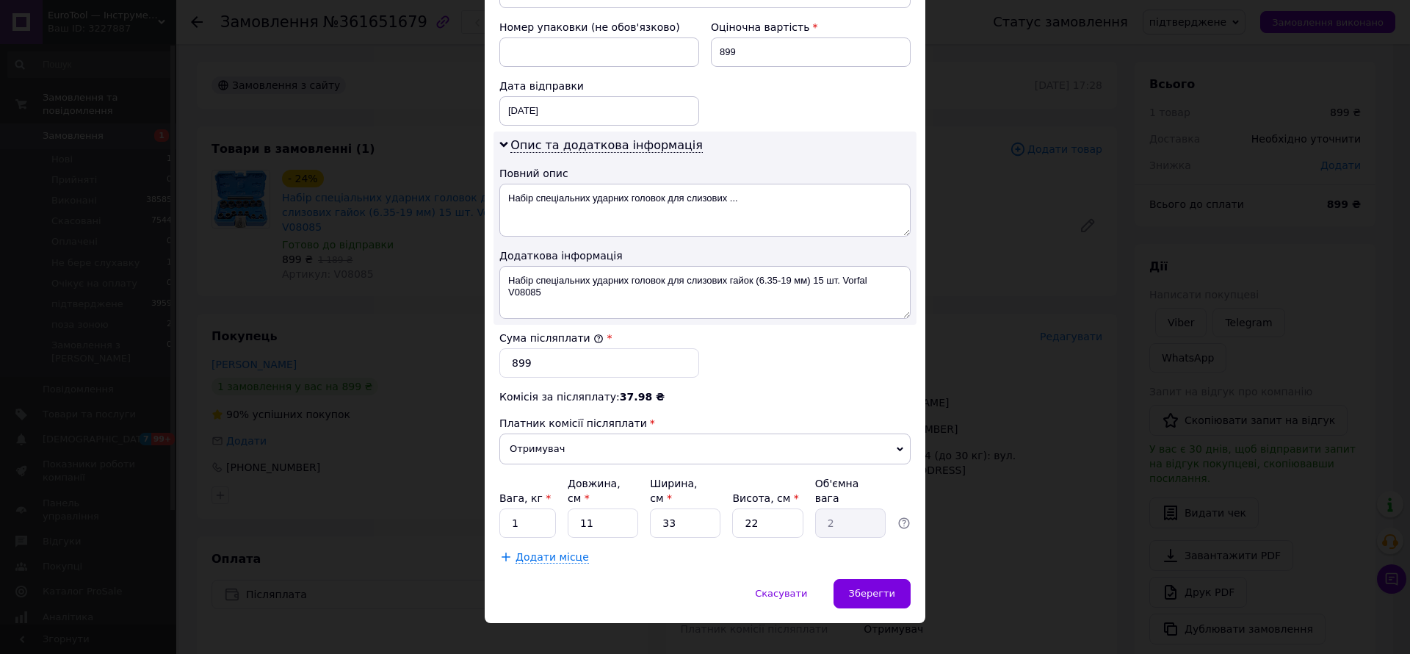
scroll to position [632, 0]
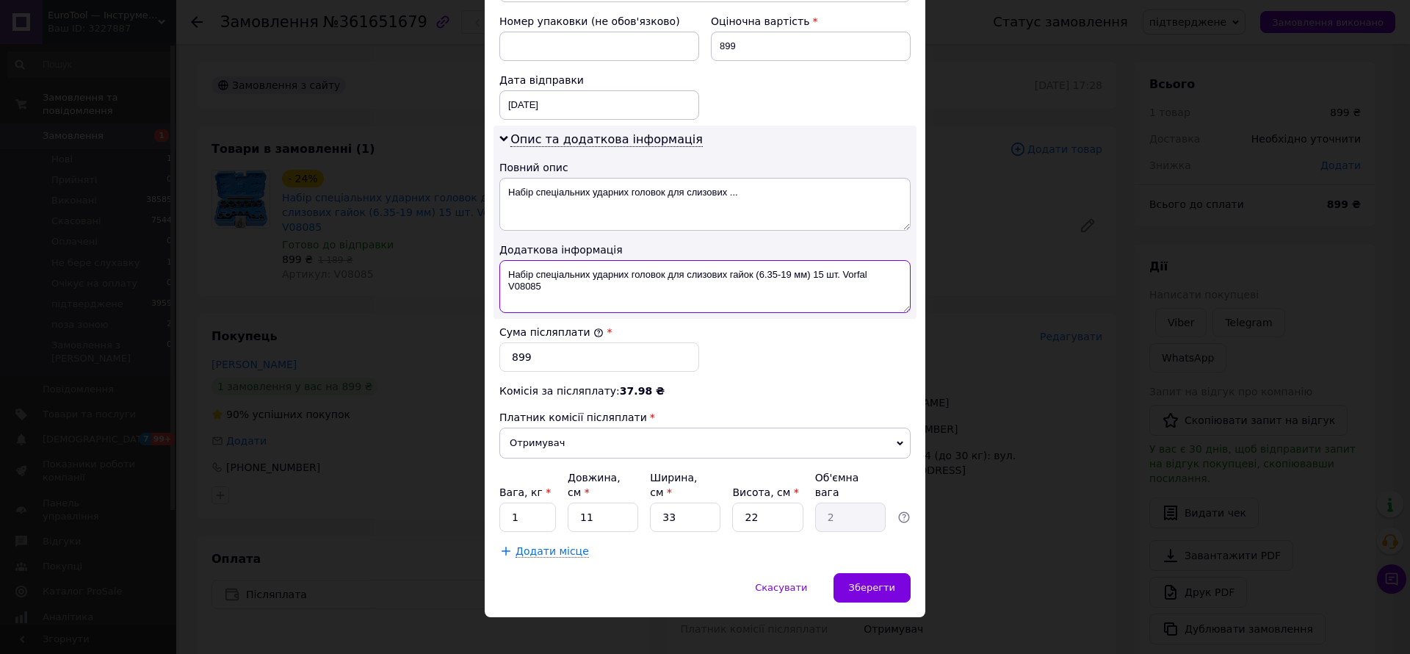
click at [563, 295] on textarea "Набір спеціальних ударних головок для слизових гайок (6.35-19 мм) 15 шт. Vorfal…" at bounding box center [704, 286] width 411 height 53
click at [528, 288] on textarea "Набір спеціальних ударних головок для слизових гайок (6.35-19 мм) 15 шт. Vorfal…" at bounding box center [704, 286] width 411 height 53
drag, startPoint x: 665, startPoint y: 190, endPoint x: 806, endPoint y: 194, distance: 140.3
click at [806, 194] on textarea "Набір спеціальних ударних головок для слизових ..." at bounding box center [704, 204] width 411 height 53
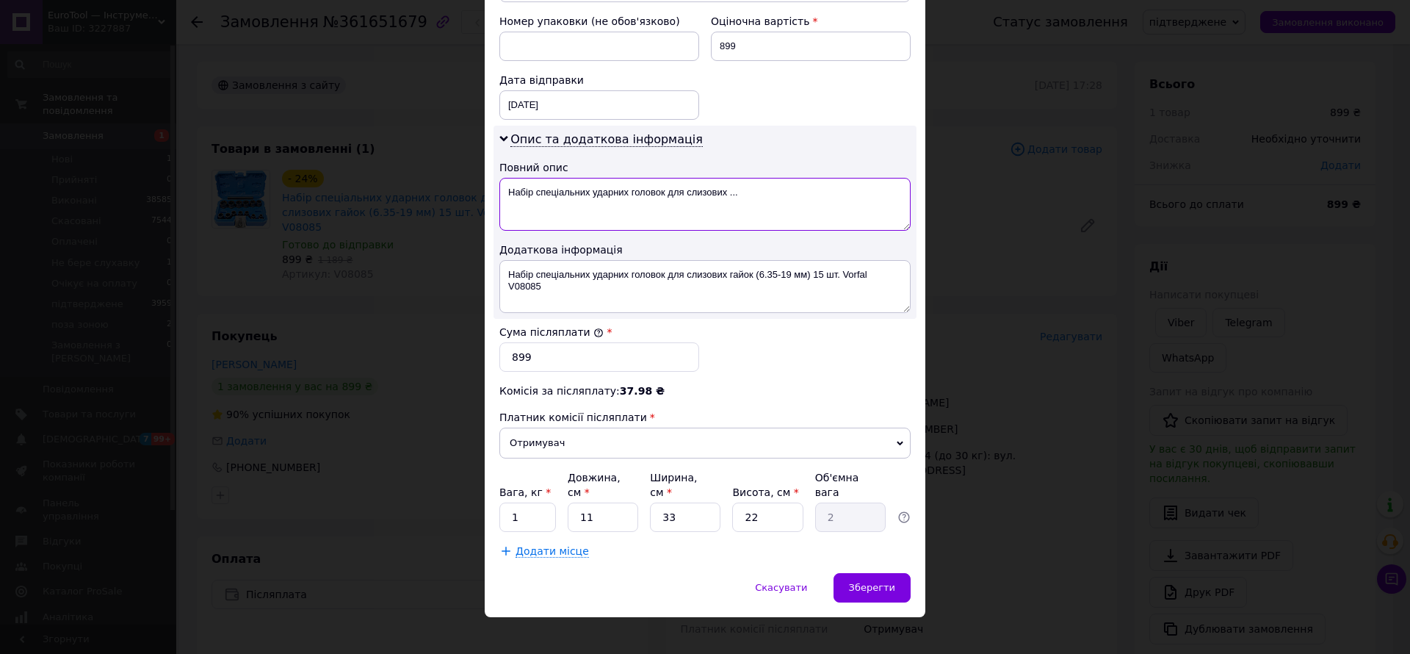
paste textarea "V08085"
click at [806, 194] on textarea "Набір спеціальних ударних головок для слизових ..." at bounding box center [704, 204] width 411 height 53
click at [806, 194] on textarea "Набір спеціальних ударних головок V08085" at bounding box center [704, 204] width 411 height 53
type textarea "Набір спеціальних ударних головок V08085"
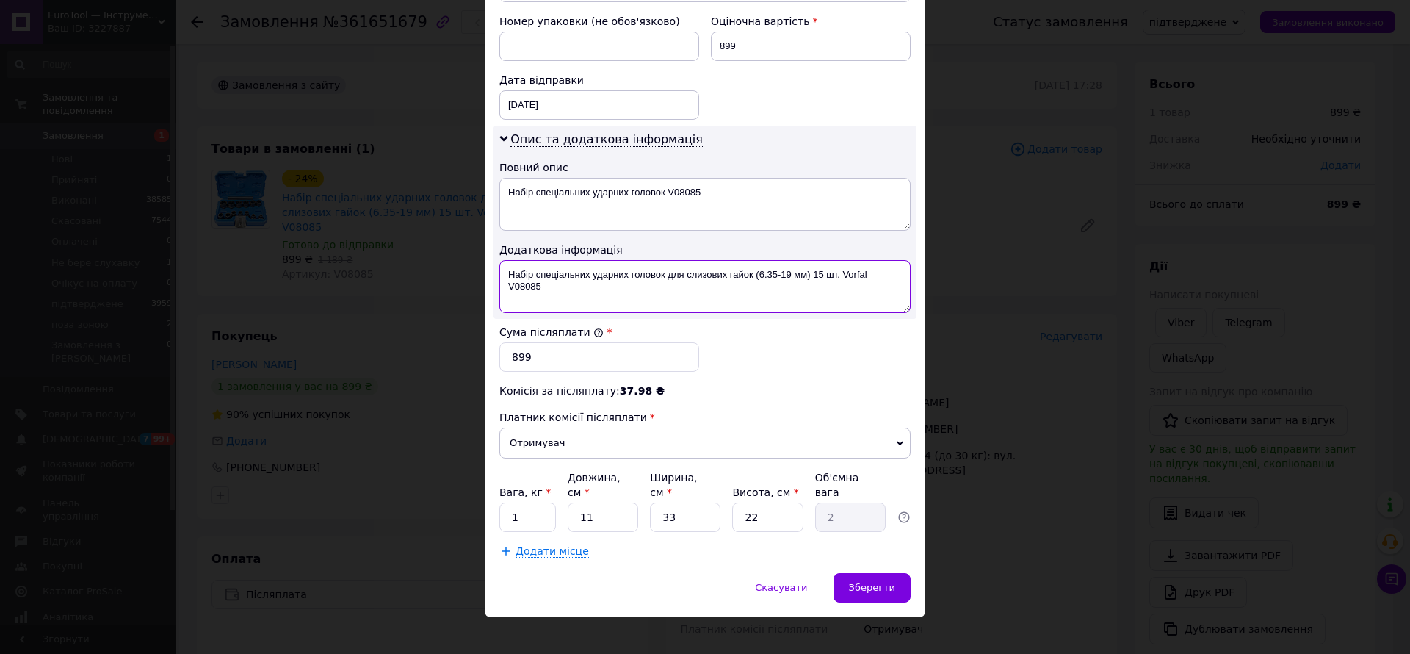
click at [779, 304] on textarea "Набір спеціальних ударних головок для слизових гайок (6.35-19 мм) 15 шт. Vorfal…" at bounding box center [704, 286] width 411 height 53
paste textarea
type textarea "Набір спеціальних ударних головок V08085"
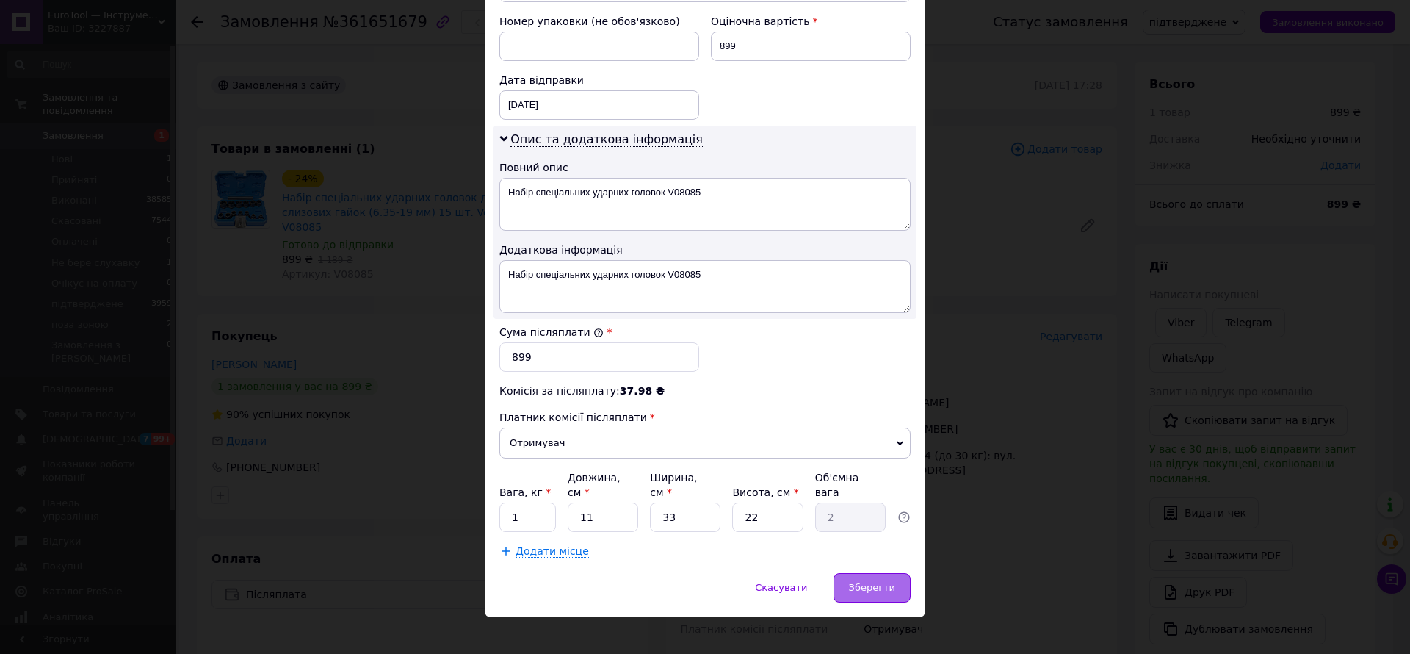
click at [864, 582] on span "Зберегти" at bounding box center [872, 587] width 46 height 11
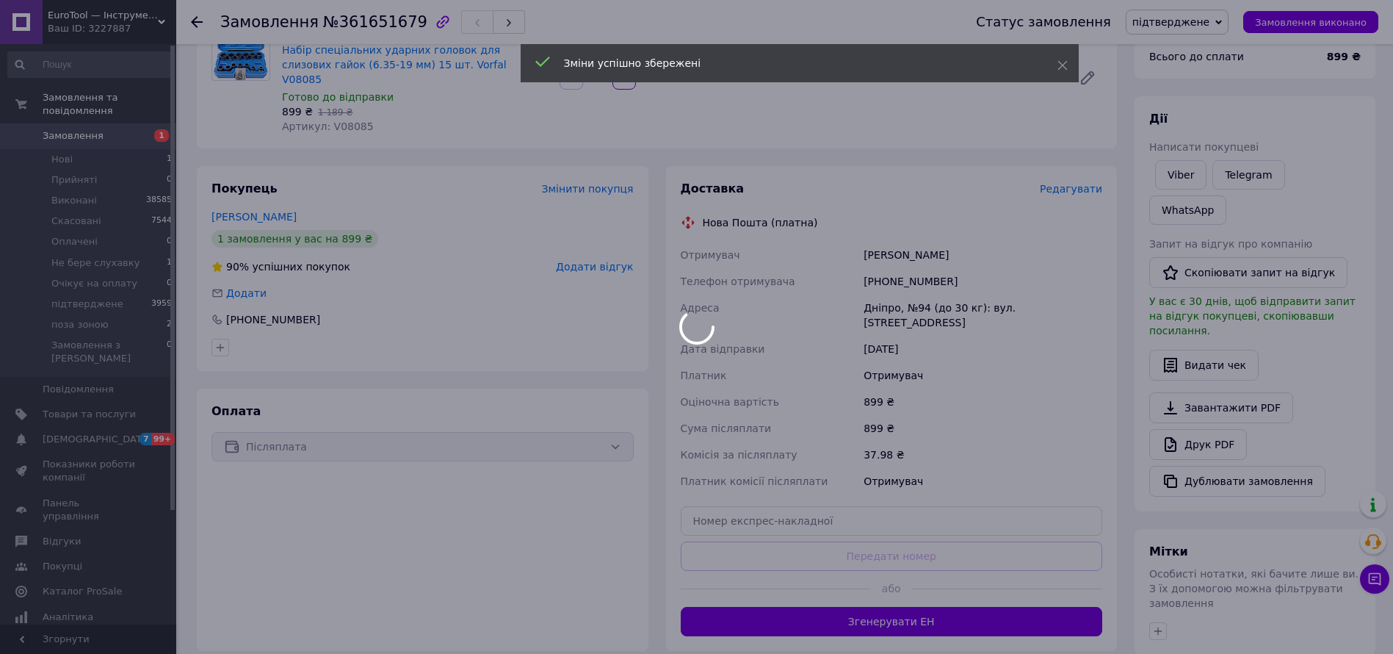
scroll to position [220, 0]
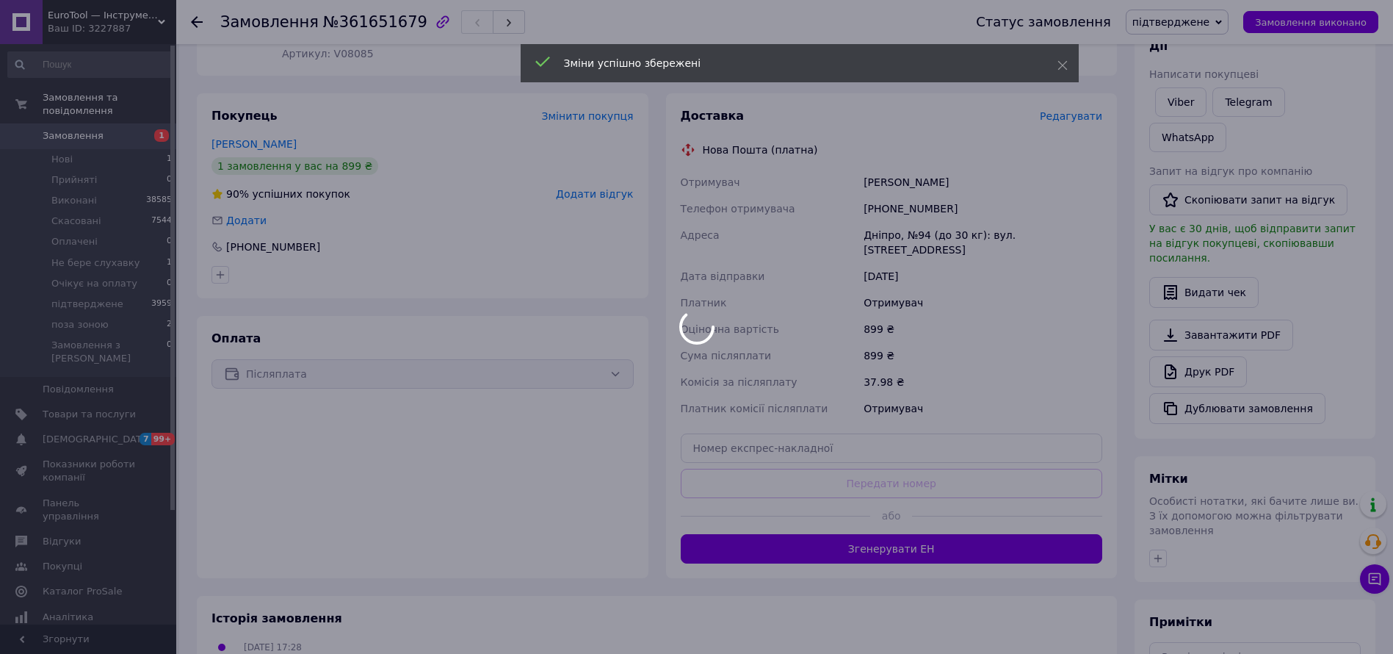
click at [1027, 523] on div at bounding box center [696, 327] width 1393 height 654
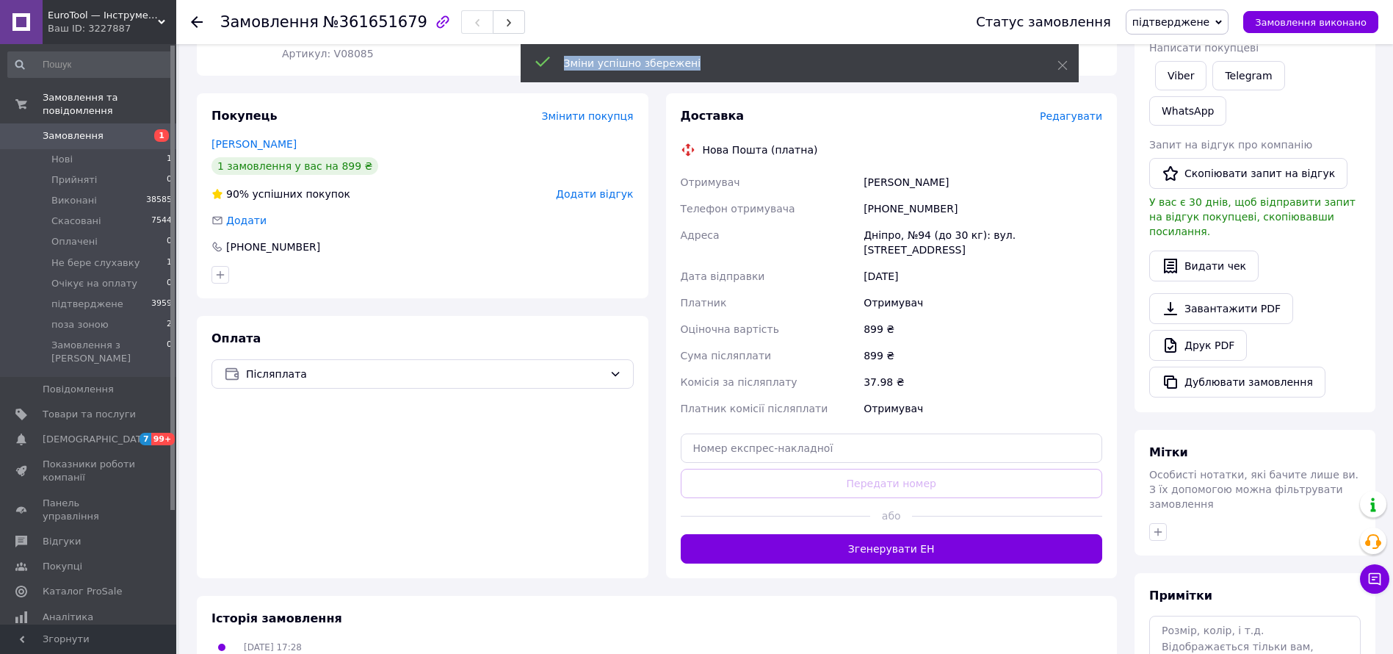
click at [1027, 534] on button "Згенерувати ЕН" at bounding box center [892, 548] width 422 height 29
click at [1027, 523] on div "Доставка Редагувати Нова Пошта (платна) Отримувач Пеня Сергей Телефон отримувач…" at bounding box center [892, 335] width 422 height 455
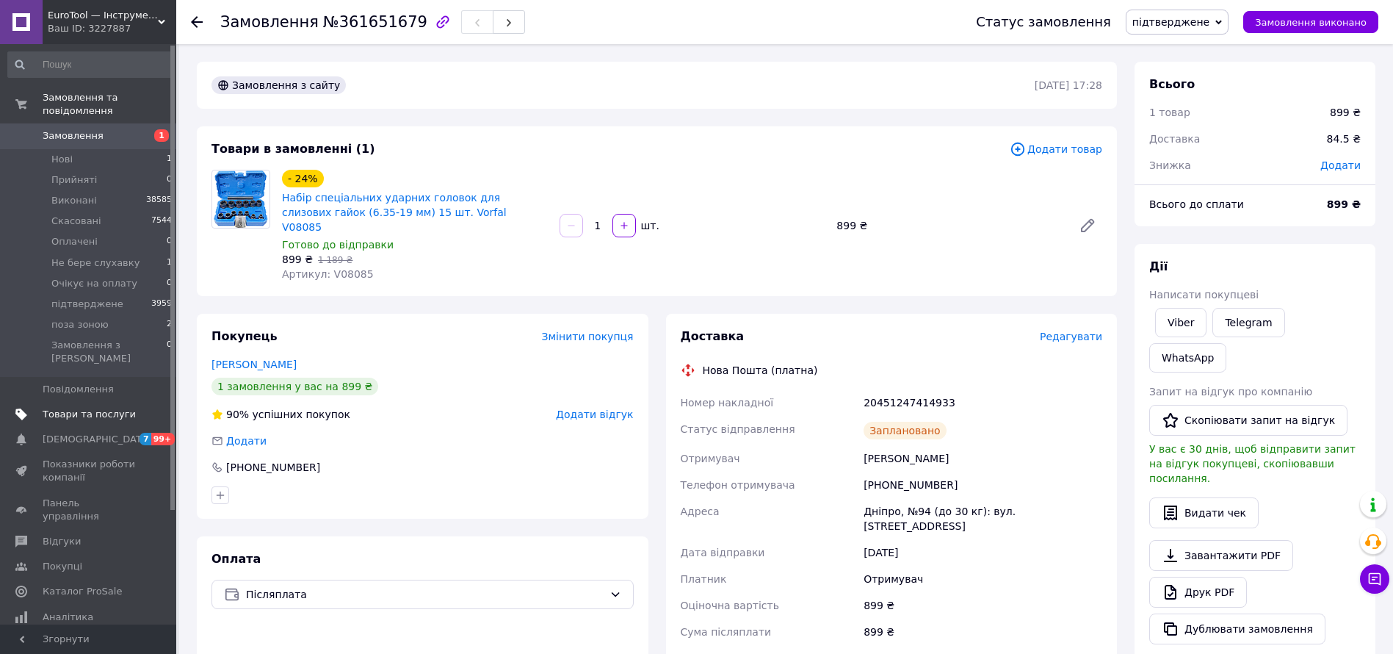
click at [117, 402] on link "Товари та послуги" at bounding box center [90, 414] width 181 height 25
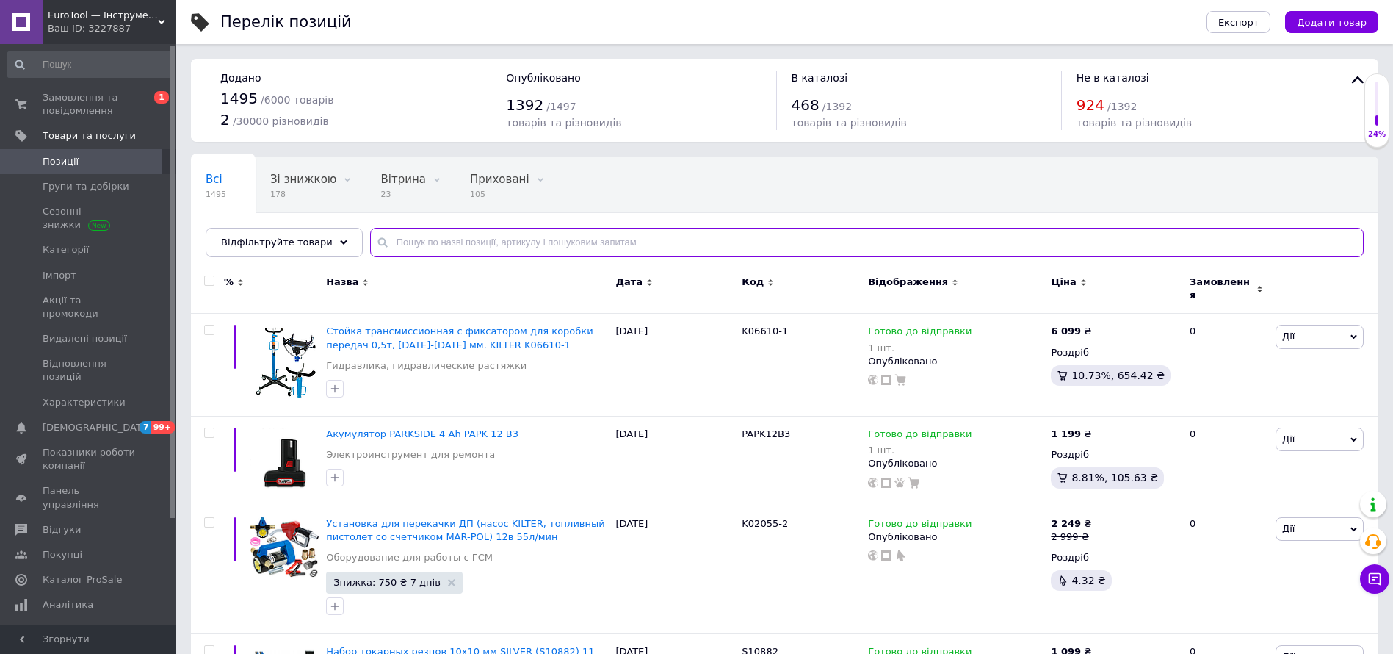
click at [443, 242] on input "text" at bounding box center [867, 242] width 994 height 29
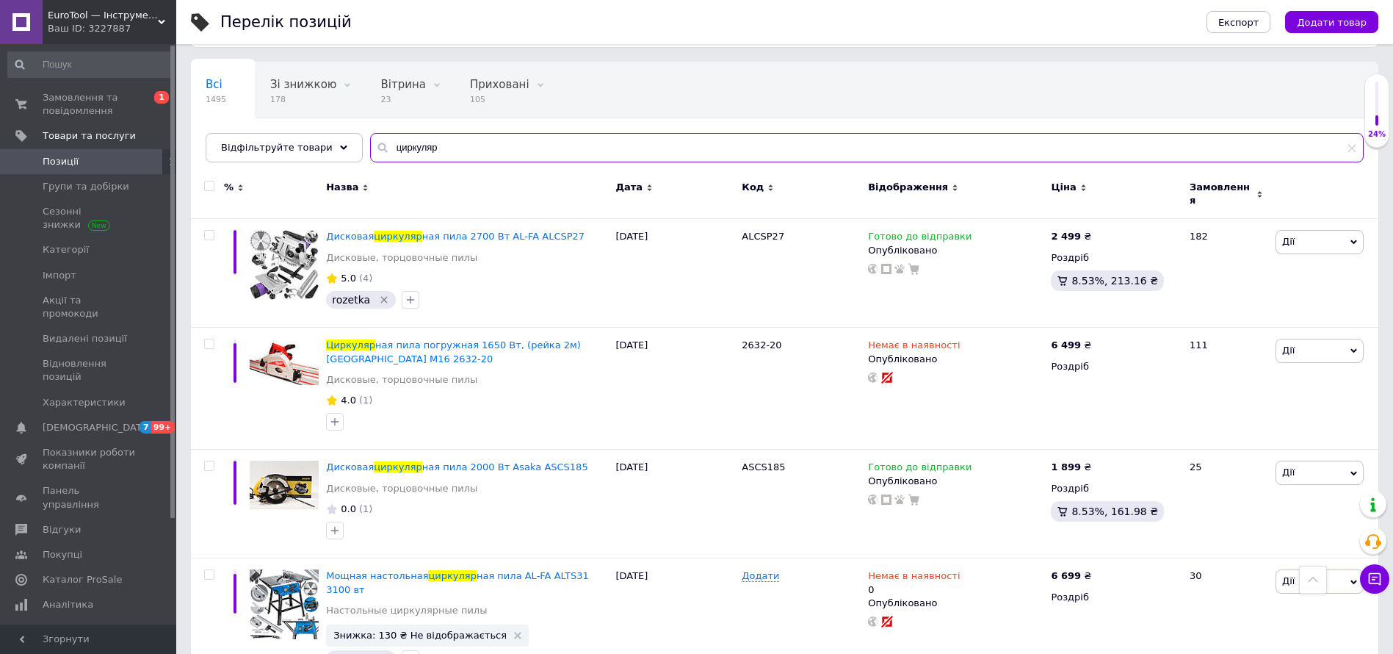
scroll to position [12, 0]
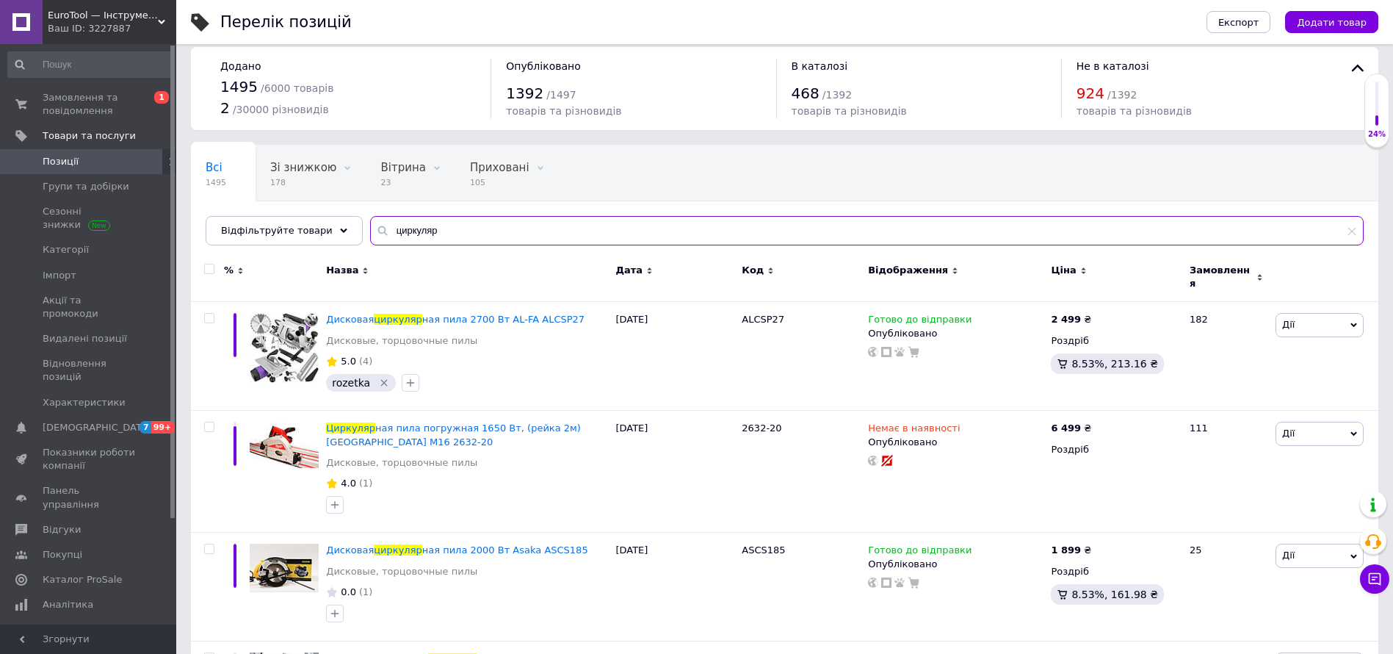
click at [541, 231] on input "циркуляр" at bounding box center [867, 230] width 994 height 29
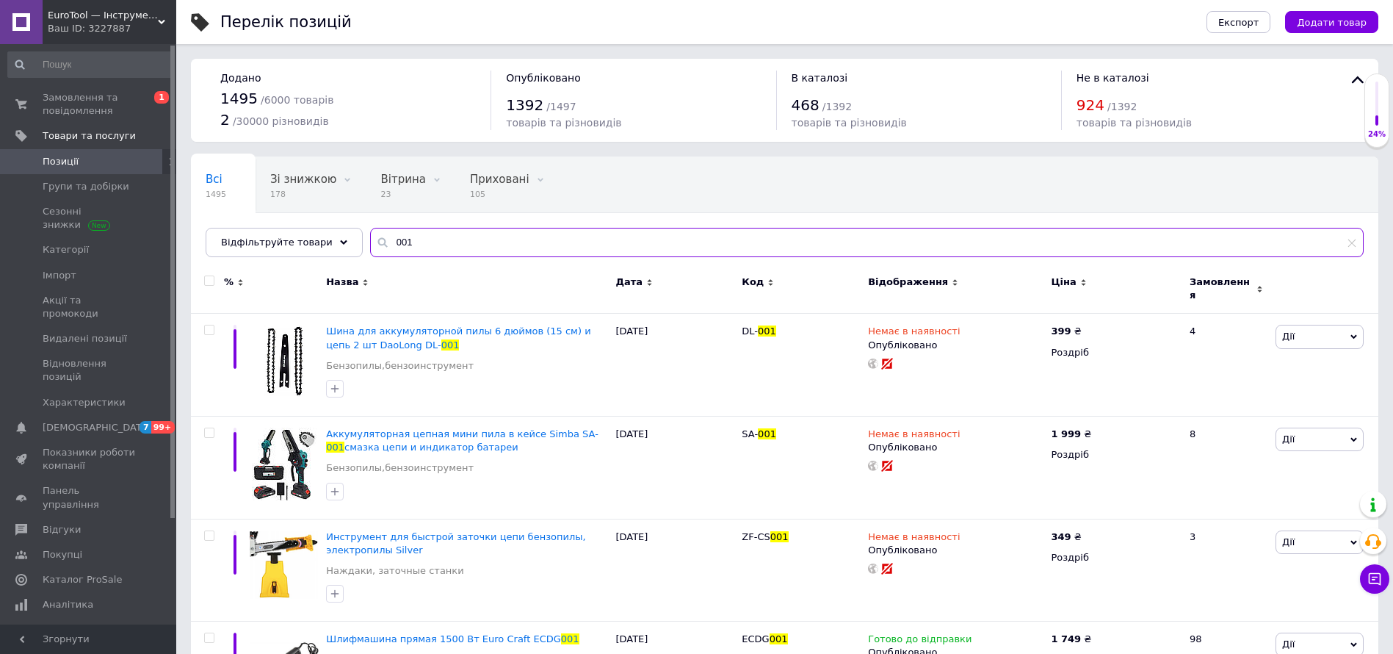
click at [483, 242] on input "001" at bounding box center [867, 242] width 994 height 29
drag, startPoint x: 483, startPoint y: 242, endPoint x: 494, endPoint y: 236, distance: 12.8
click at [483, 243] on input "001" at bounding box center [867, 242] width 994 height 29
type input "001"
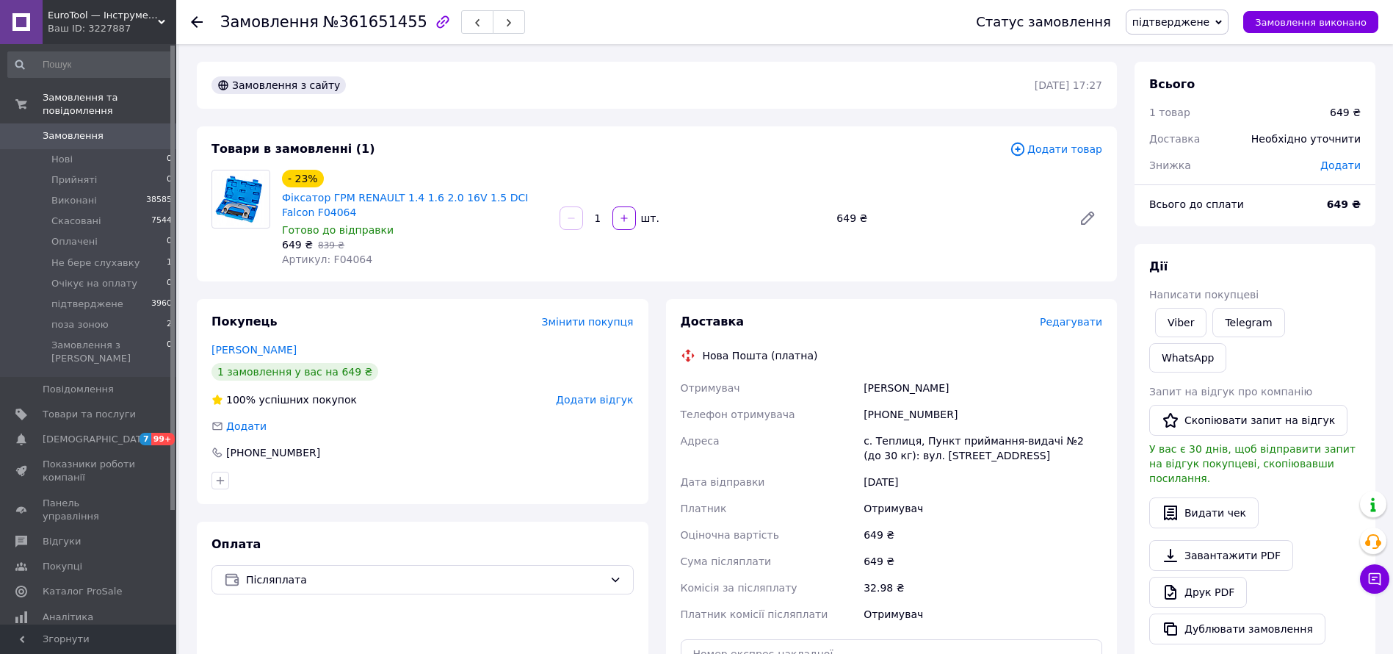
click at [1094, 314] on div "Доставка Редагувати" at bounding box center [892, 322] width 422 height 17
click at [1074, 320] on span "Редагувати" at bounding box center [1071, 322] width 62 height 12
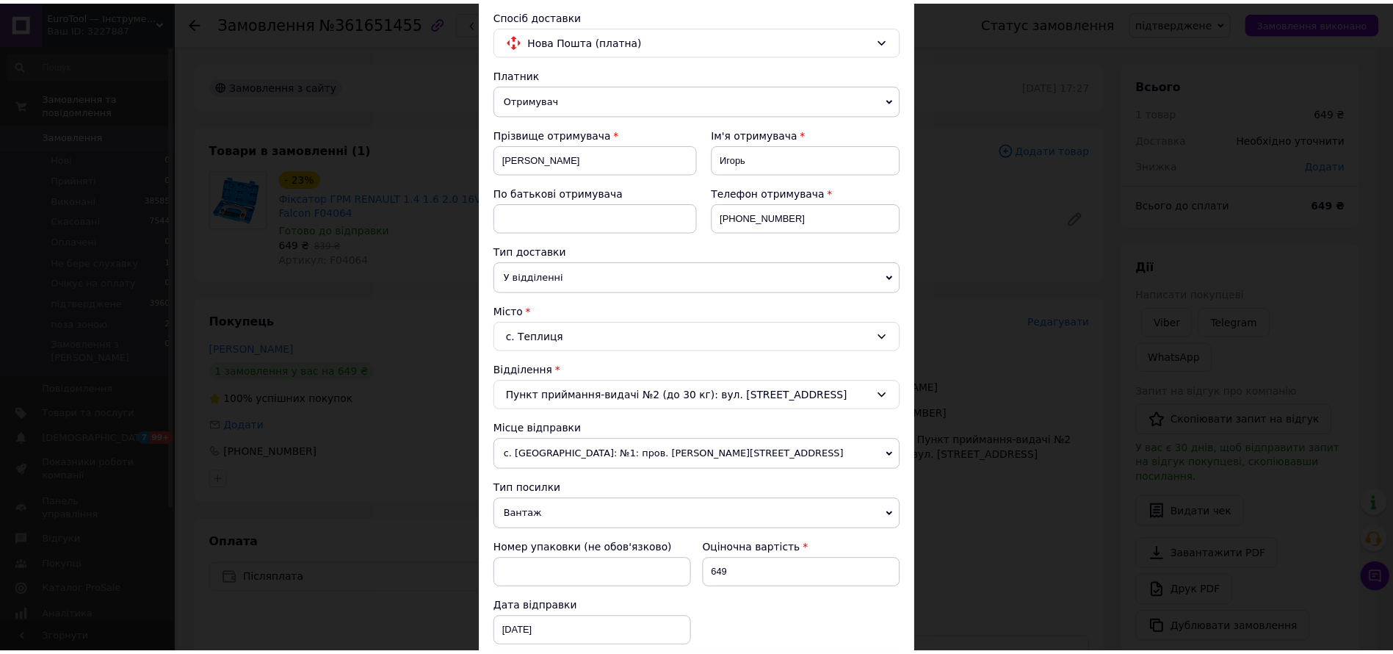
scroll to position [632, 0]
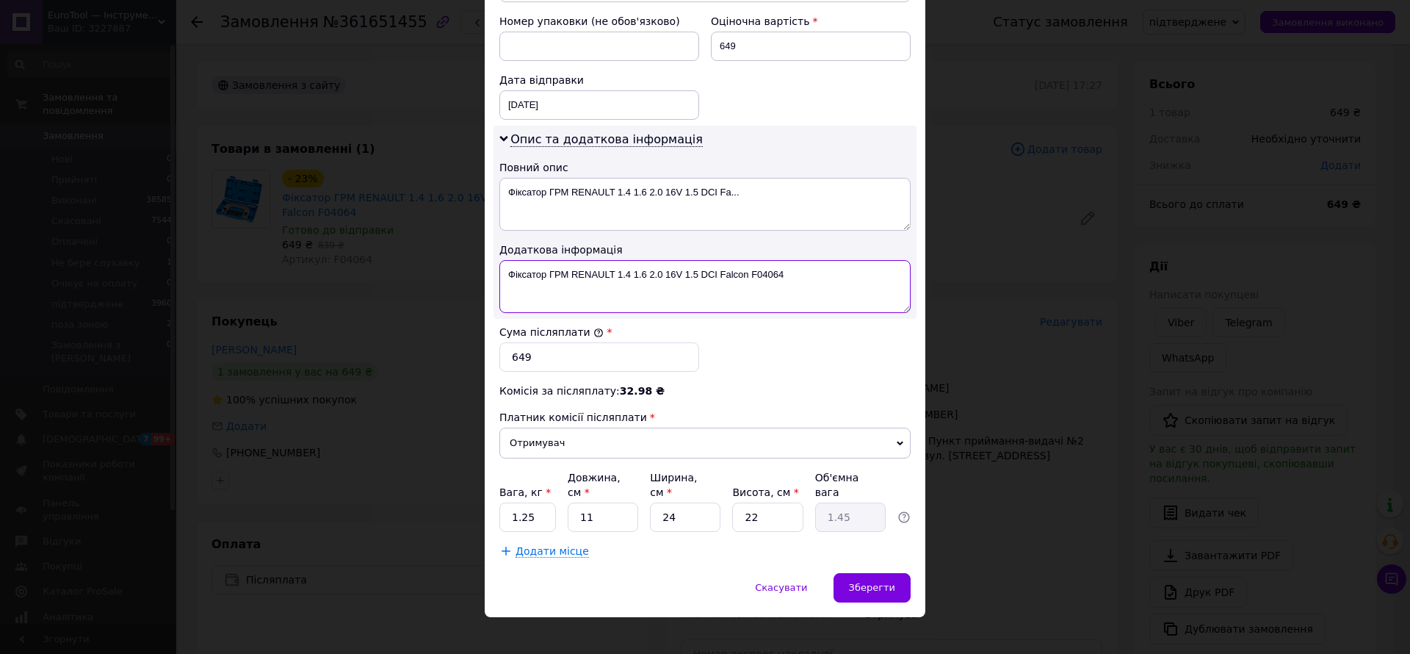
click at [770, 285] on textarea "Фіксатор ГРМ RENAULT 1.4 1.6 2.0 16V 1.5 DCI Falcon F04064" at bounding box center [704, 286] width 411 height 53
drag, startPoint x: 567, startPoint y: 189, endPoint x: 814, endPoint y: 201, distance: 247.0
click at [814, 201] on textarea "Фіксатор ГРМ RENAULT 1.4 1.6 2.0 16V 1.5 DCI Fa..." at bounding box center [704, 204] width 411 height 53
paste textarea "F04064"
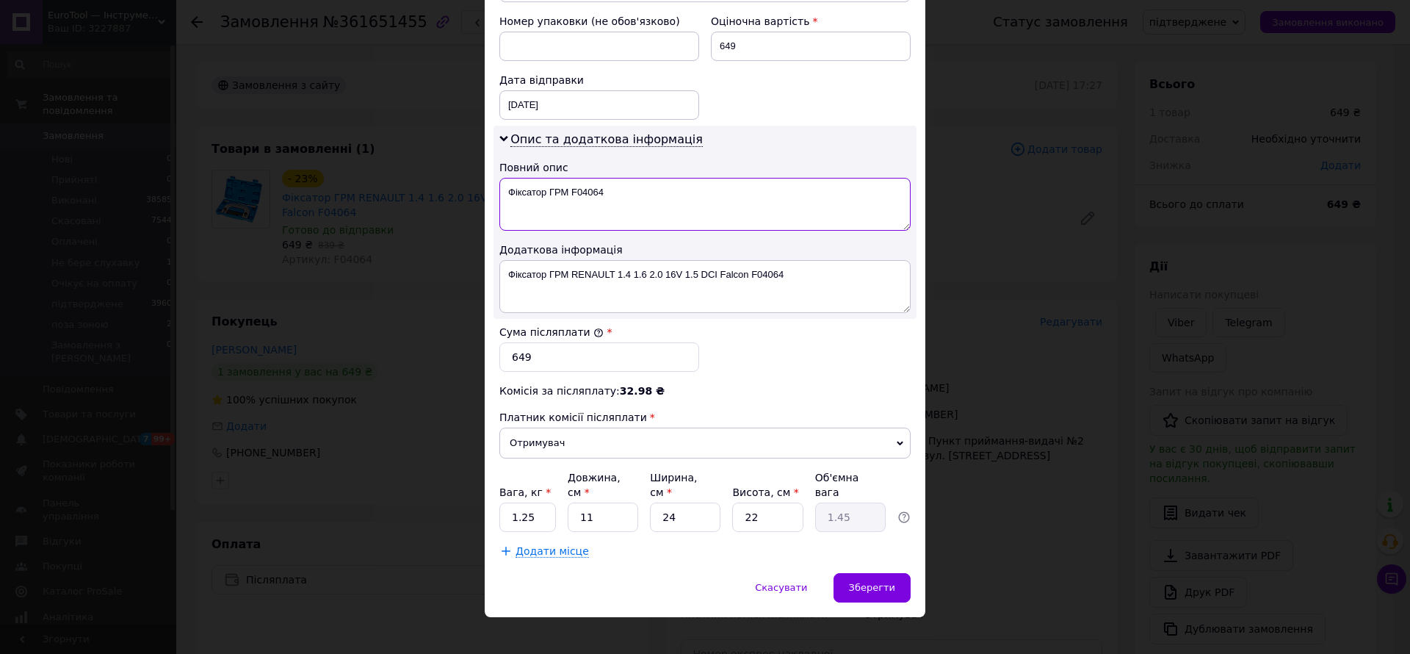
click at [814, 201] on textarea "Фіксатор ГРМ F04064" at bounding box center [704, 204] width 411 height 53
type textarea "Фіксатор ГРМ F04064"
click at [801, 306] on textarea "Фіксатор ГРМ RENAULT 1.4 1.6 2.0 16V 1.5 DCI Falcon F04064" at bounding box center [704, 286] width 411 height 53
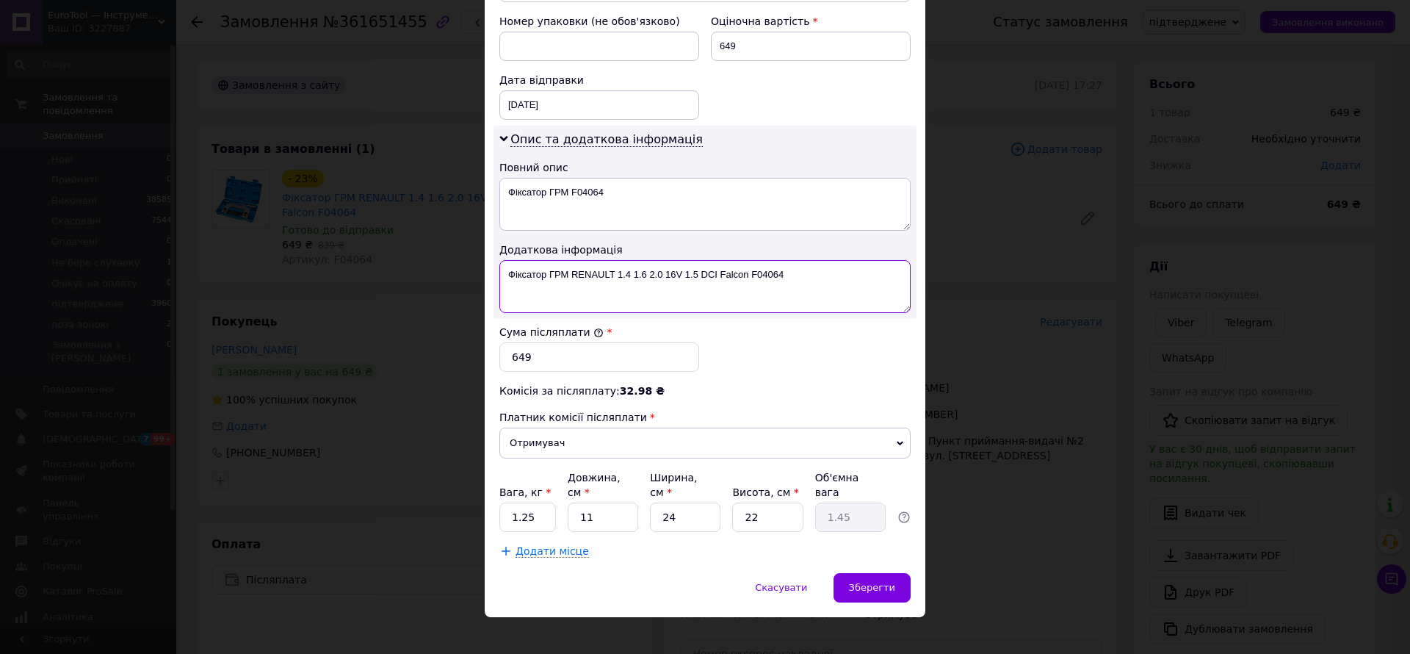
click at [801, 306] on textarea "Фіксатор ГРМ RENAULT 1.4 1.6 2.0 16V 1.5 DCI Falcon F04064" at bounding box center [704, 286] width 411 height 53
paste textarea
type textarea "Фіксатор ГРМ F04064"
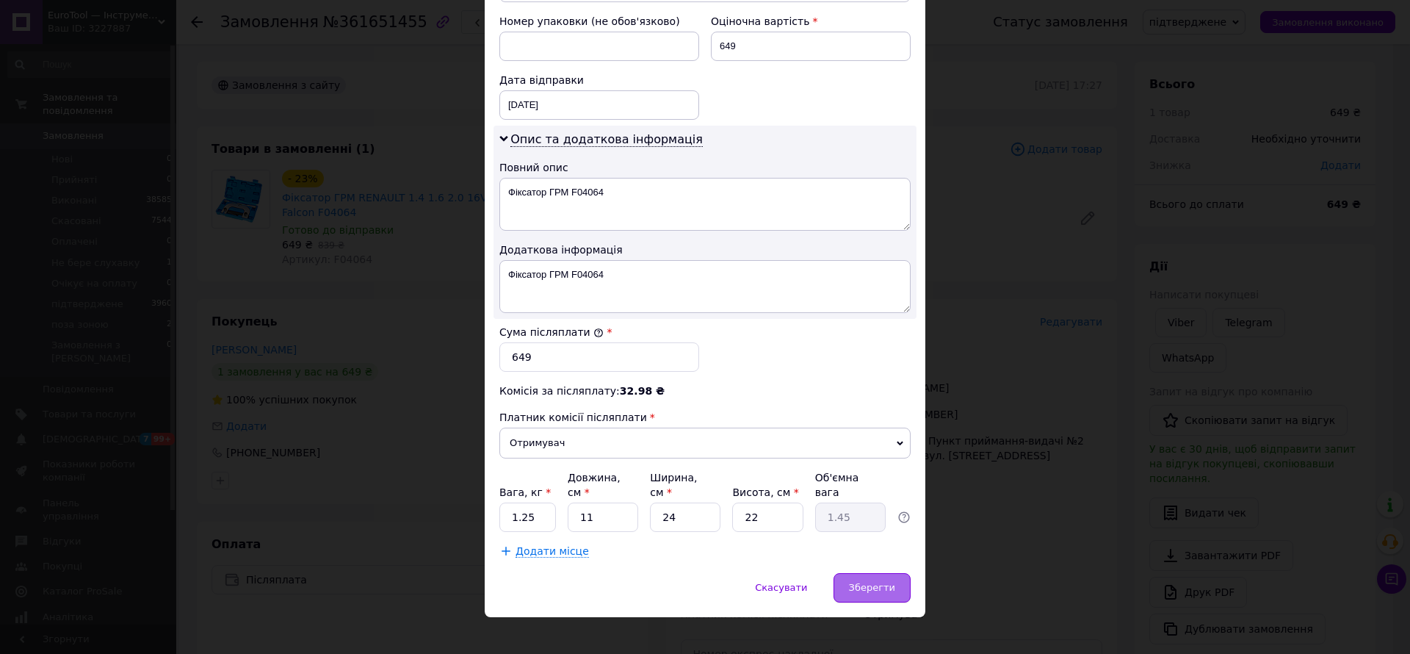
click at [888, 579] on div "Зберегти" at bounding box center [872, 587] width 77 height 29
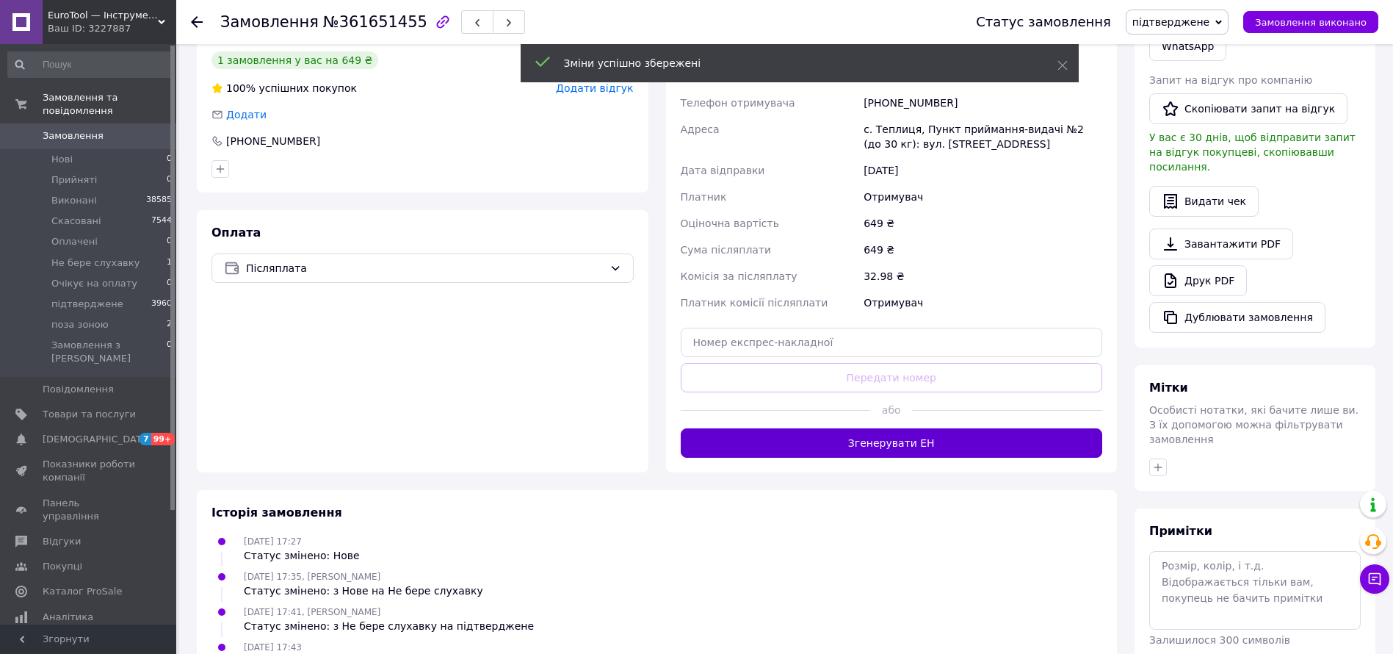
scroll to position [452, 0]
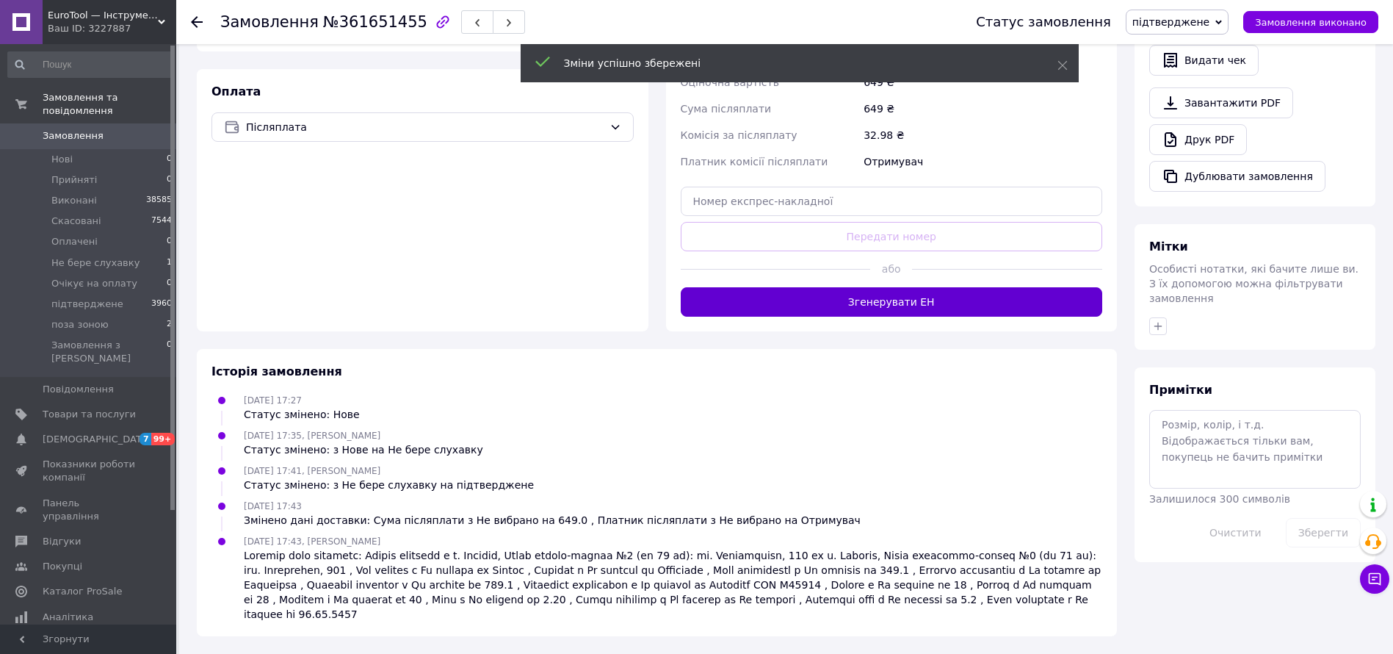
click at [1058, 308] on button "Згенерувати ЕН" at bounding box center [892, 301] width 422 height 29
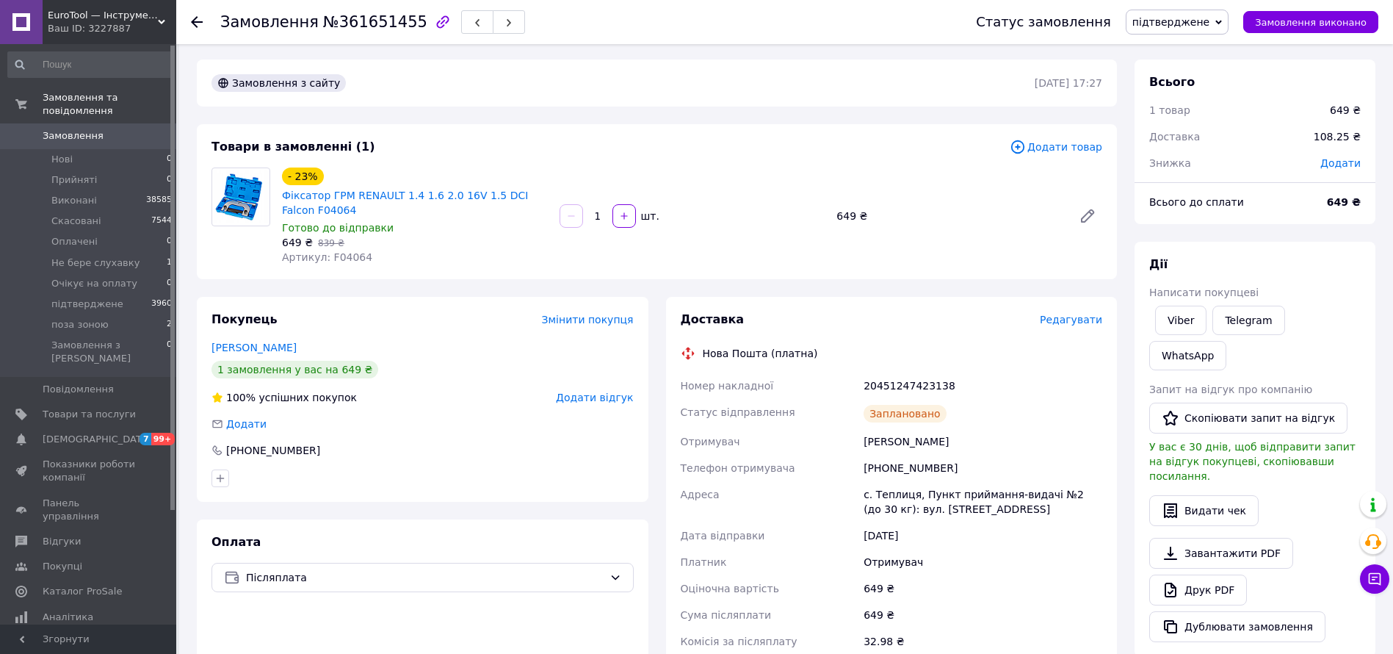
scroll to position [0, 0]
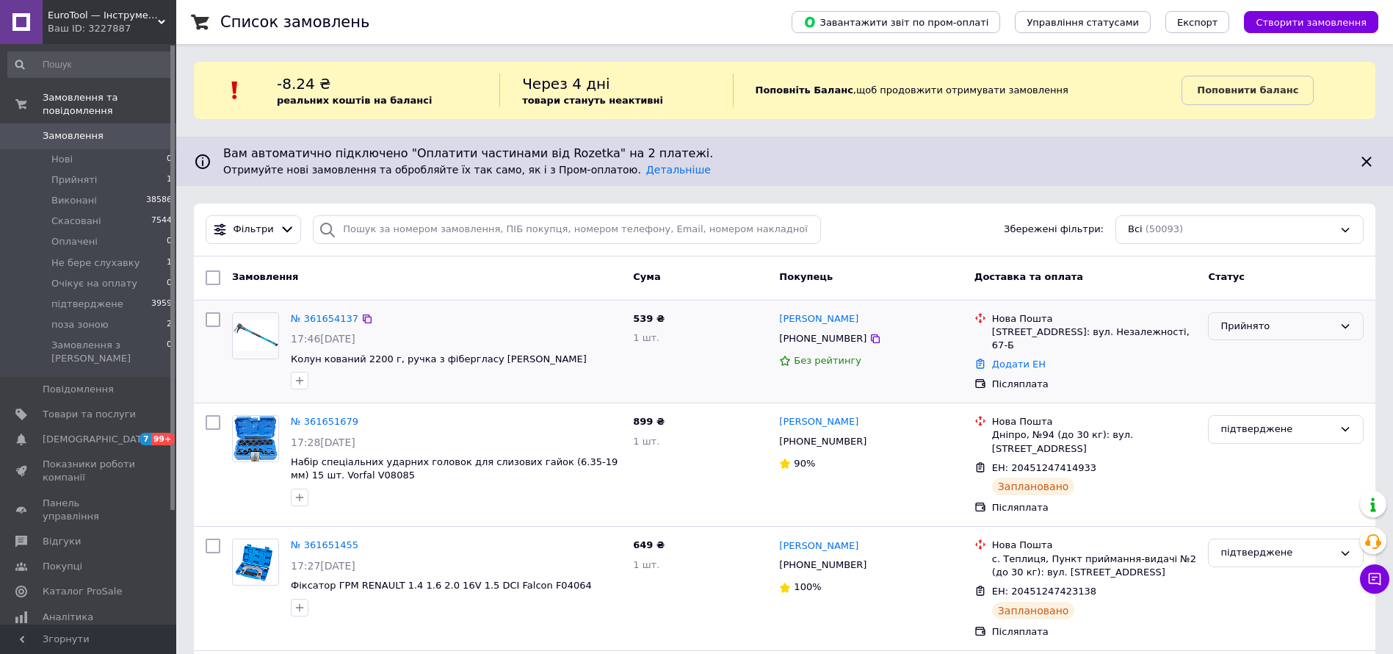
click at [1281, 326] on div "Прийнято" at bounding box center [1277, 326] width 113 height 15
click at [1271, 436] on li "Не бере слухавку" at bounding box center [1286, 437] width 154 height 27
drag, startPoint x: 317, startPoint y: 323, endPoint x: 386, endPoint y: 337, distance: 70.4
click at [385, 336] on div "17:46[DATE]" at bounding box center [456, 338] width 330 height 15
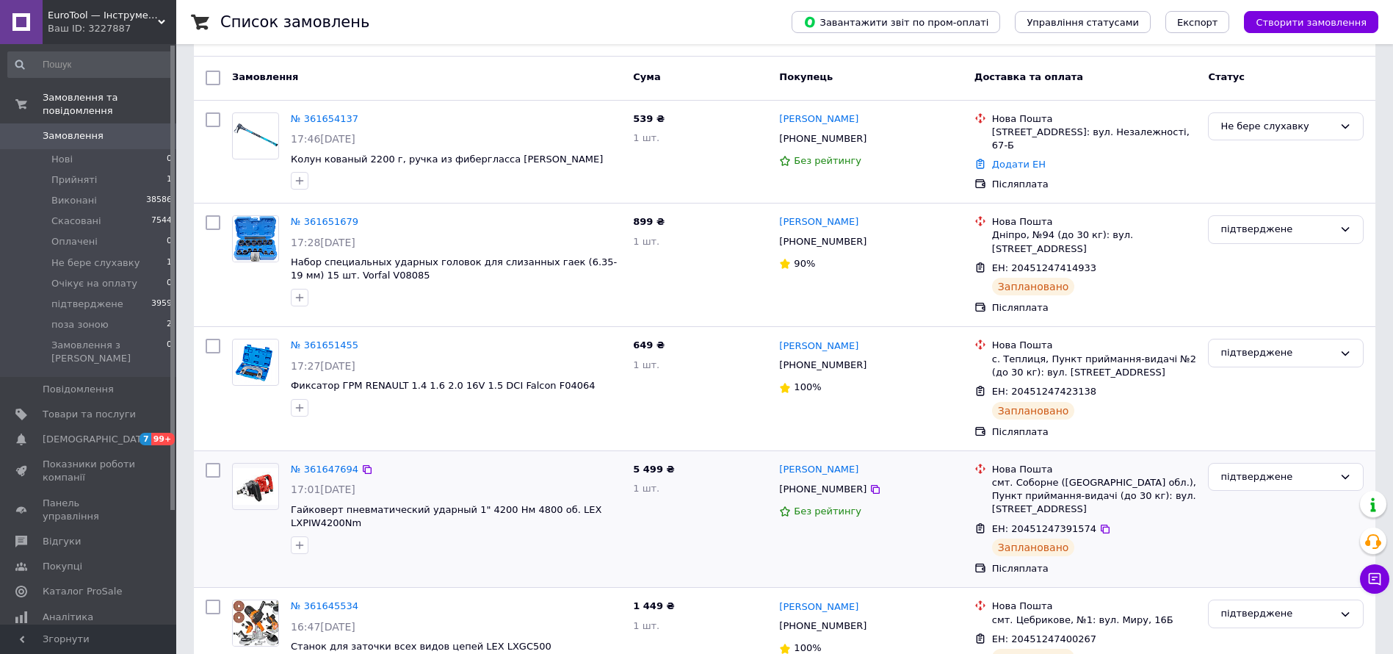
scroll to position [330, 0]
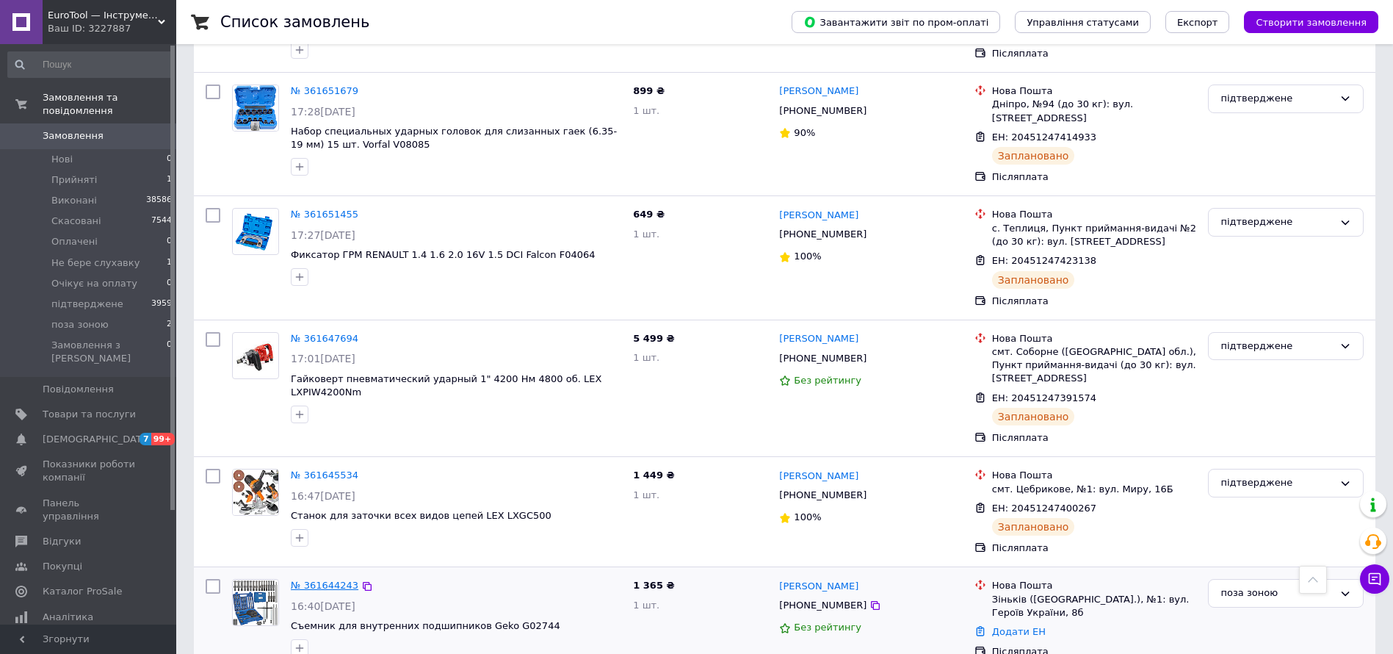
click at [340, 579] on link "№ 361644243" at bounding box center [325, 584] width 68 height 11
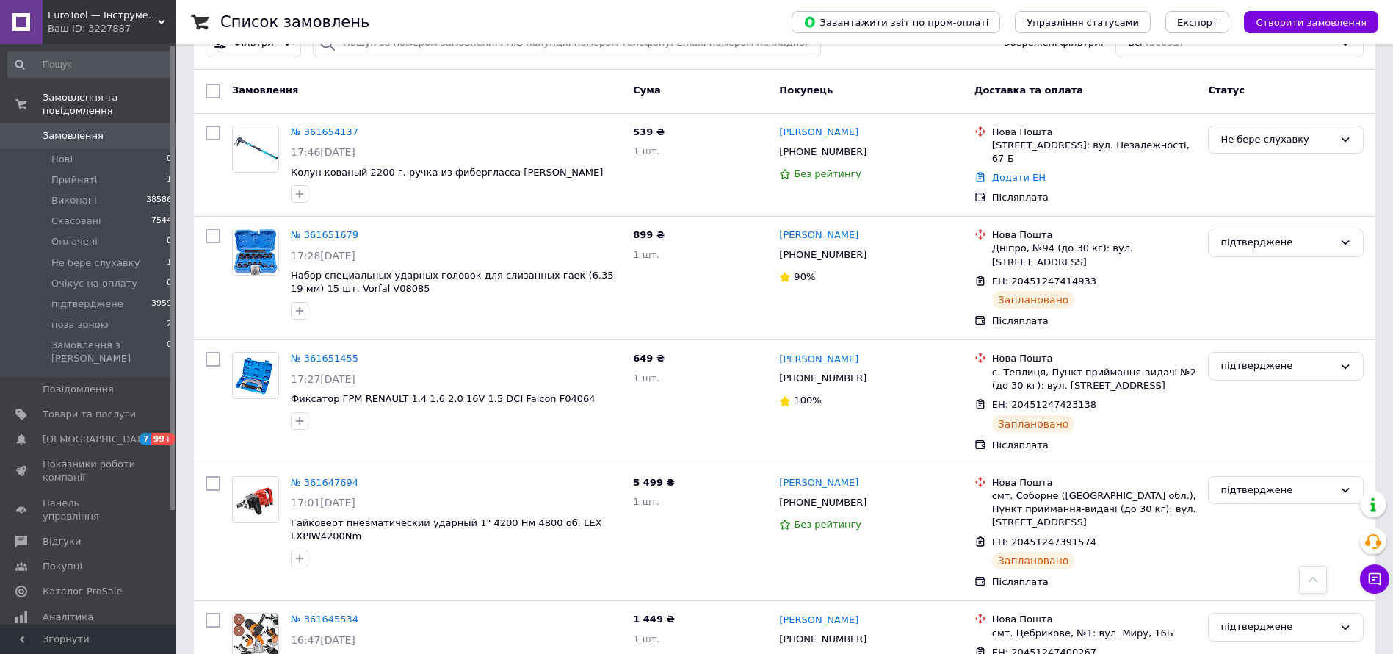
scroll to position [0, 0]
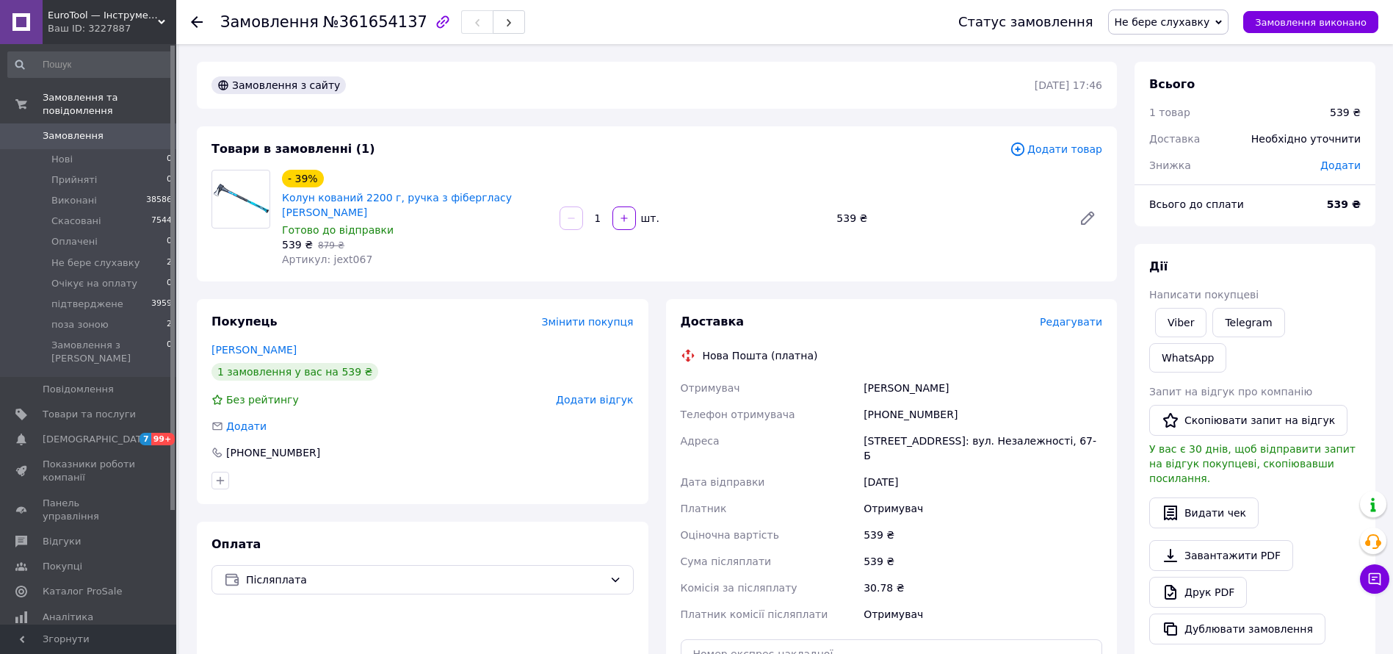
click at [1057, 314] on div "Доставка Редагувати" at bounding box center [892, 322] width 422 height 17
click at [1060, 319] on div "Доставка Редагувати Нова Пошта (платна) Отримувач [PERSON_NAME] Телефон отримув…" at bounding box center [892, 541] width 422 height 455
click at [1081, 316] on span "Редагувати" at bounding box center [1071, 322] width 62 height 12
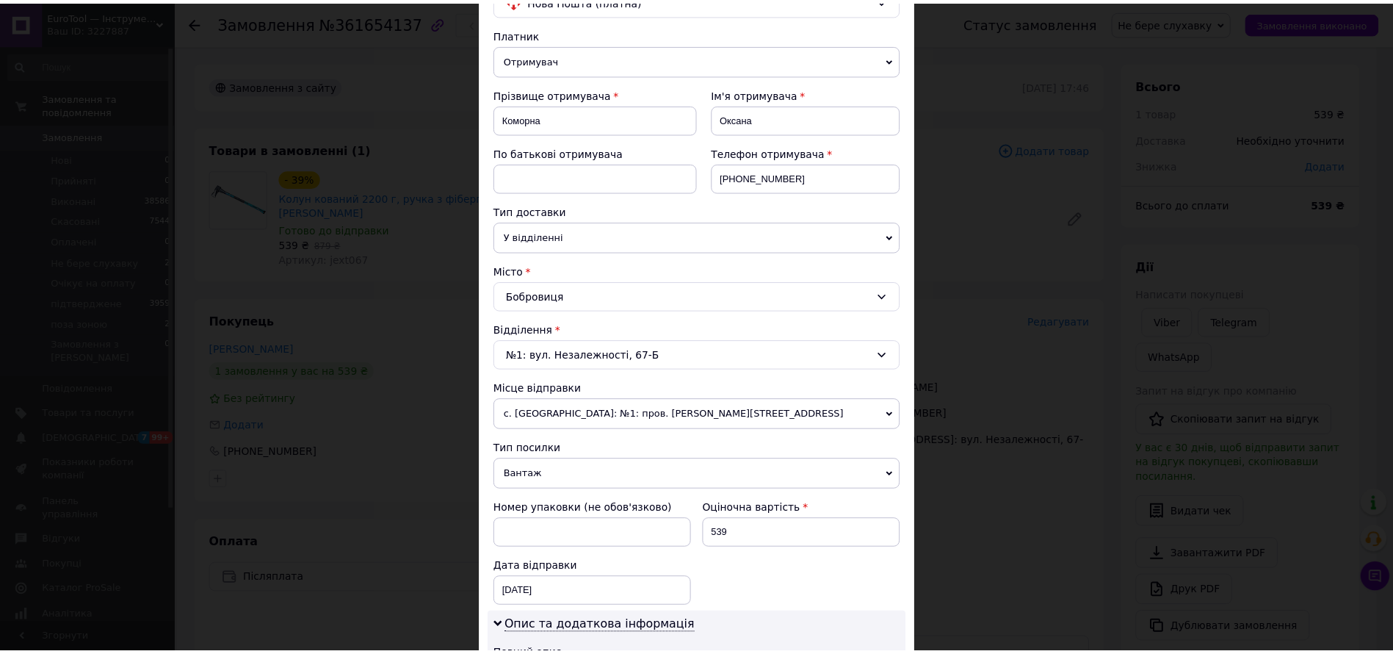
scroll to position [632, 0]
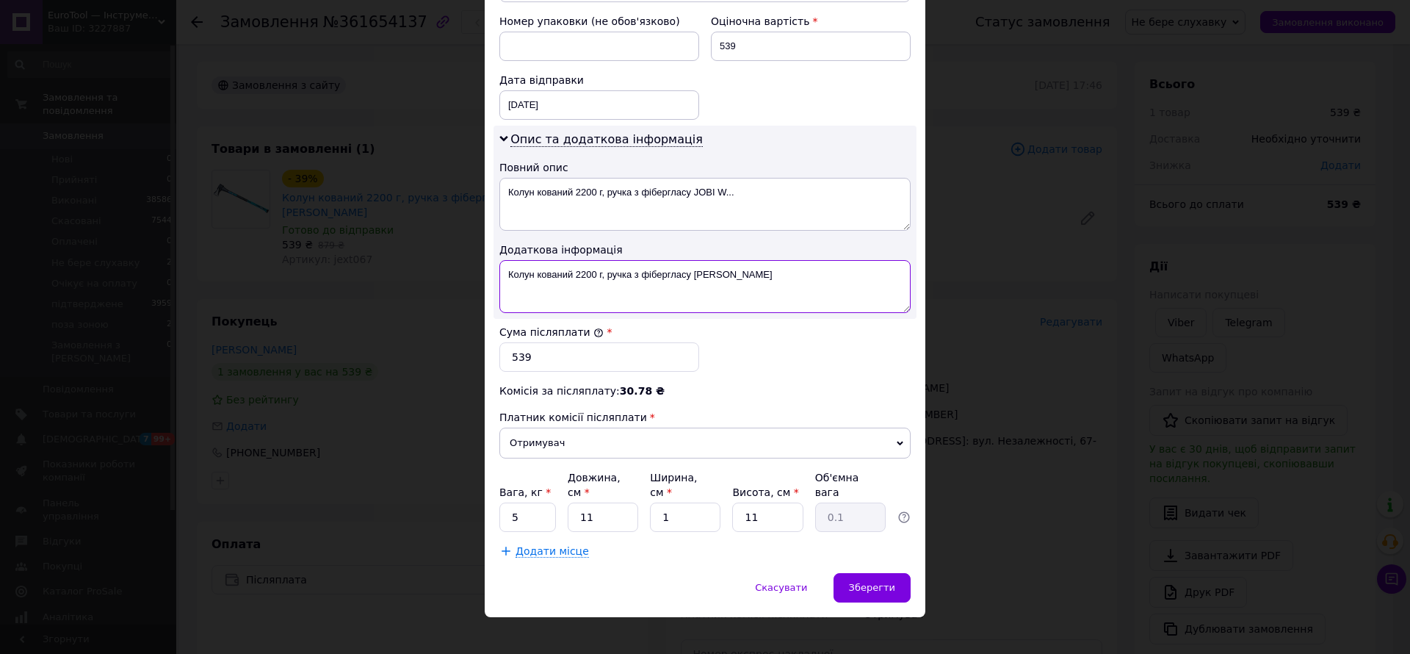
drag, startPoint x: 530, startPoint y: 278, endPoint x: 740, endPoint y: 281, distance: 210.1
click at [740, 281] on textarea "Колун кований 2200 г, ручка з фібергласу [PERSON_NAME]" at bounding box center [704, 286] width 411 height 53
type textarea "Колун"
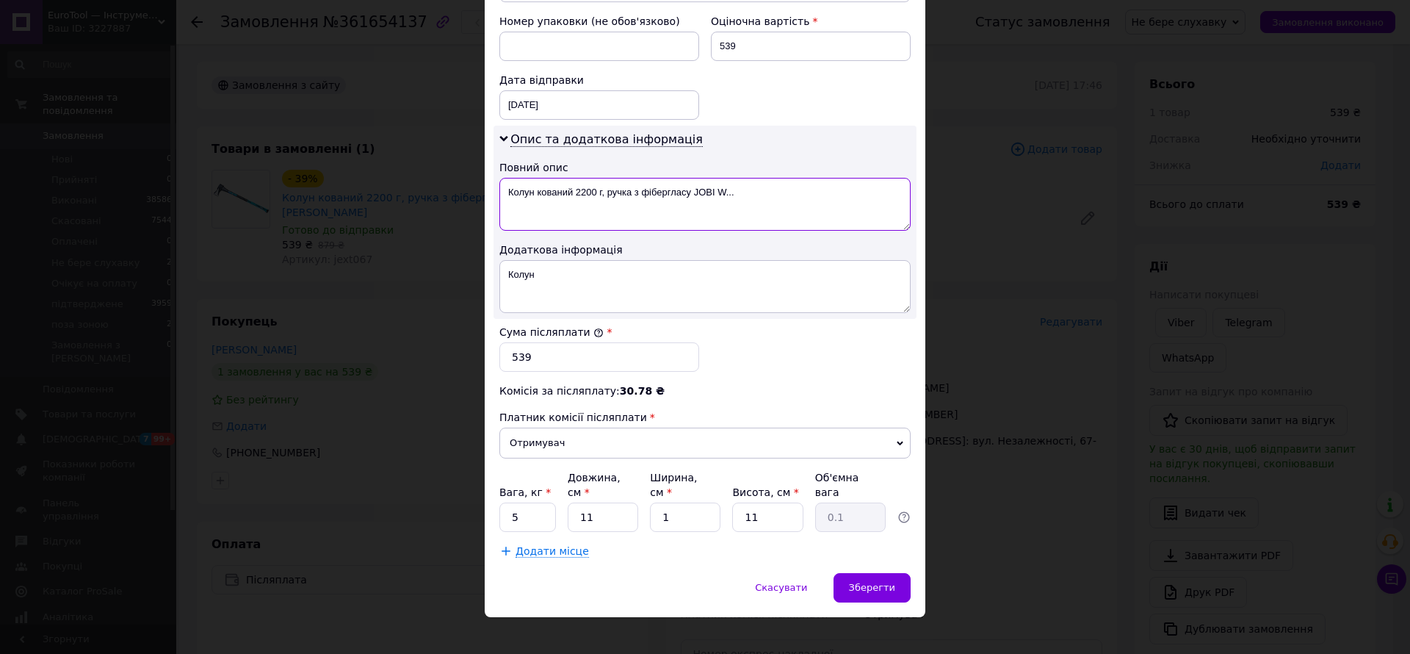
drag, startPoint x: 536, startPoint y: 194, endPoint x: 773, endPoint y: 198, distance: 237.3
click at [773, 199] on textarea "Колун кований 2200 г, ручка з фібергласу JOBI W..." at bounding box center [704, 204] width 411 height 53
type textarea "Колун"
click at [897, 573] on div "Зберегти" at bounding box center [872, 587] width 77 height 29
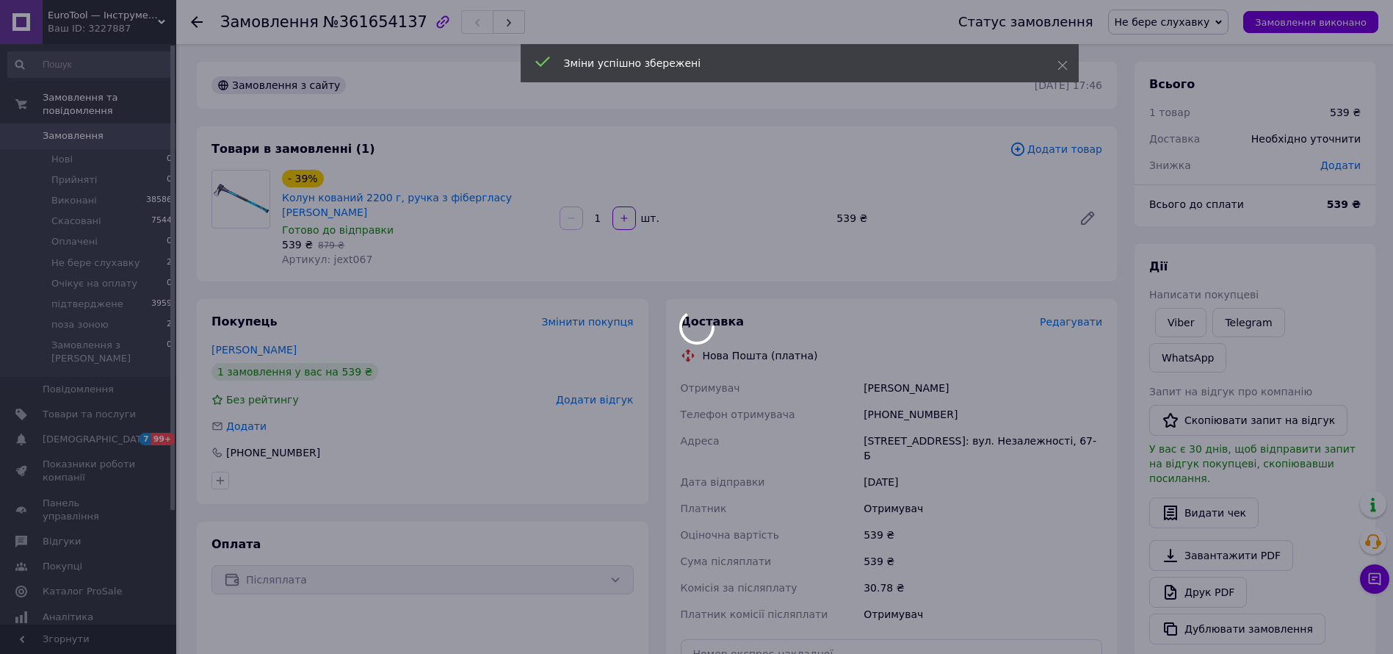
click at [1195, 10] on div at bounding box center [696, 327] width 1393 height 654
click at [1201, 18] on body "ㅤEuroTool — Інструмент і Обладнання Ваш ID: 3227887 Сайт ㅤEuroTool — Інструмент…" at bounding box center [696, 516] width 1393 height 1032
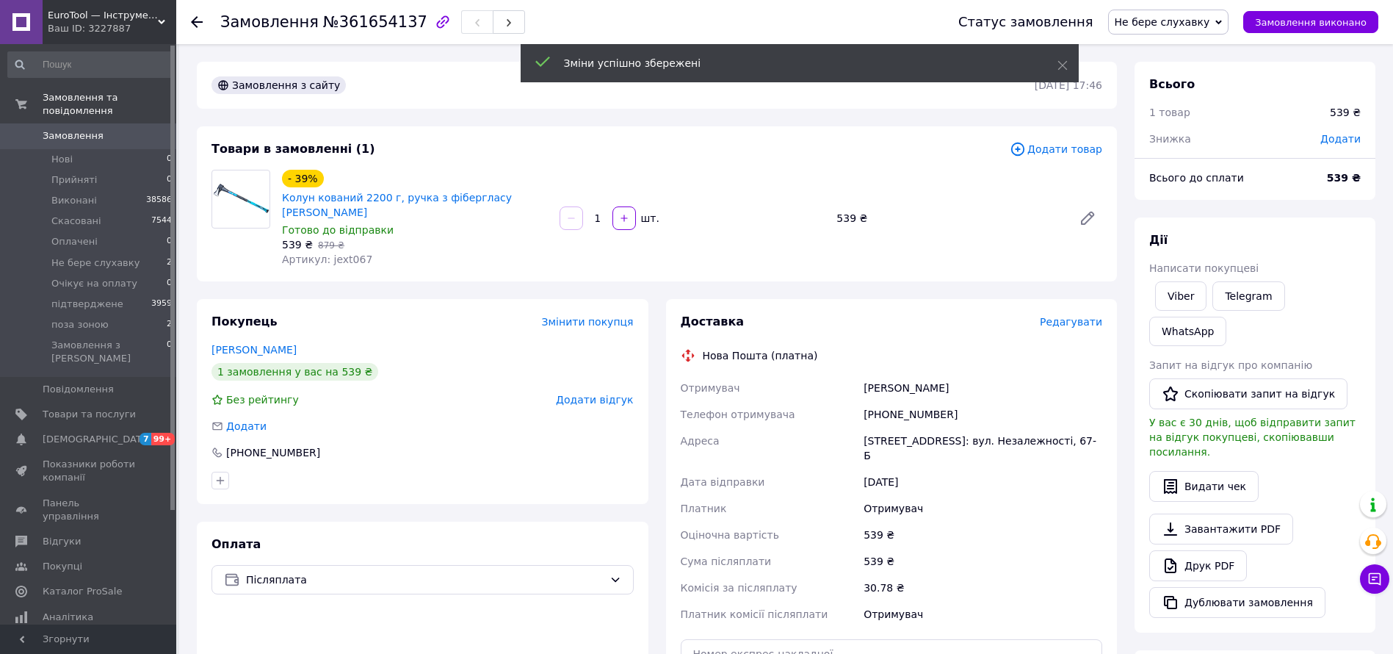
click at [1201, 20] on span "Не бере слухавку" at bounding box center [1162, 22] width 95 height 12
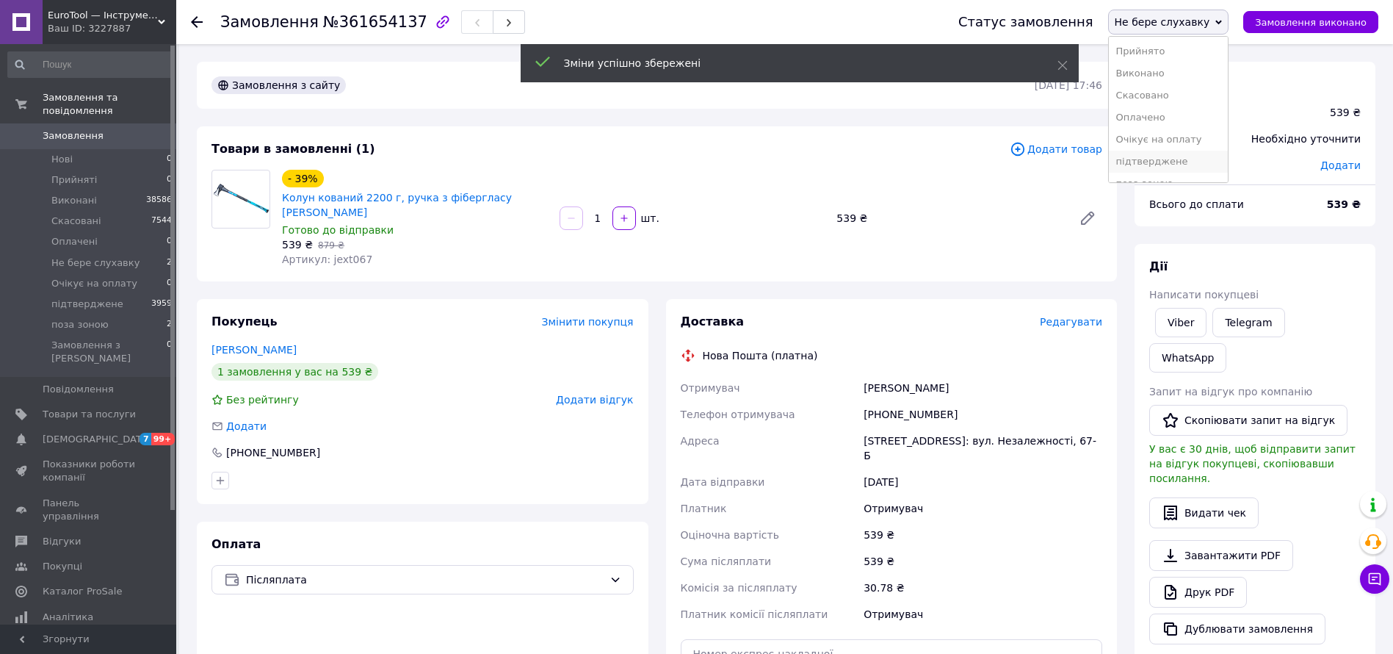
scroll to position [16, 0]
click at [1209, 140] on li "підтверджене" at bounding box center [1169, 145] width 120 height 22
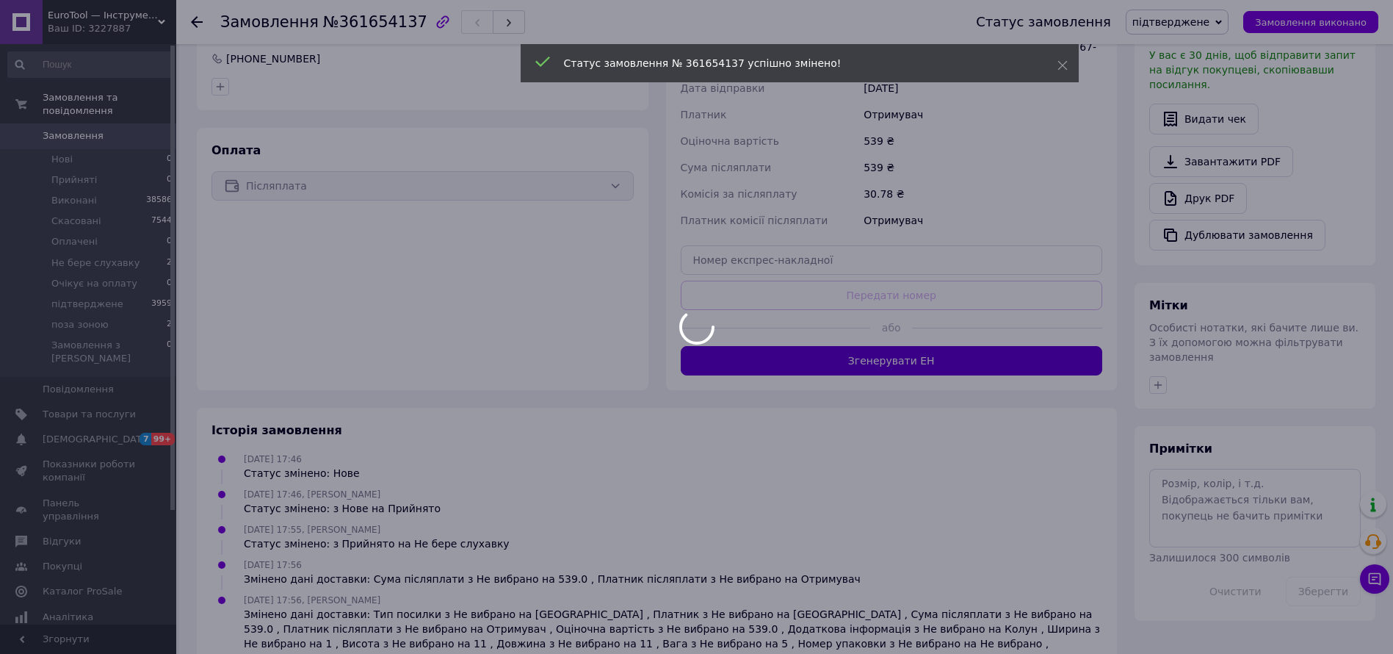
click at [941, 346] on button "Згенерувати ЕН" at bounding box center [892, 360] width 422 height 29
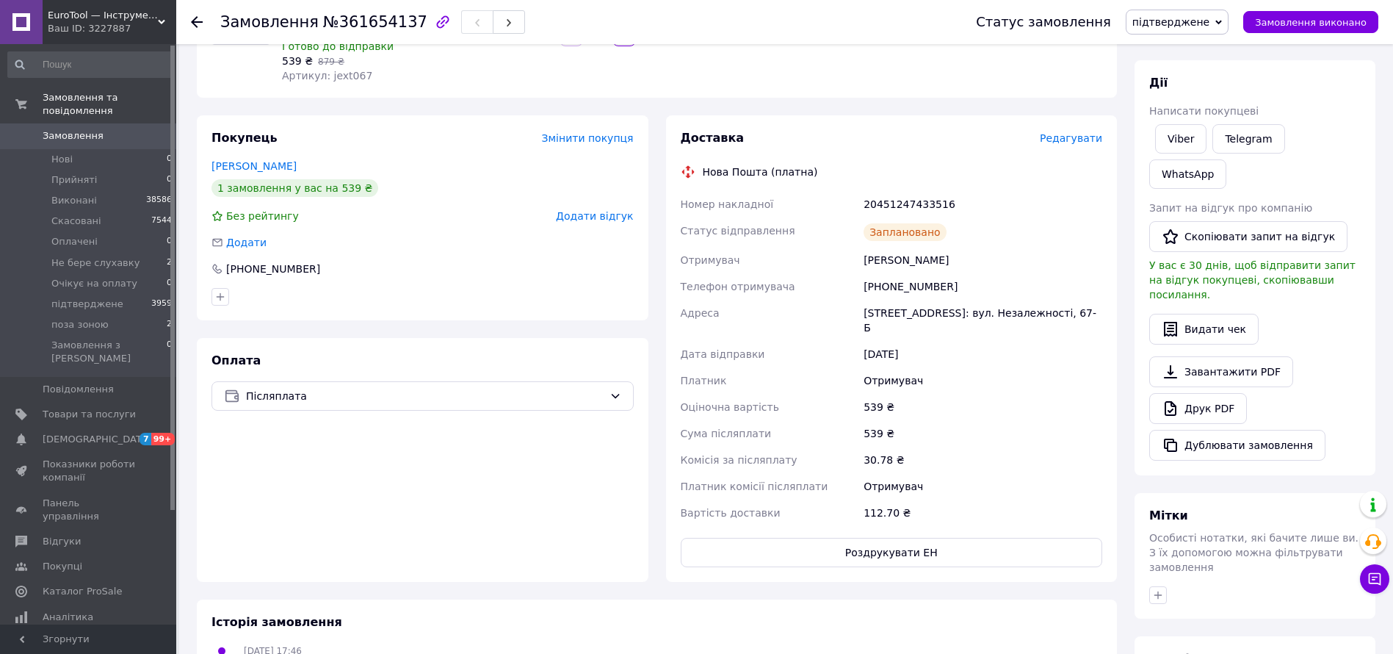
scroll to position [0, 0]
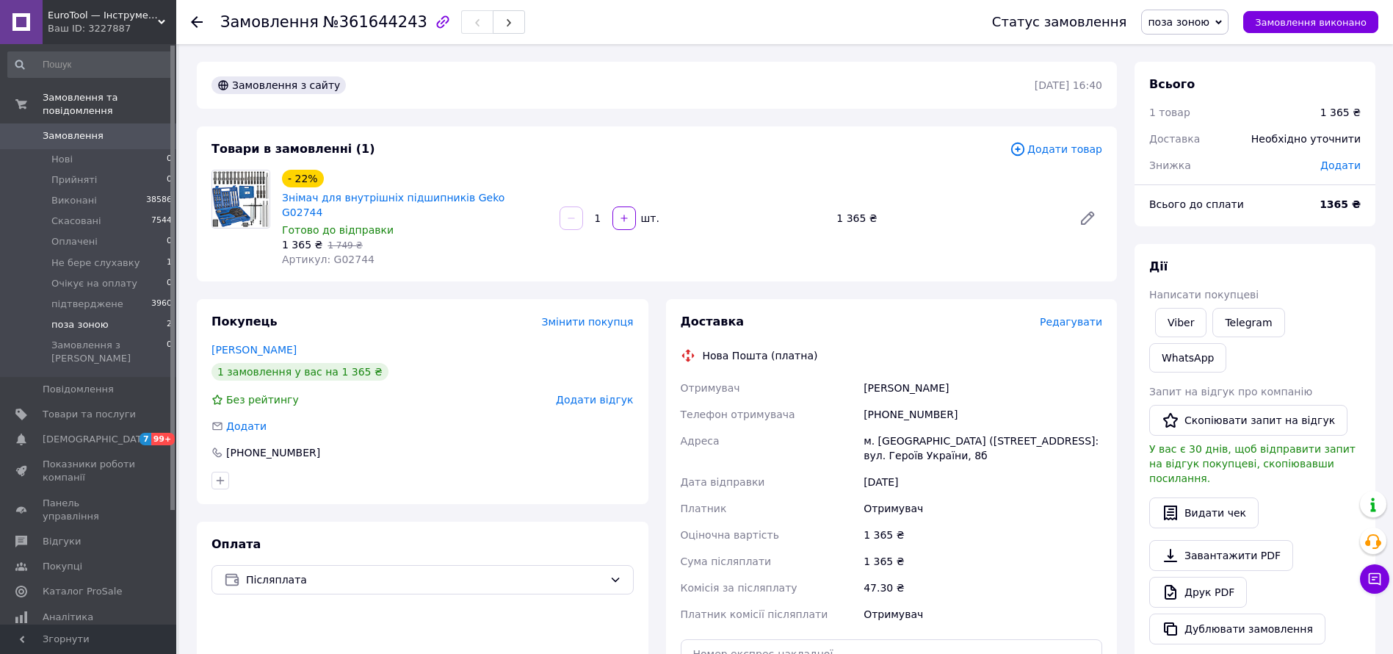
click at [94, 318] on span "поза зоною" at bounding box center [79, 324] width 57 height 13
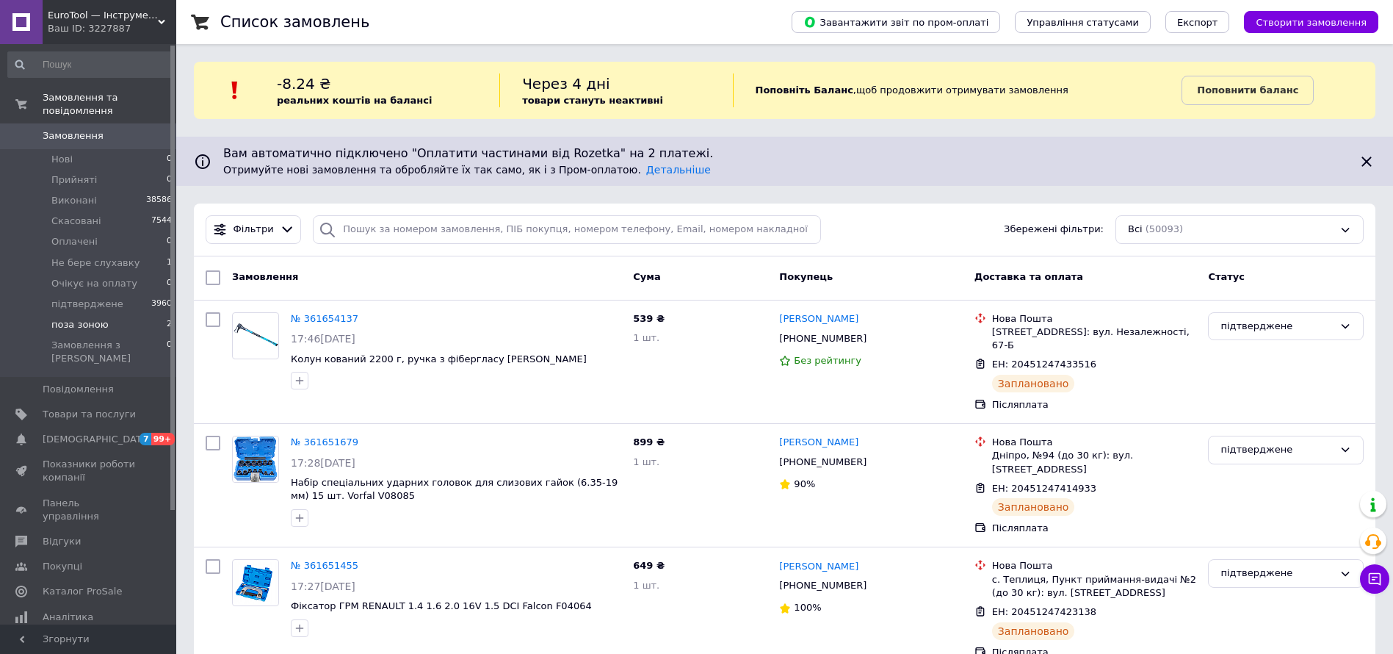
click at [102, 318] on span "поза зоною" at bounding box center [79, 324] width 57 height 13
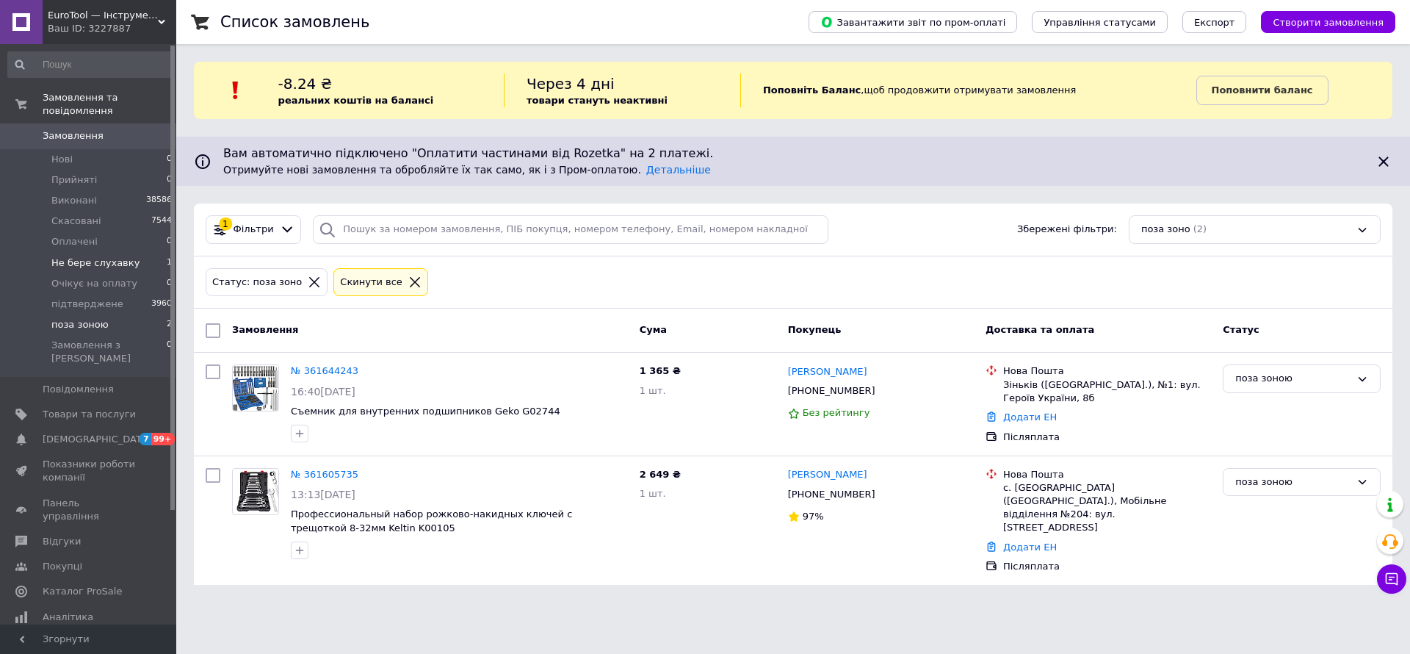
click at [106, 256] on span "Не бере слухавку" at bounding box center [95, 262] width 88 height 13
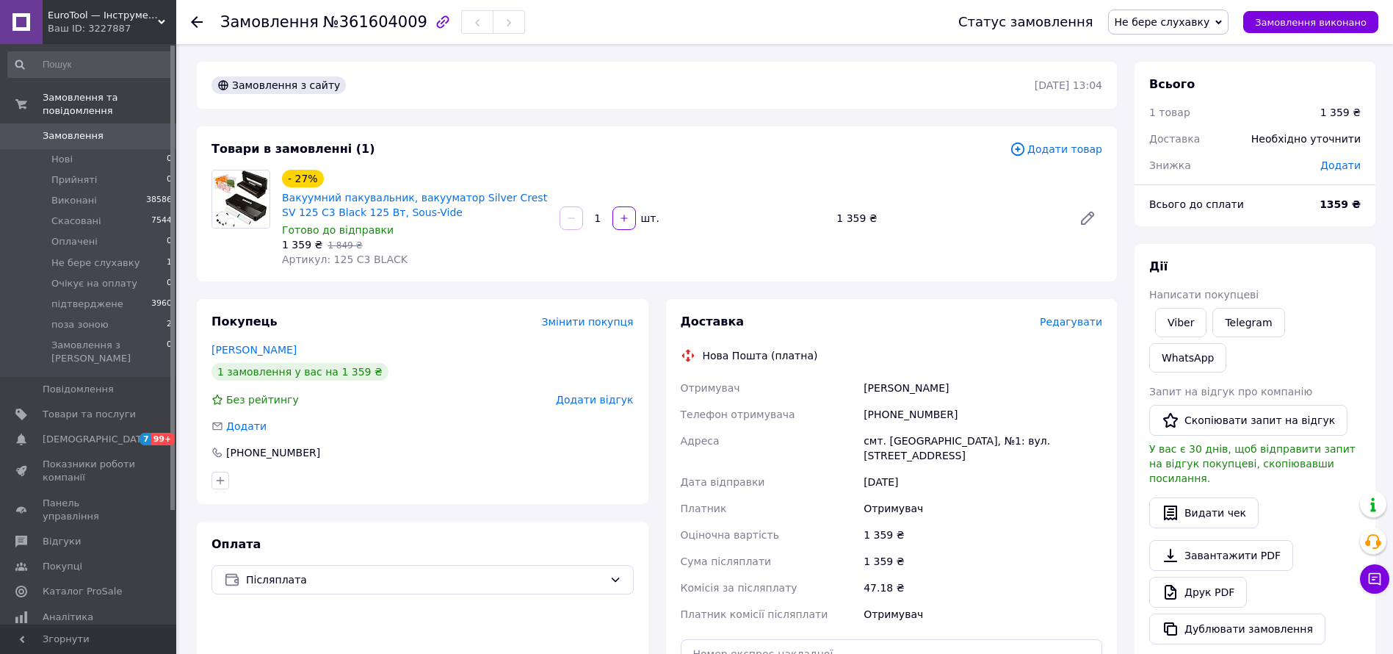
click at [1080, 323] on span "Редагувати" at bounding box center [1071, 322] width 62 height 12
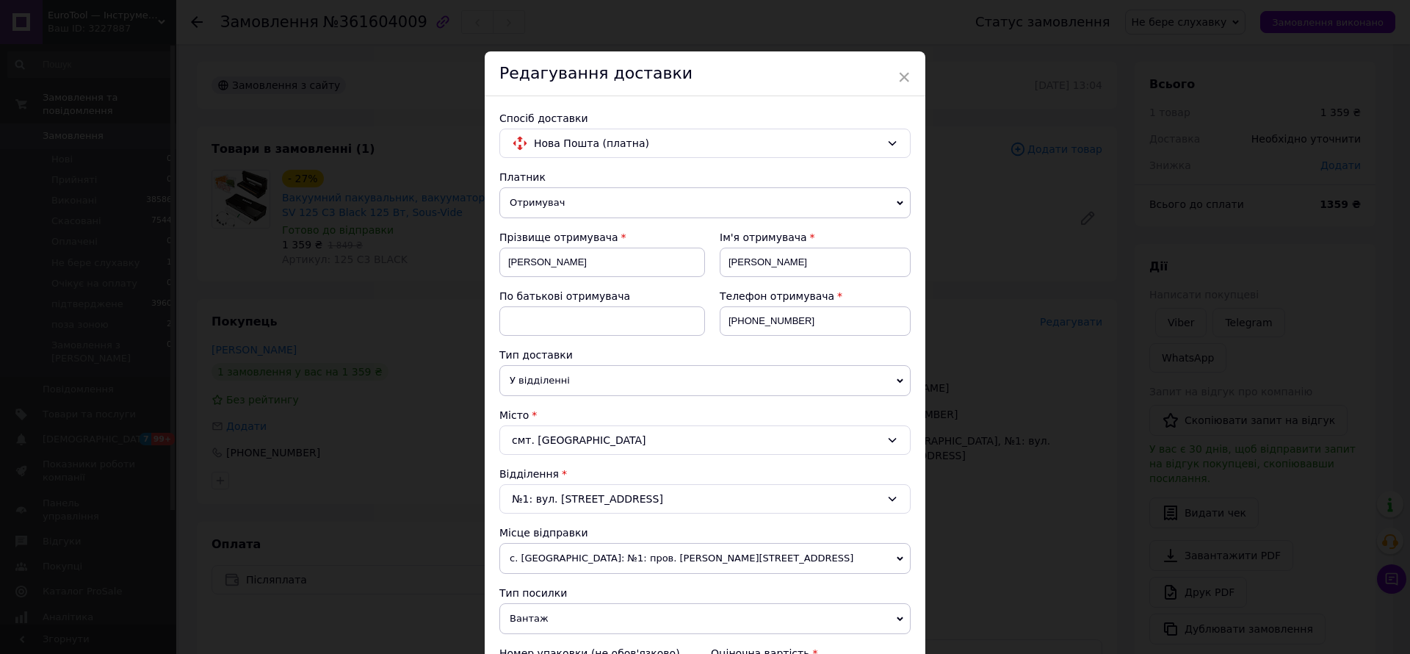
scroll to position [467, 0]
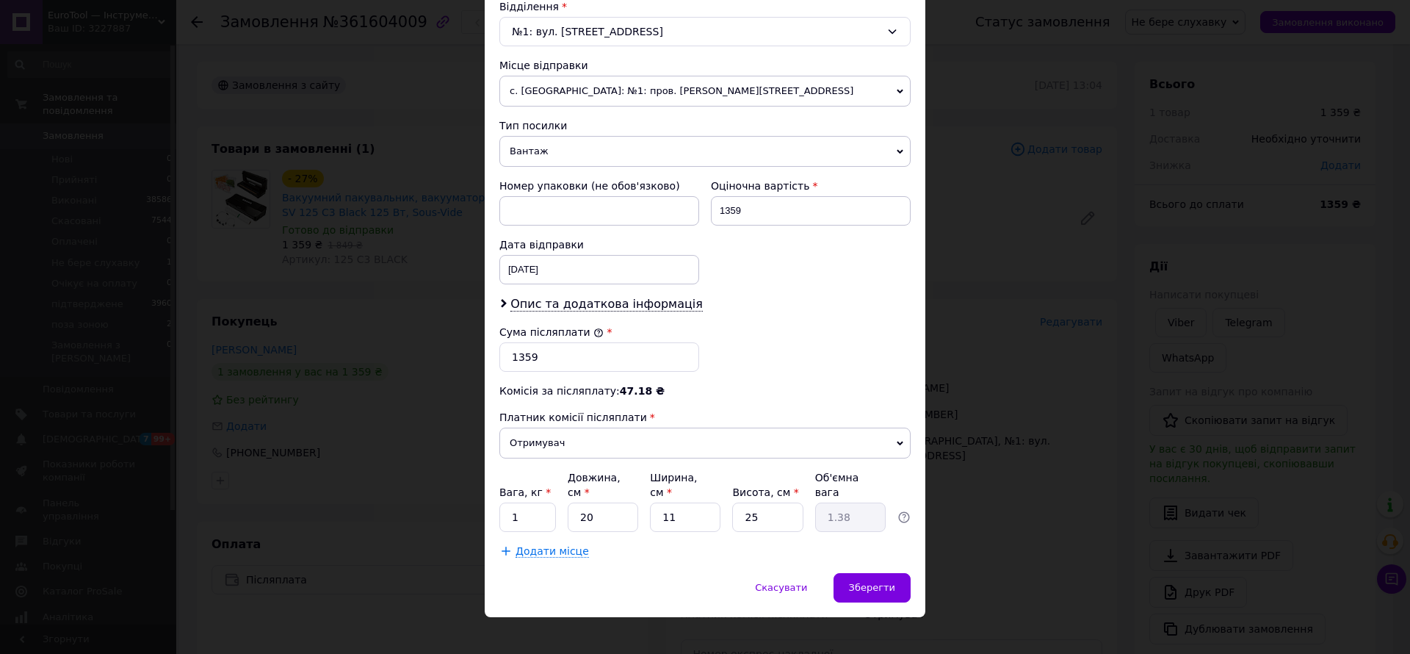
click at [650, 308] on span "Опис та додаткова інформація" at bounding box center [606, 304] width 192 height 15
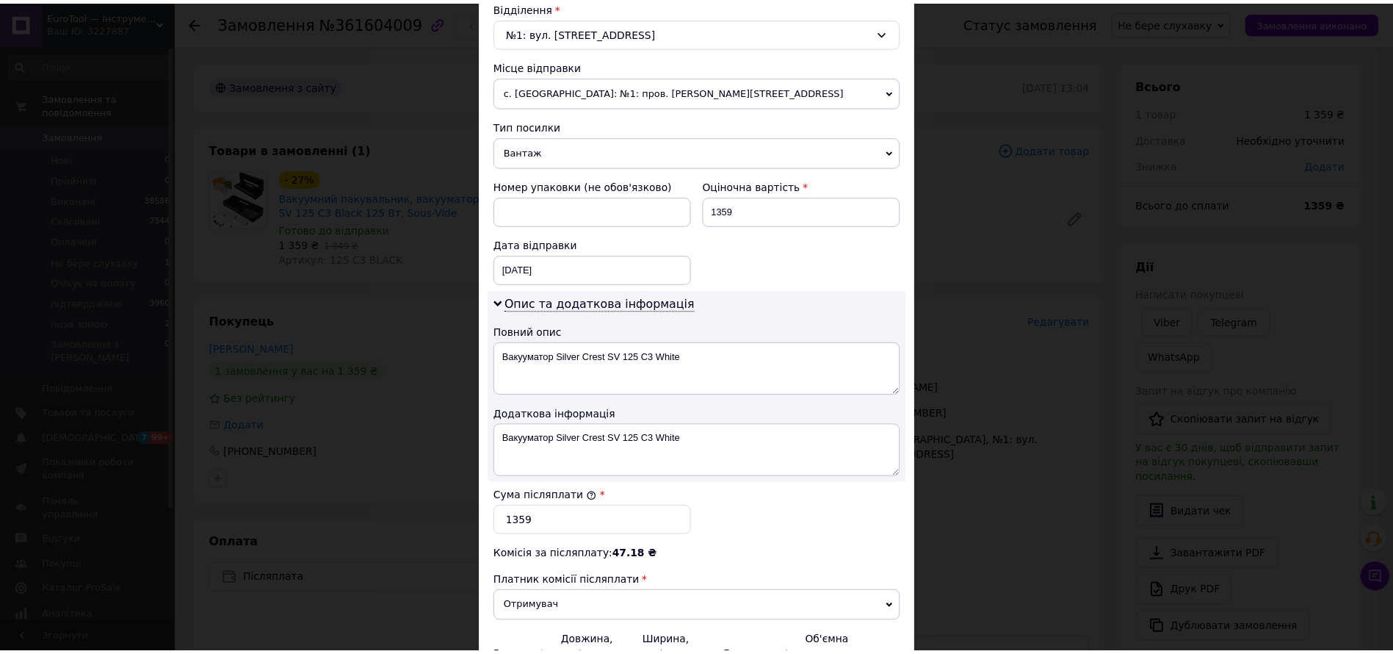
scroll to position [632, 0]
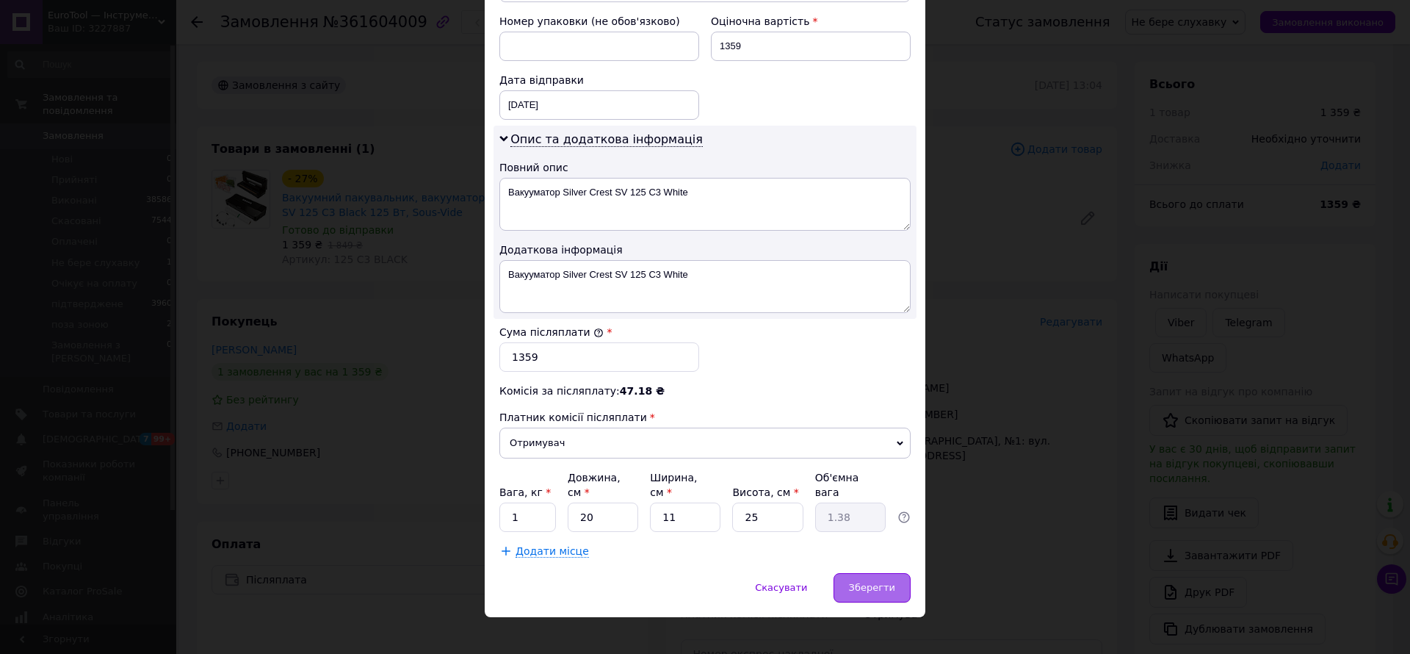
click at [875, 582] on span "Зберегти" at bounding box center [872, 587] width 46 height 11
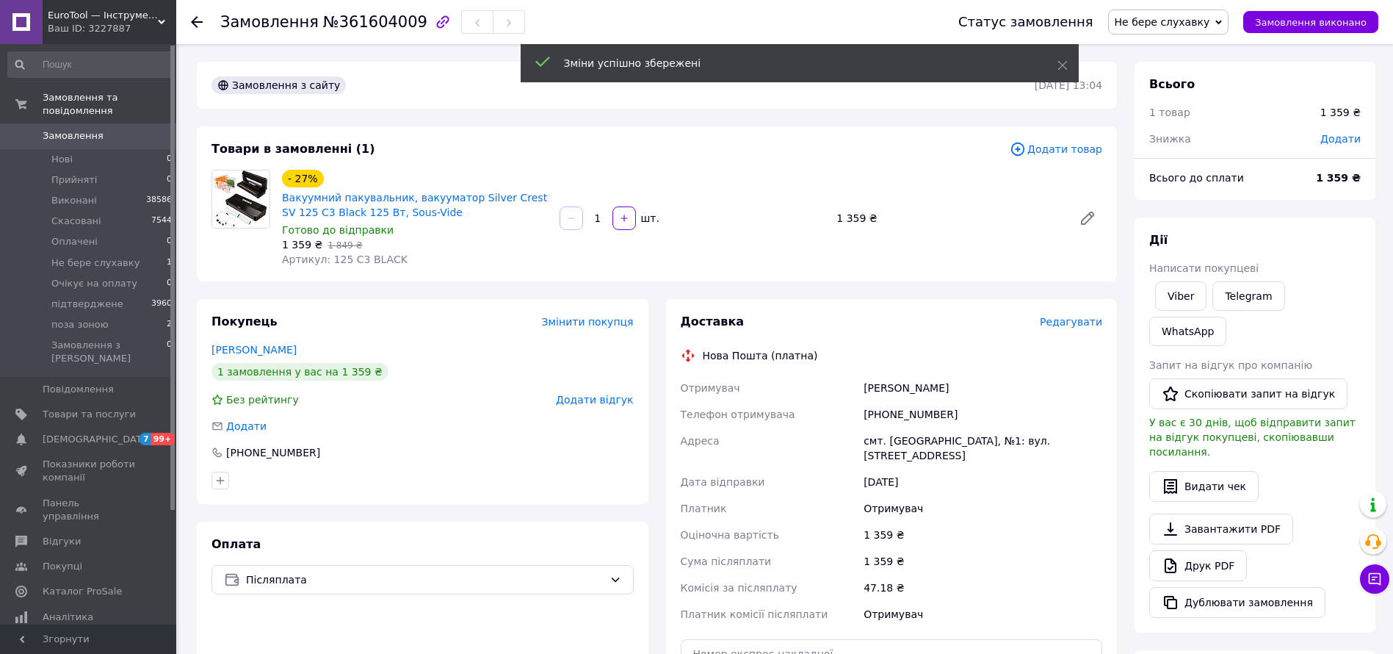
click at [1190, 19] on span "Не бере слухавку" at bounding box center [1162, 22] width 95 height 12
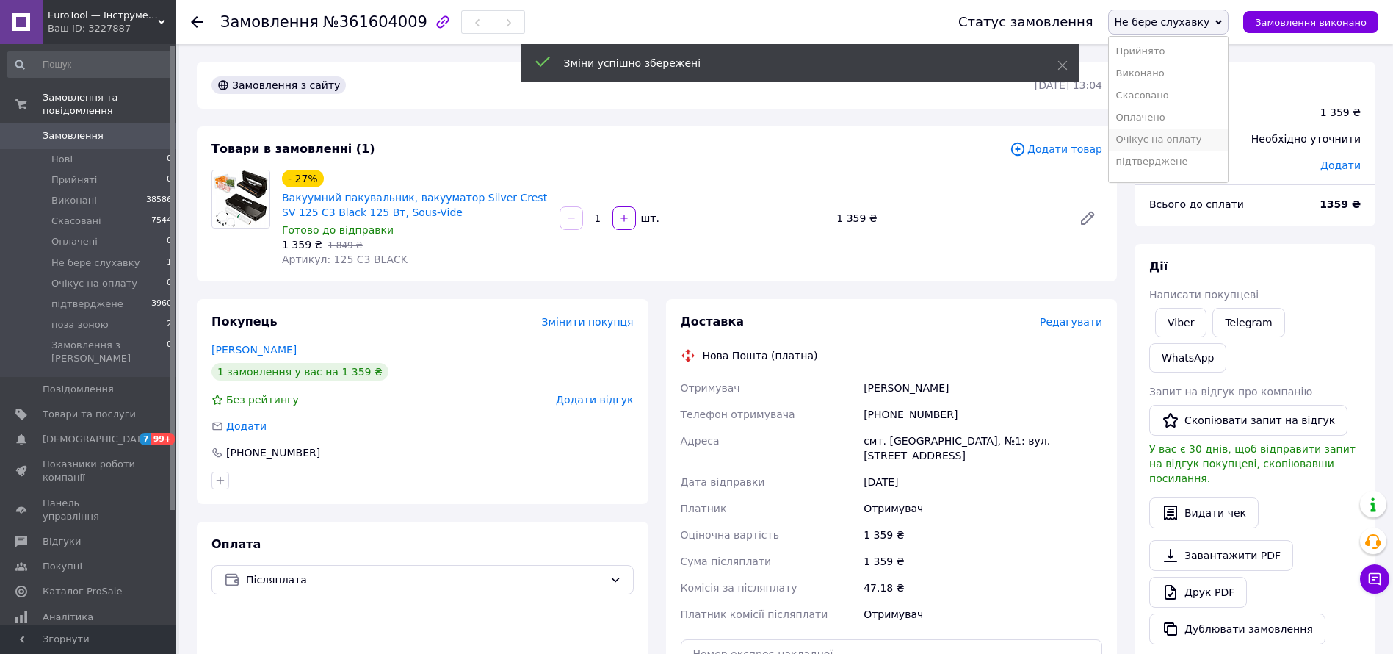
scroll to position [16, 0]
click at [1187, 151] on li "підтверджене" at bounding box center [1169, 145] width 120 height 22
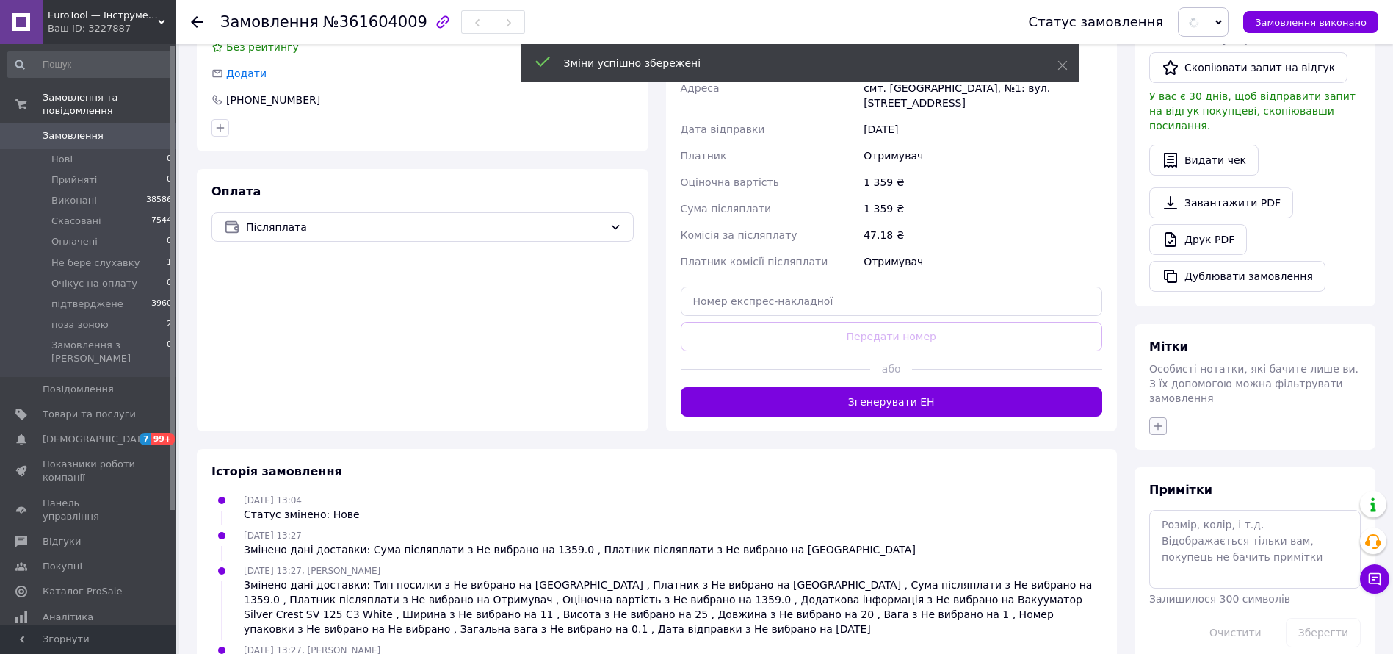
scroll to position [388, 0]
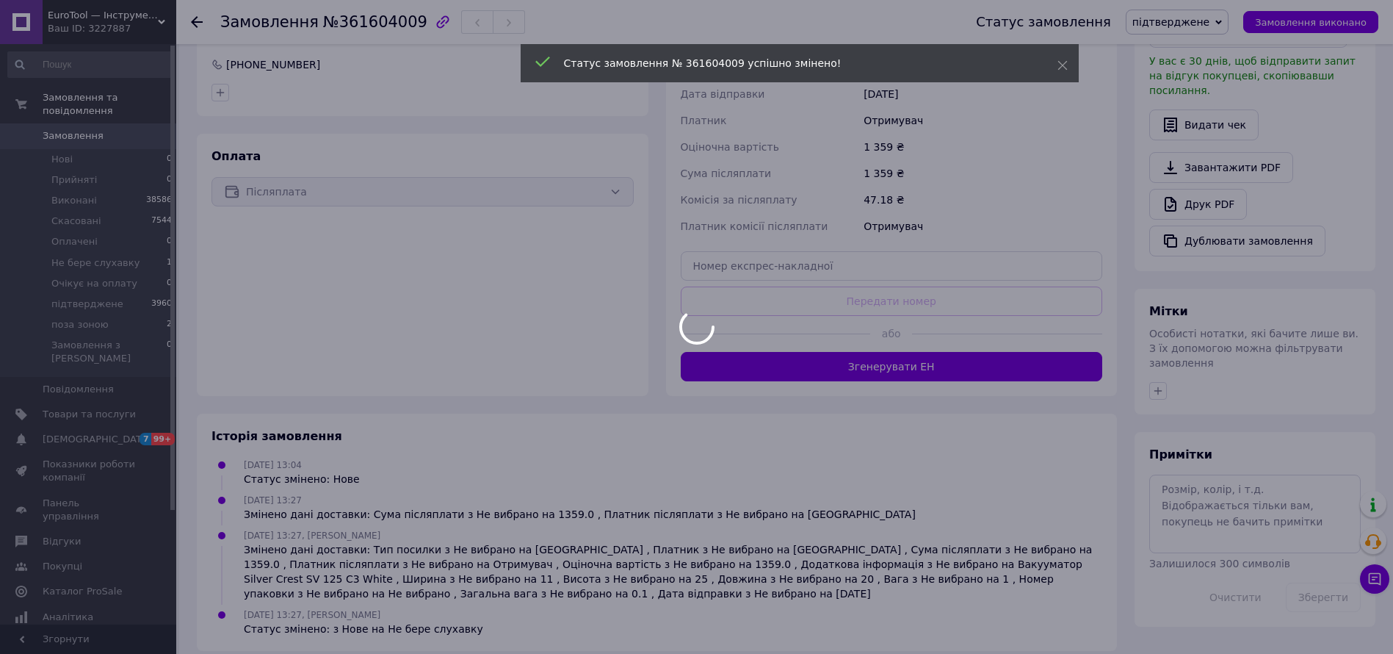
click at [997, 358] on div at bounding box center [696, 327] width 1393 height 654
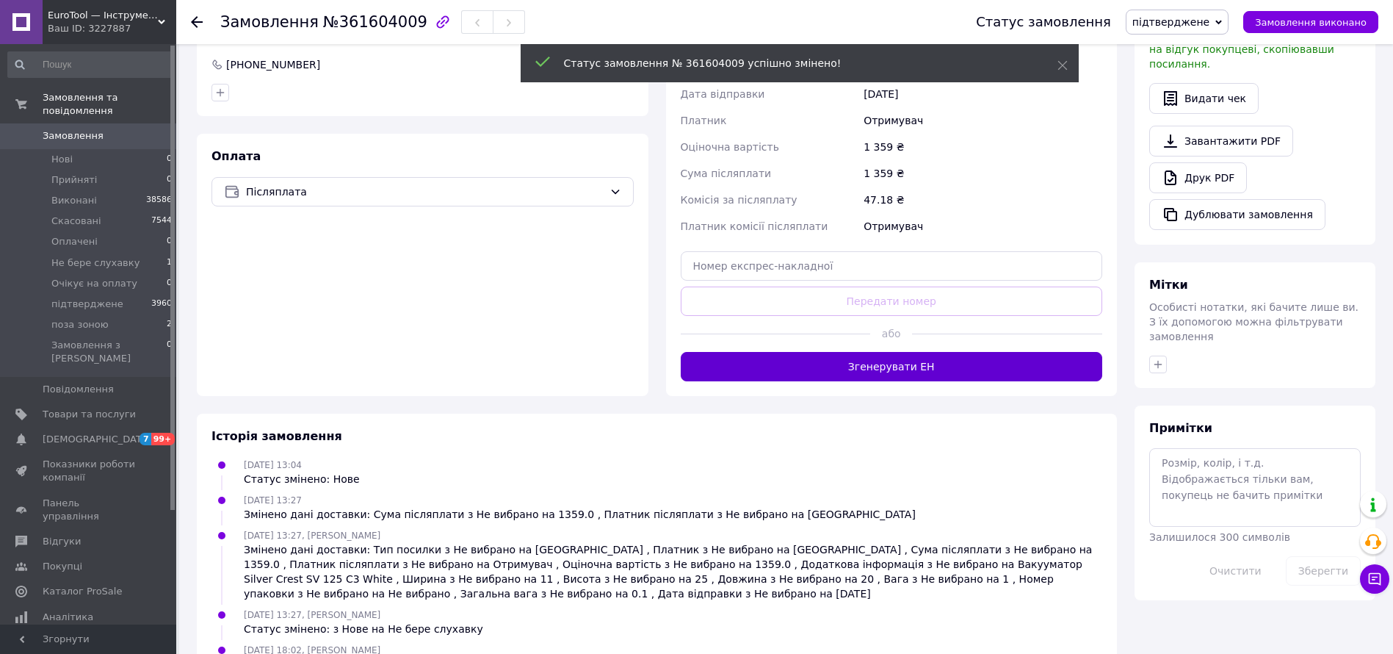
click at [1011, 352] on button "Згенерувати ЕН" at bounding box center [892, 366] width 422 height 29
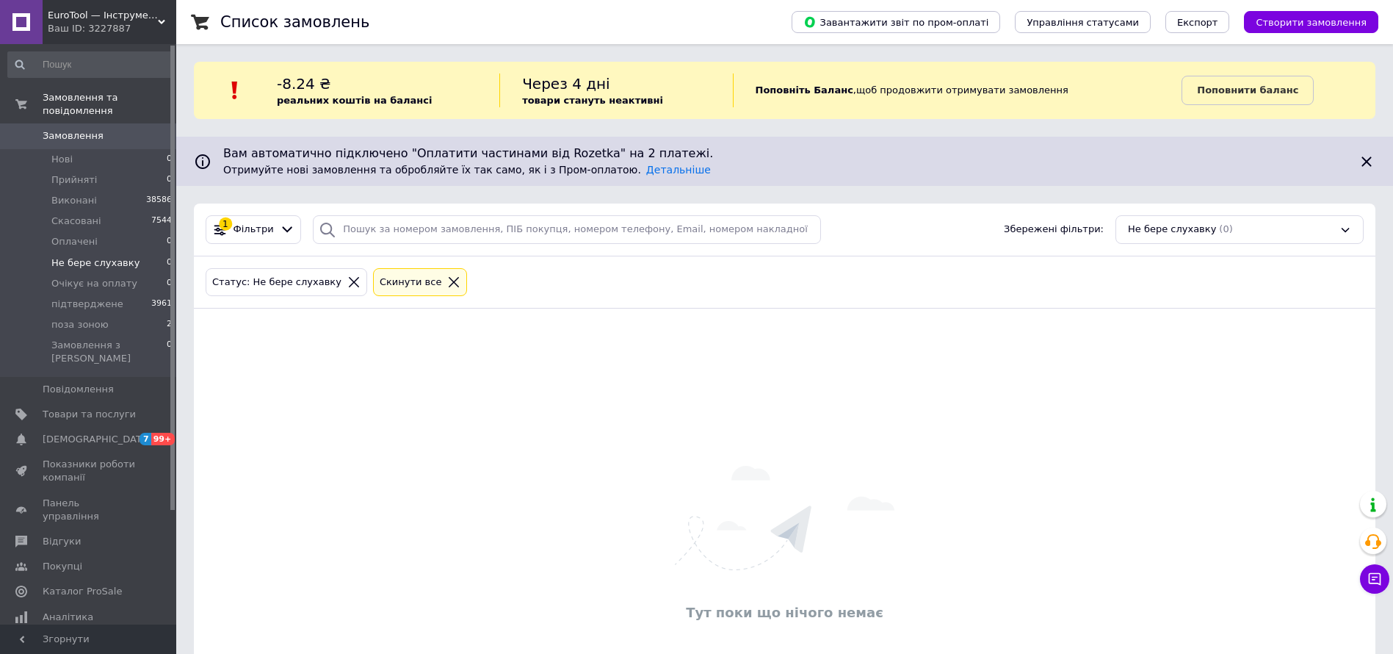
click at [449, 283] on icon at bounding box center [454, 282] width 10 height 10
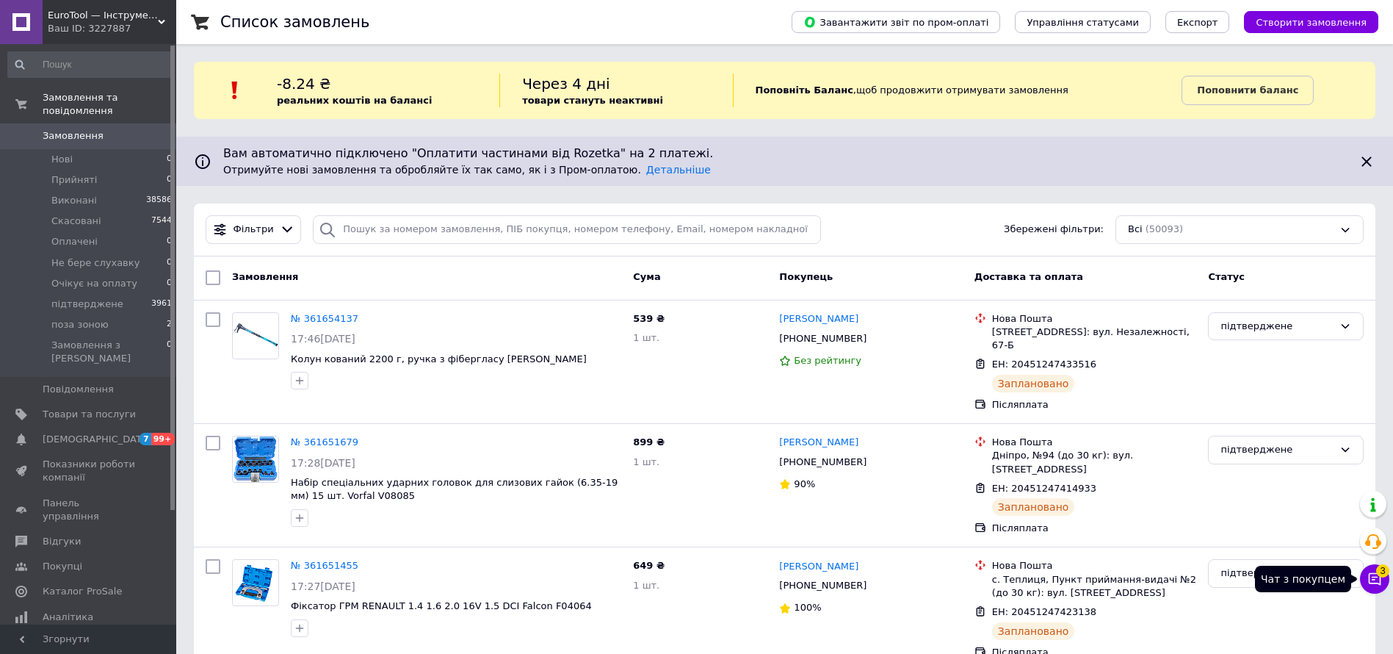
click at [1376, 585] on icon at bounding box center [1375, 578] width 15 height 15
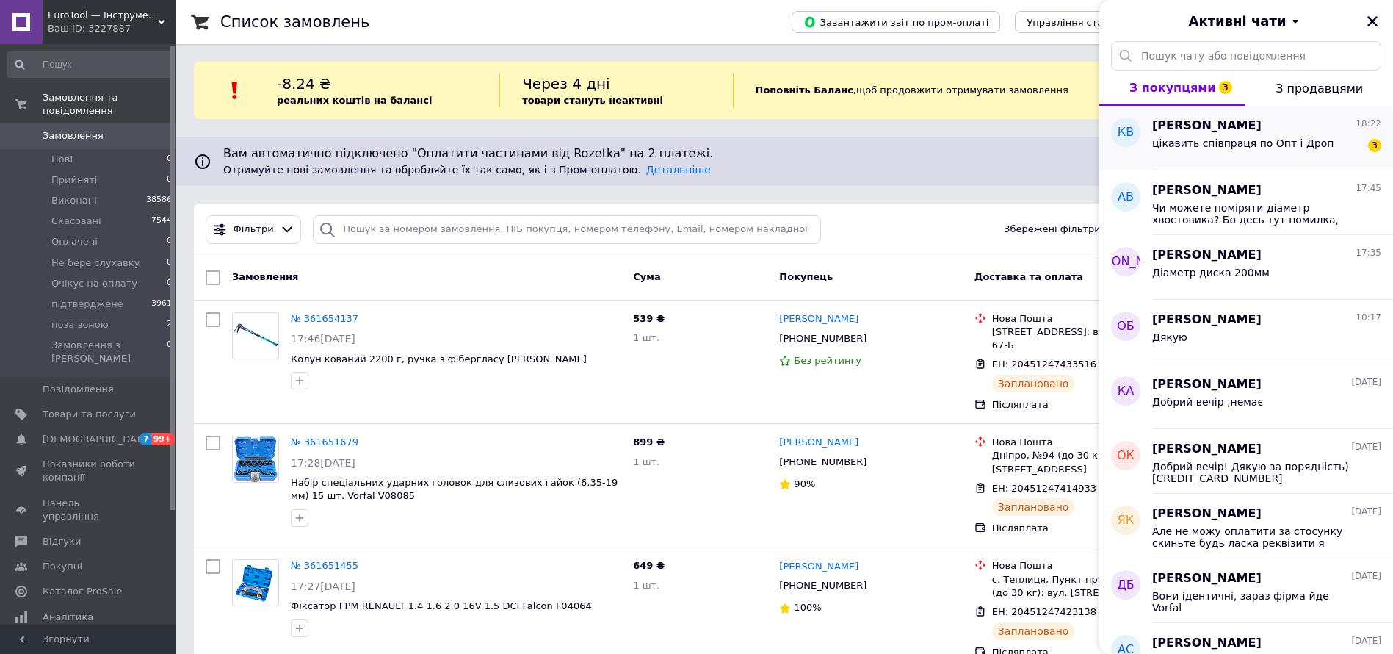
click at [1189, 125] on span "[PERSON_NAME]" at bounding box center [1206, 126] width 109 height 17
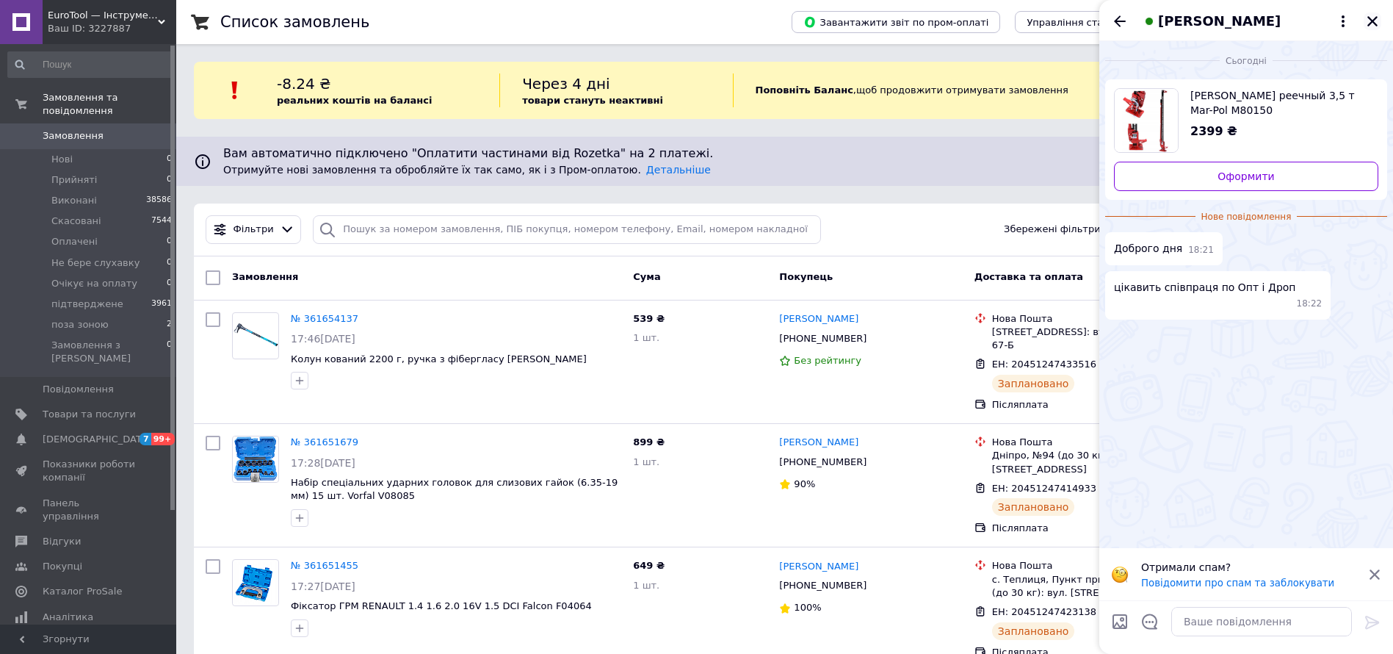
click at [1376, 27] on icon "Закрити" at bounding box center [1372, 21] width 13 height 13
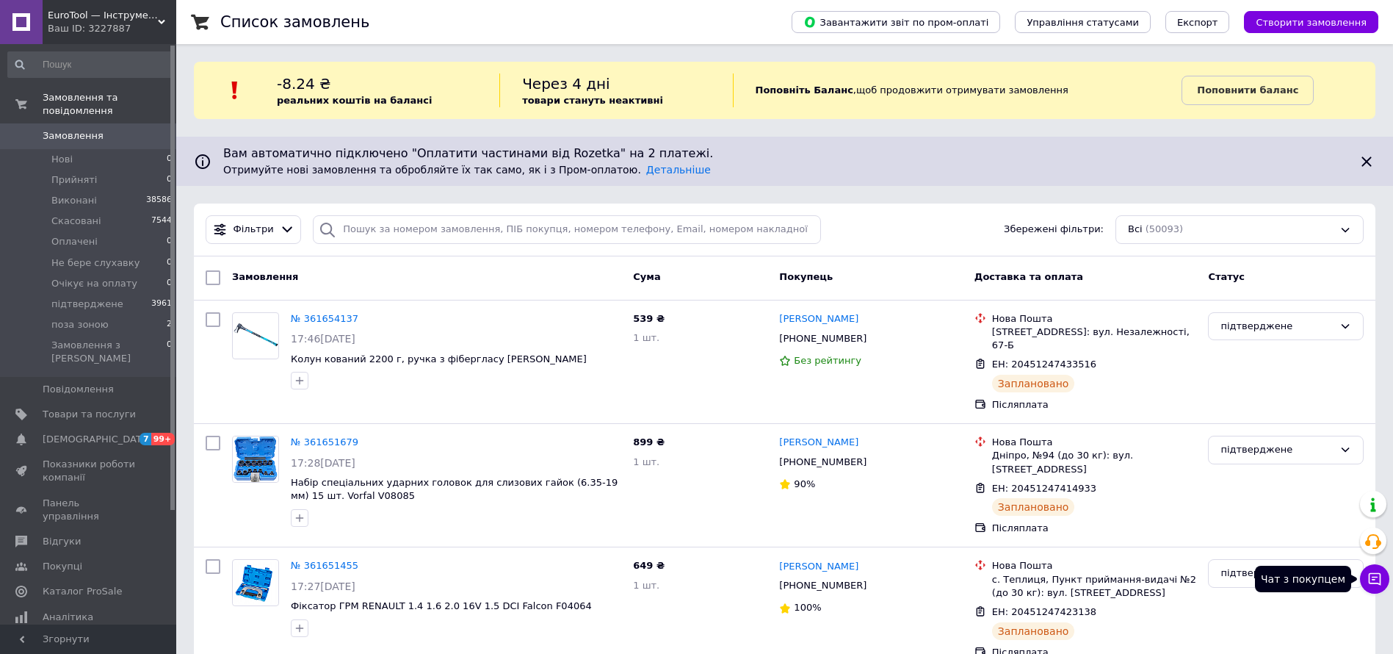
click at [1370, 577] on icon at bounding box center [1375, 579] width 12 height 12
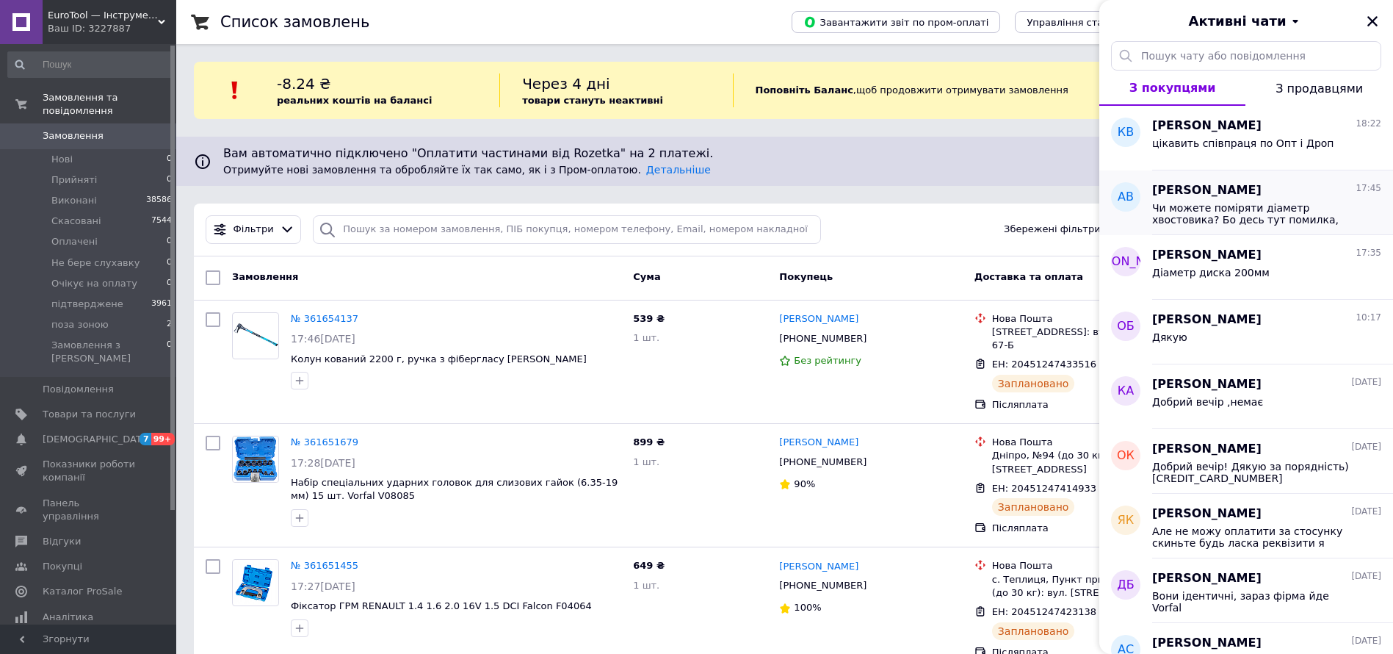
click at [1321, 225] on div "[PERSON_NAME] 17:45 Чи можете поміряти діаметр хвостовика? Бо десь тут помилка,…" at bounding box center [1272, 202] width 241 height 65
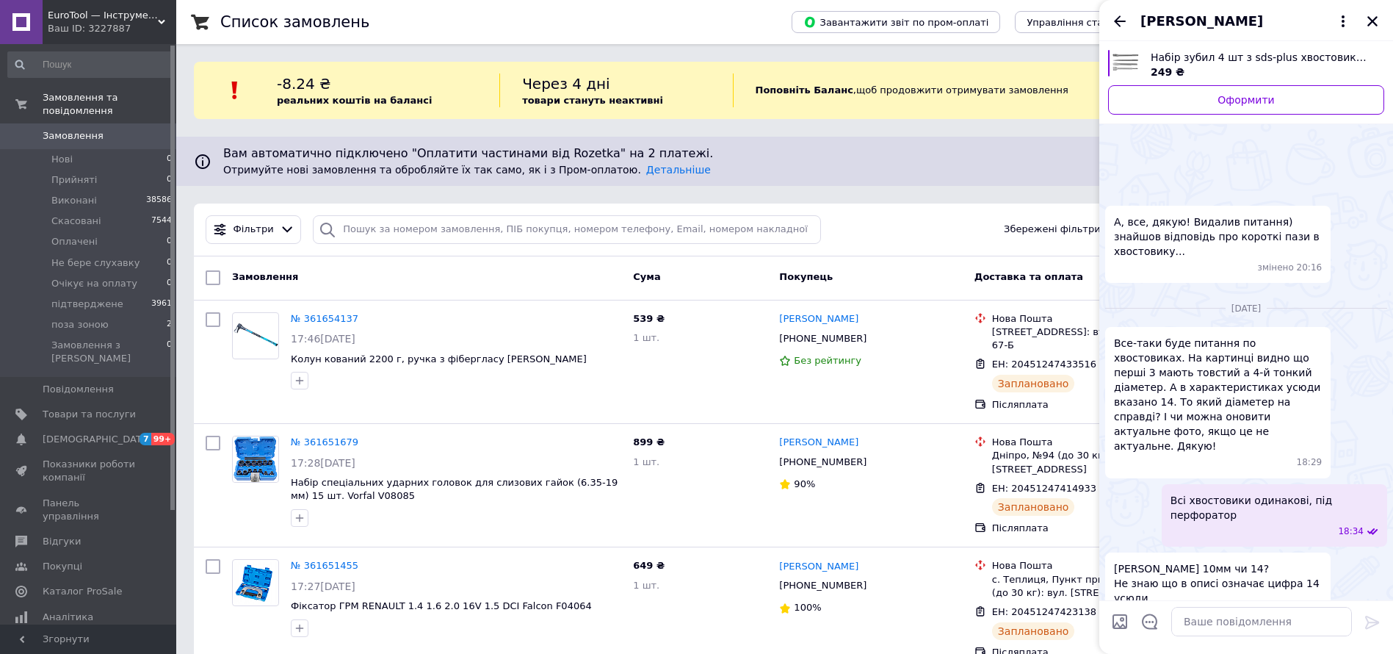
scroll to position [283, 0]
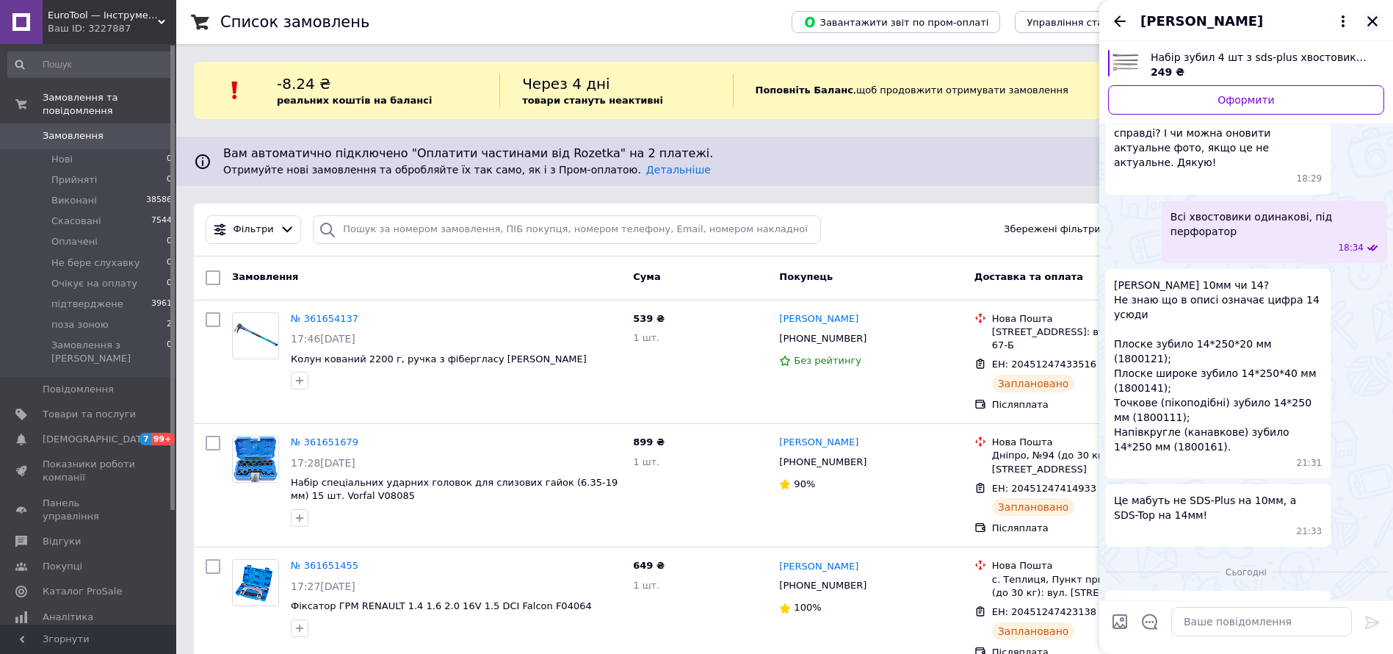
click at [1381, 20] on button "Закрити" at bounding box center [1373, 21] width 18 height 18
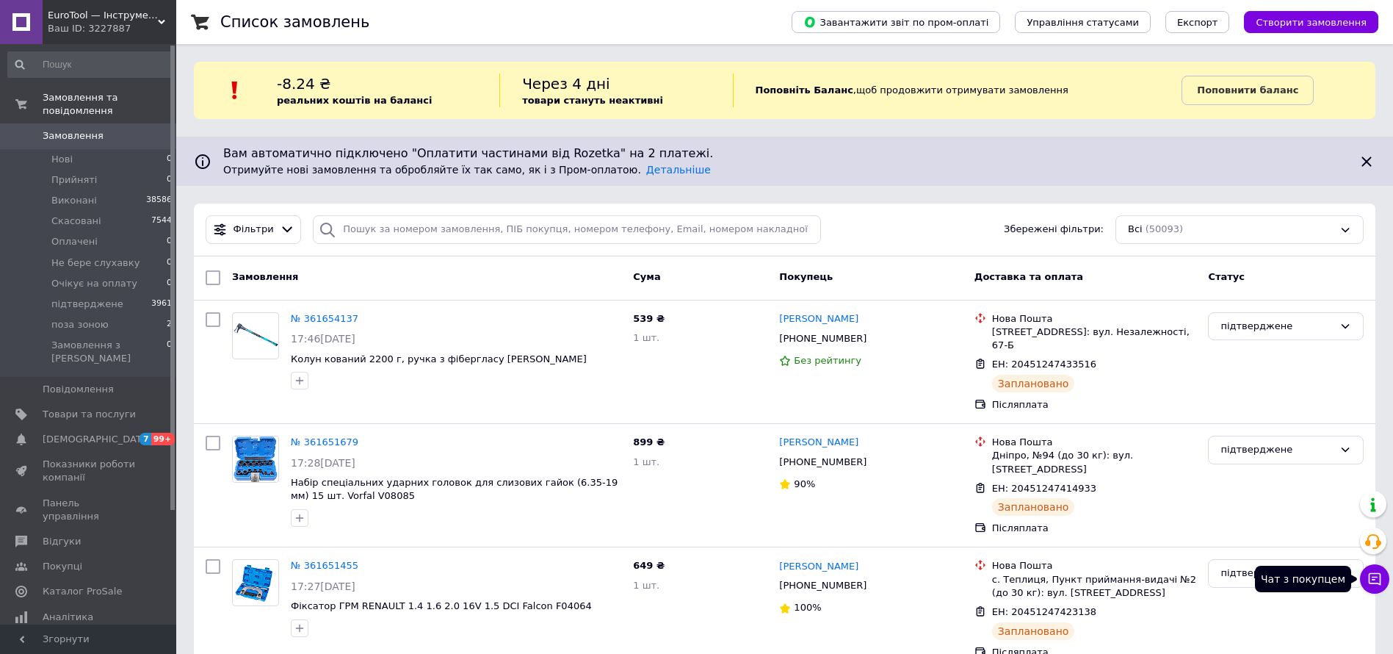
click at [1378, 576] on icon at bounding box center [1375, 578] width 15 height 15
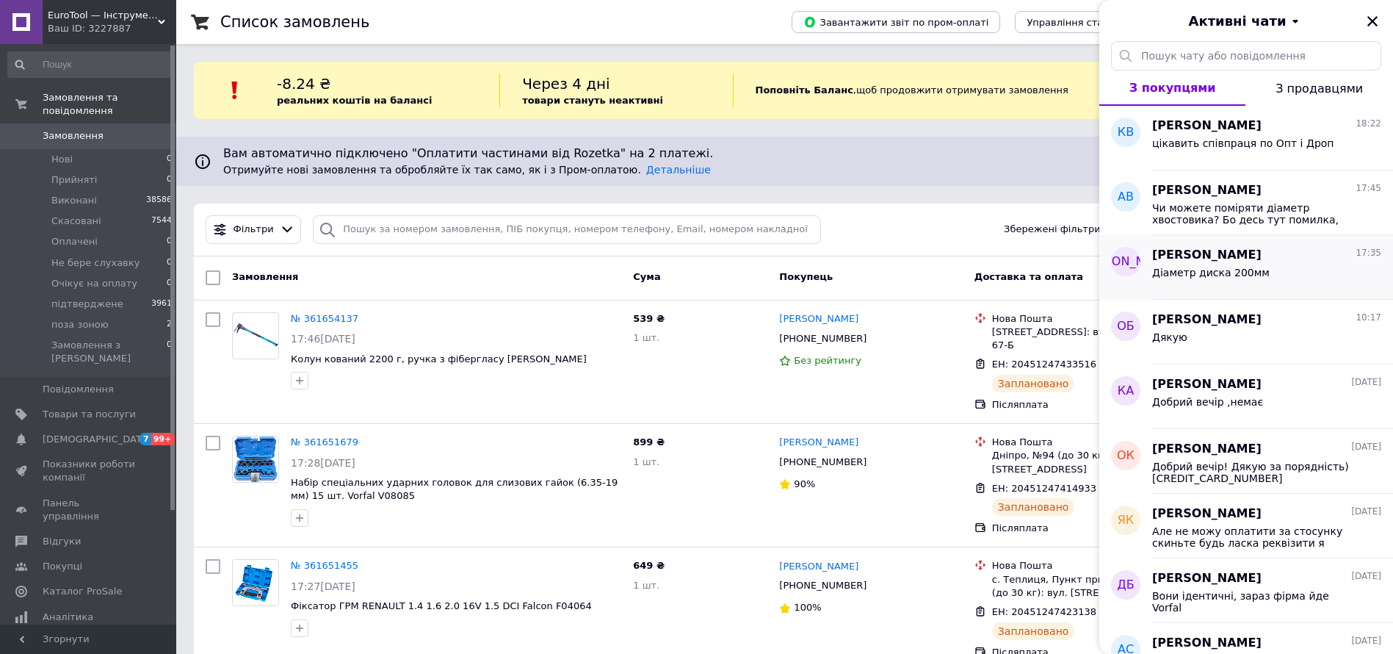
click at [1268, 250] on div "[PERSON_NAME] 17:35" at bounding box center [1266, 255] width 229 height 17
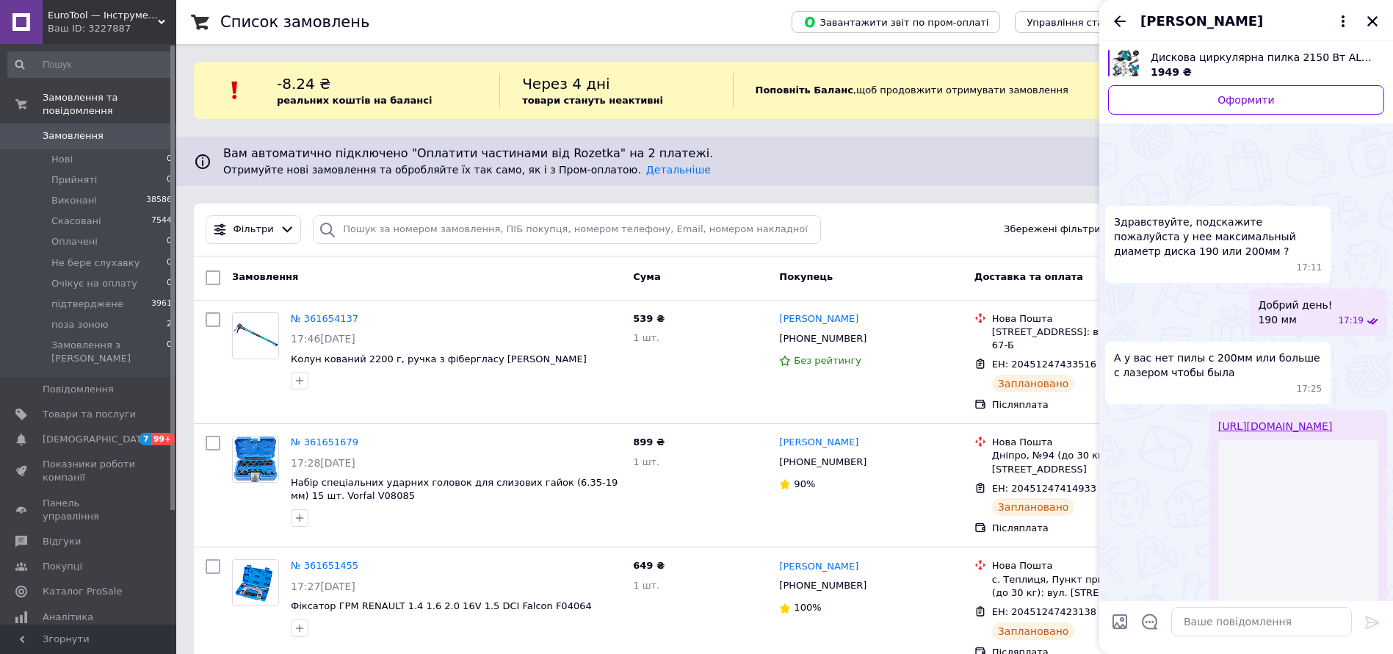
scroll to position [139, 0]
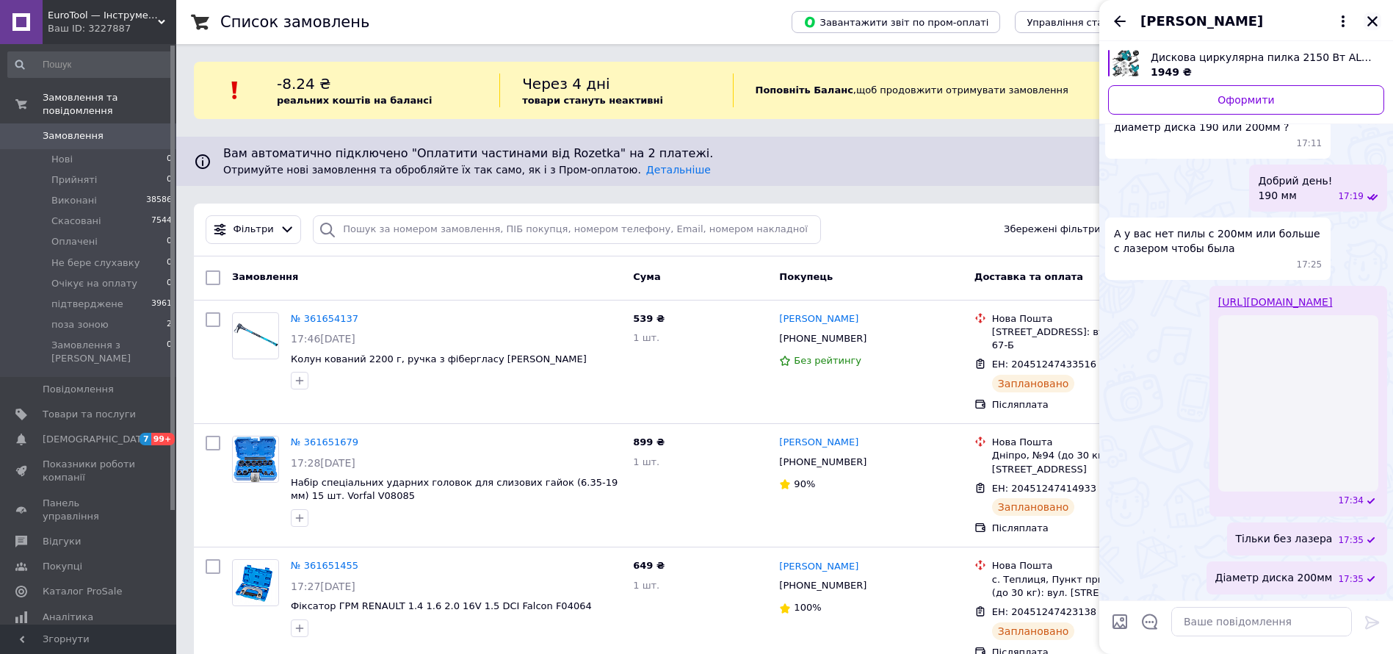
click at [1370, 18] on icon "Закрити" at bounding box center [1373, 21] width 10 height 10
